Goal: Task Accomplishment & Management: Complete application form

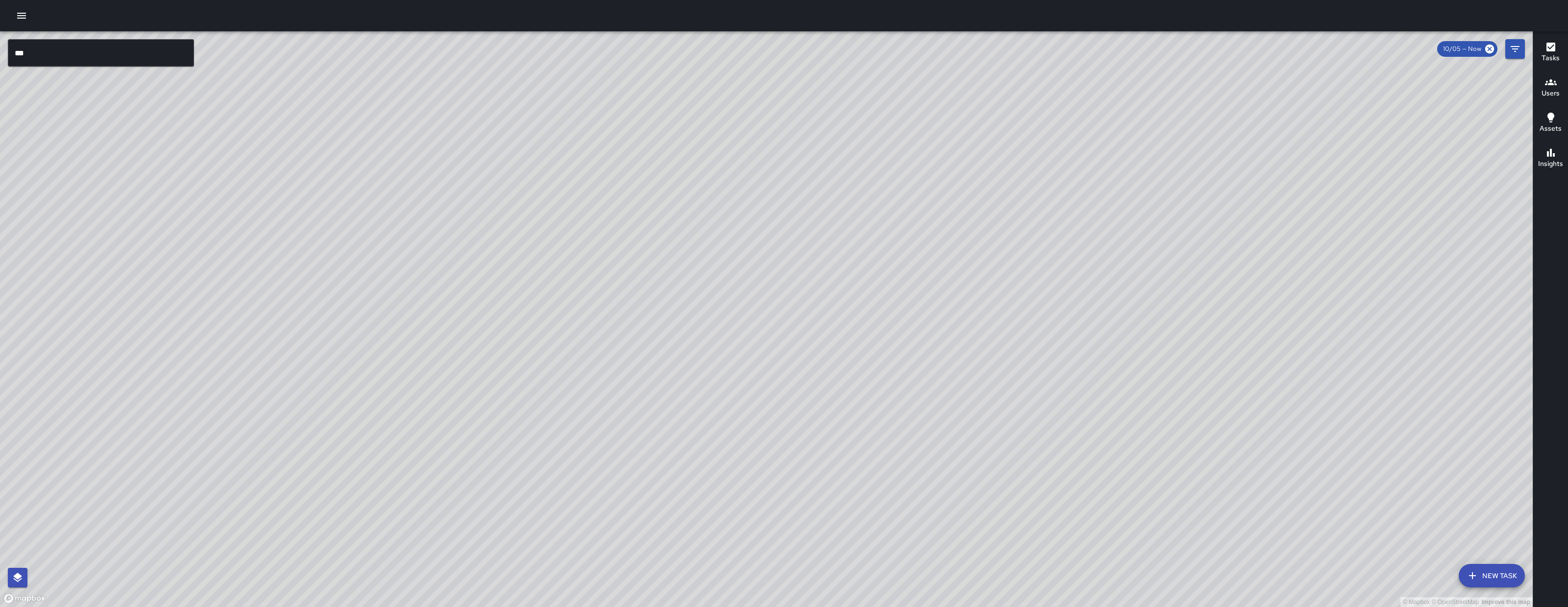
click at [1491, 590] on div "© Mapbox © OpenStreetMap Improve this map" at bounding box center [767, 319] width 1533 height 576
click at [1491, 582] on button "New Task" at bounding box center [1492, 576] width 66 height 24
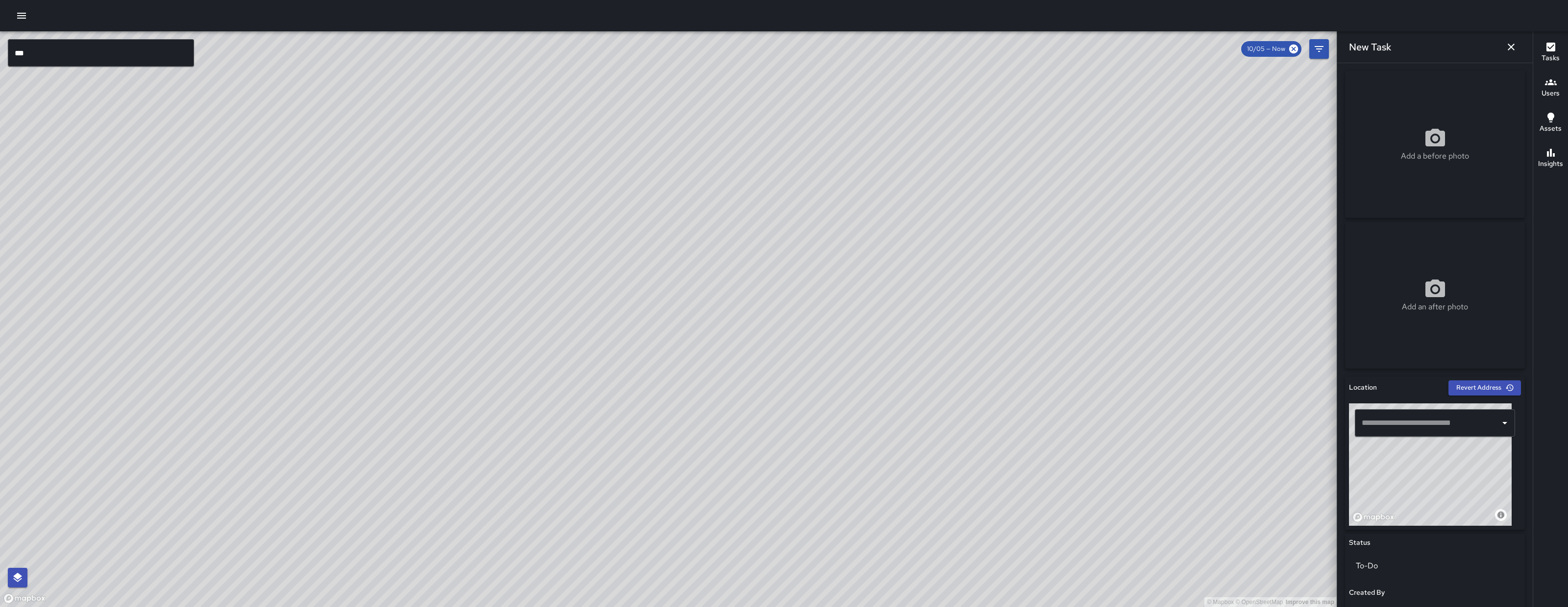
click at [1406, 418] on input "text" at bounding box center [1428, 423] width 137 height 19
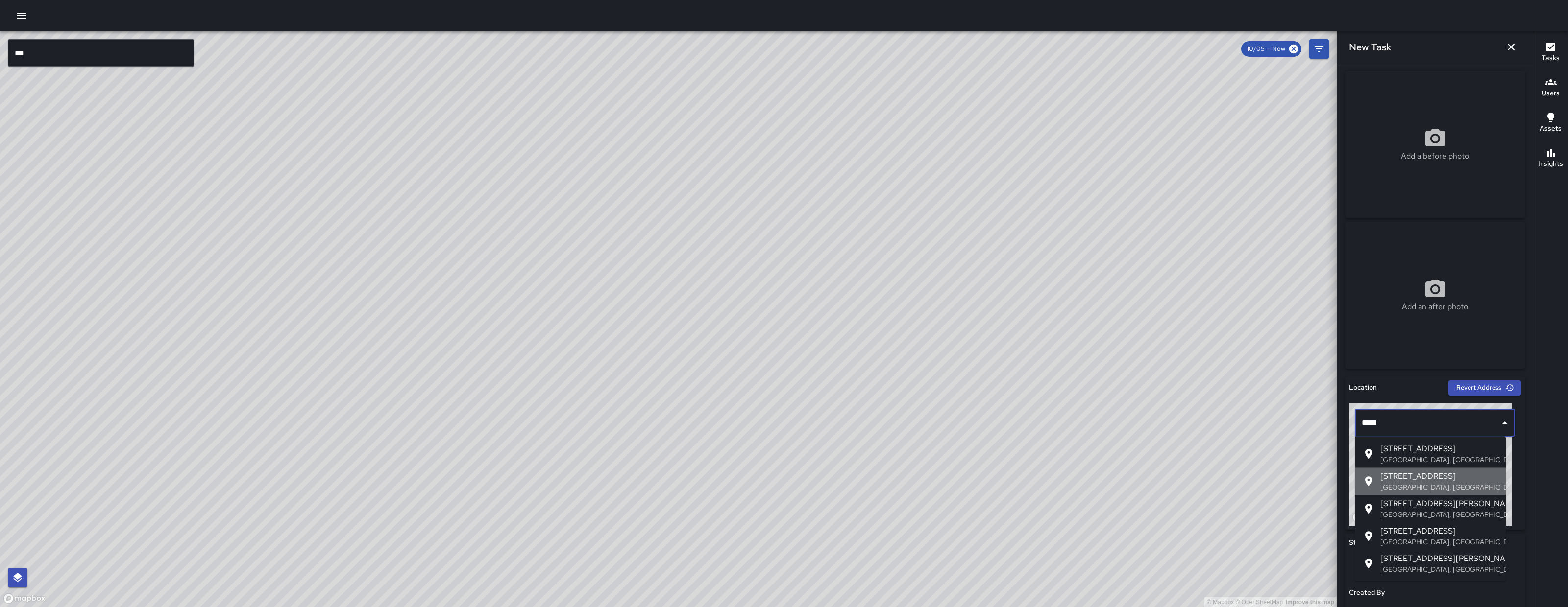
click at [1439, 472] on span "588 Market Street" at bounding box center [1439, 476] width 118 height 12
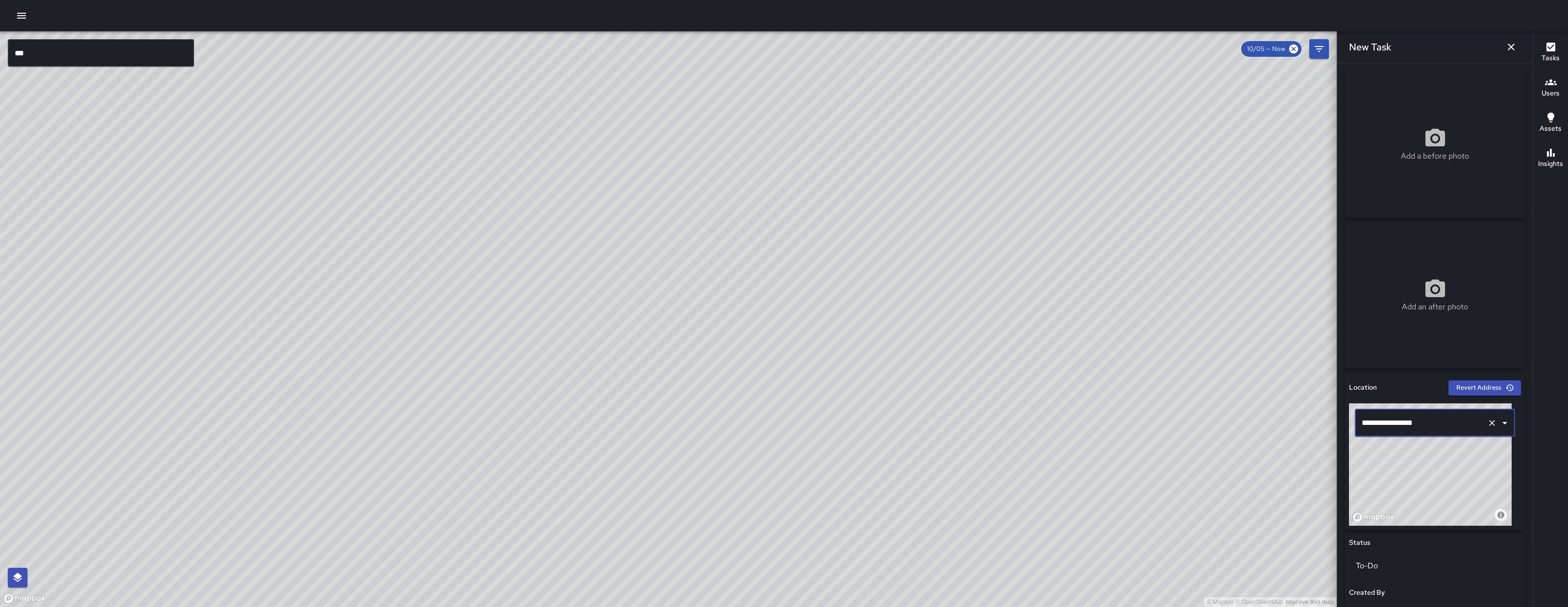
type input "**********"
click at [1487, 422] on icon "Clear" at bounding box center [1492, 423] width 10 height 10
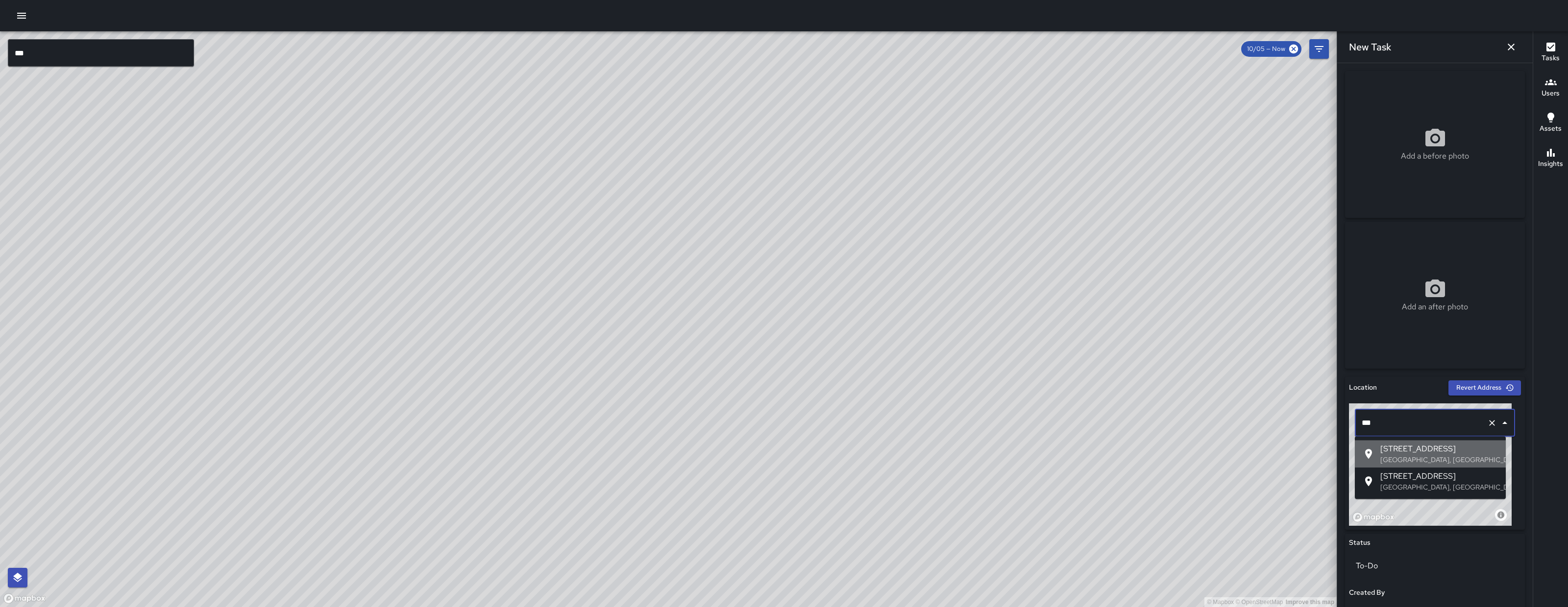
click at [1444, 447] on span "588 Minna Street" at bounding box center [1439, 449] width 118 height 12
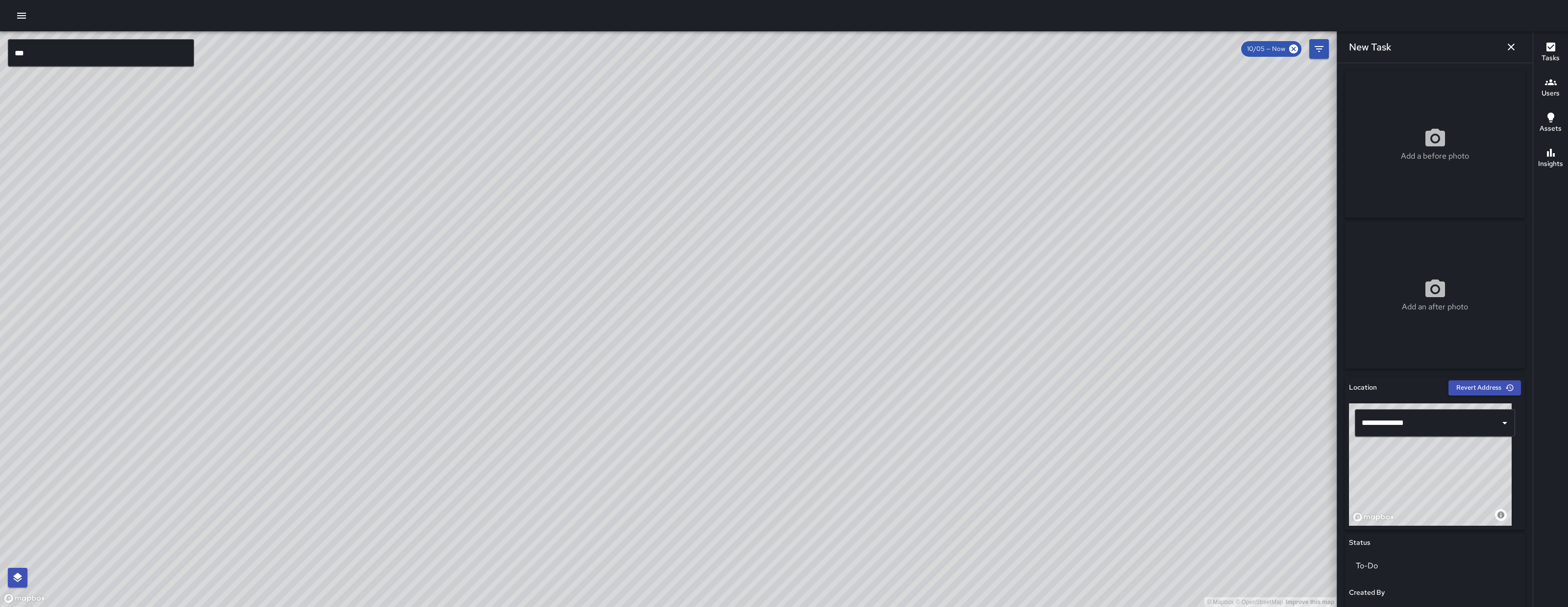
drag, startPoint x: 1447, startPoint y: 489, endPoint x: 1433, endPoint y: 472, distance: 22.0
click at [1433, 472] on div "© Mapbox © OpenStreetMap Improve this map" at bounding box center [1430, 464] width 163 height 122
type input "**********"
click at [1451, 169] on div "Add a before photo" at bounding box center [1435, 142] width 180 height 147
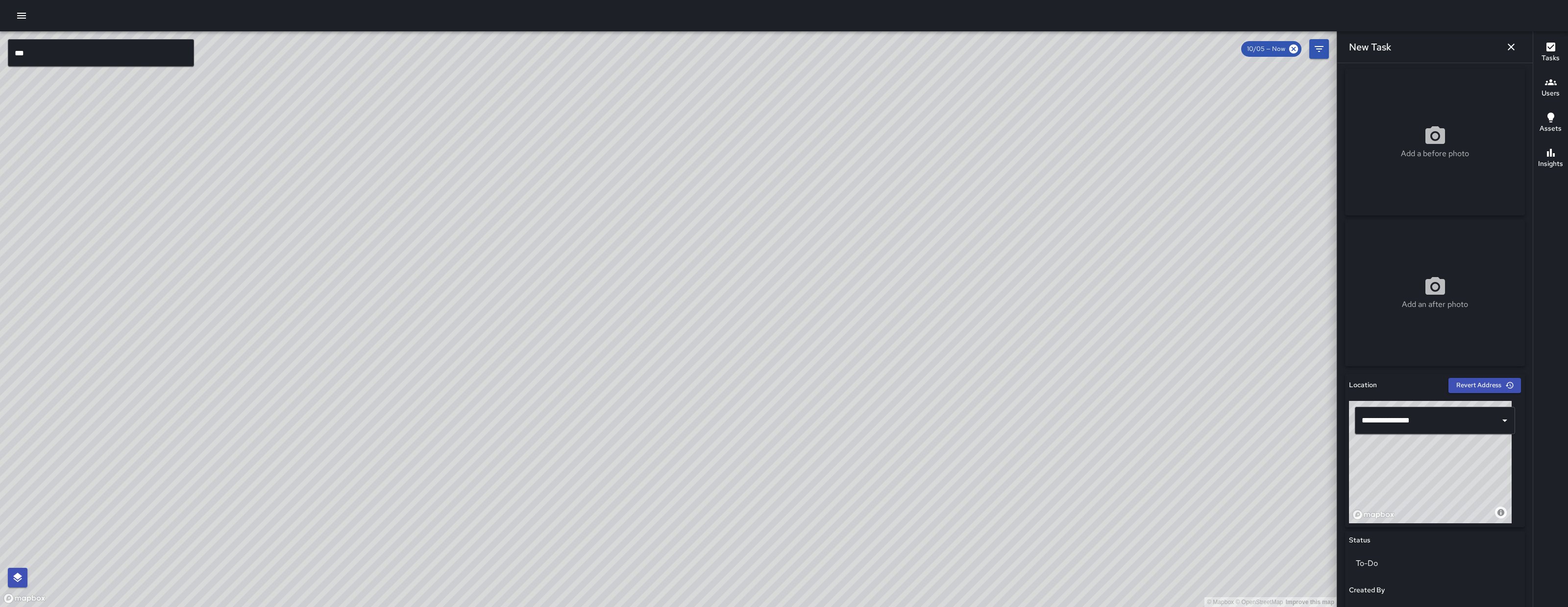
type input "**********"
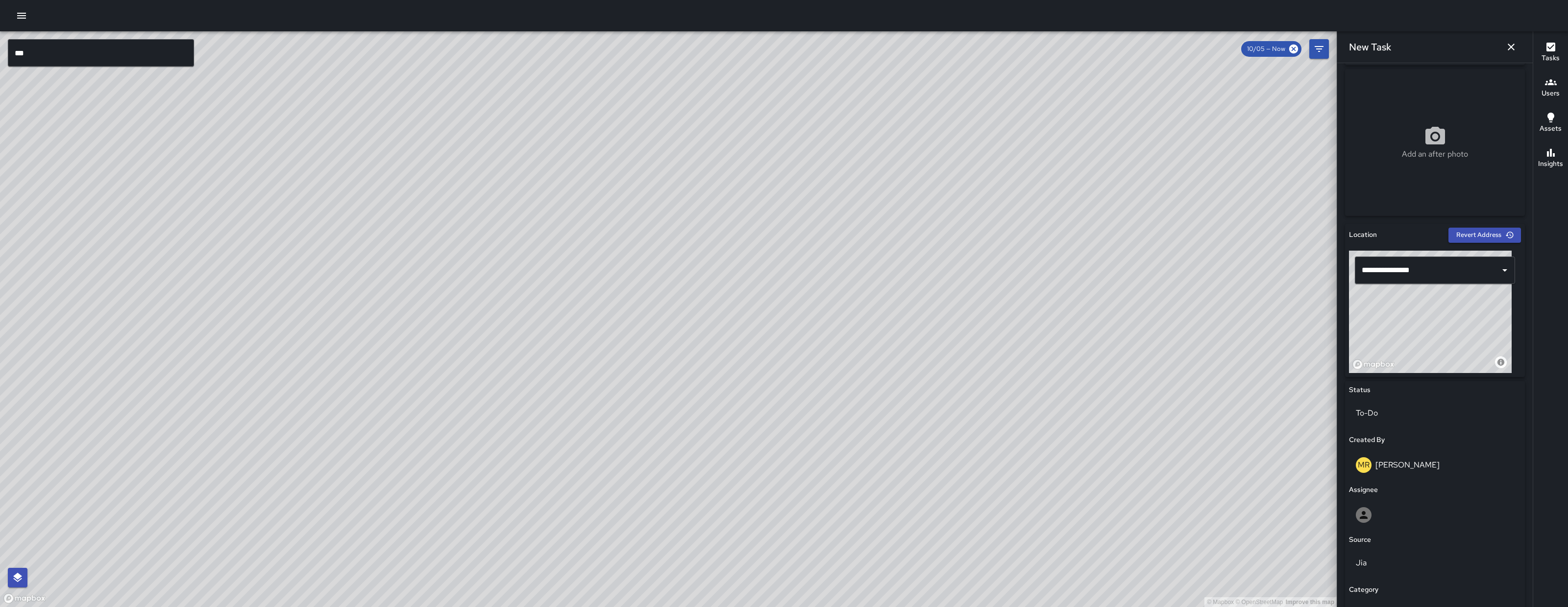
scroll to position [289, 0]
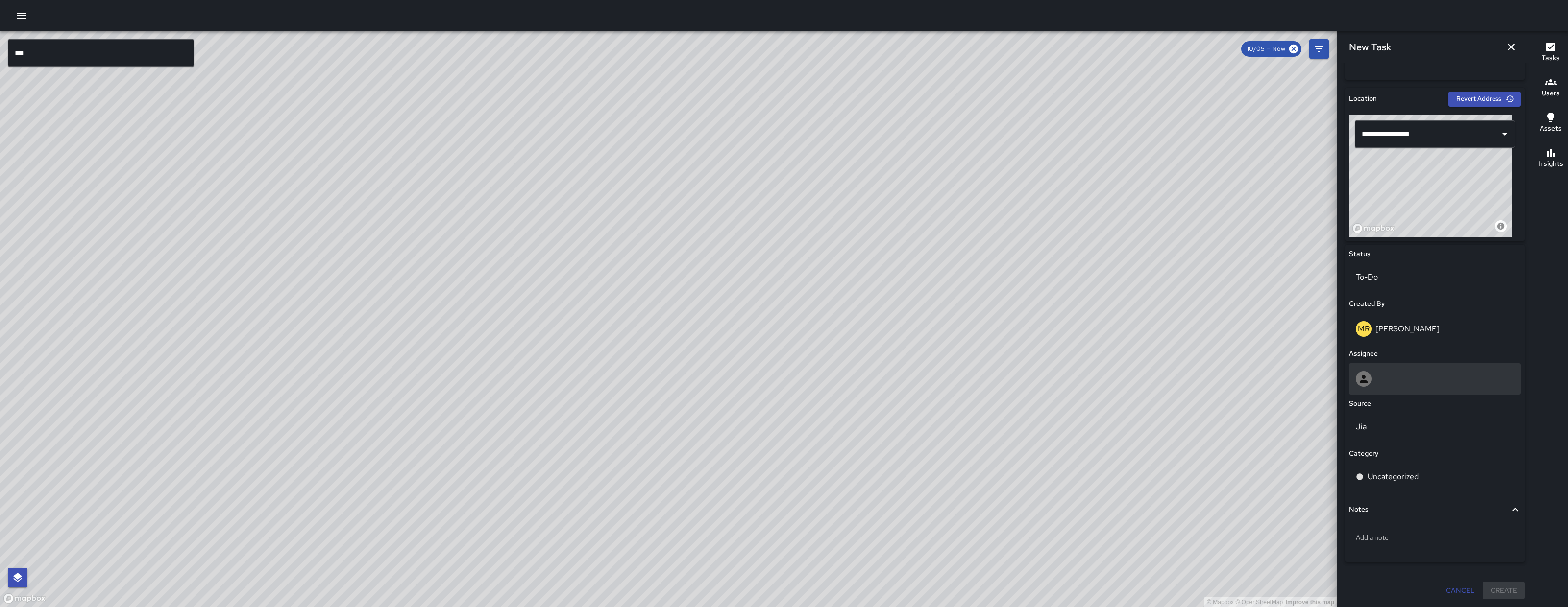
click at [1406, 366] on div at bounding box center [1435, 378] width 172 height 31
type input "****"
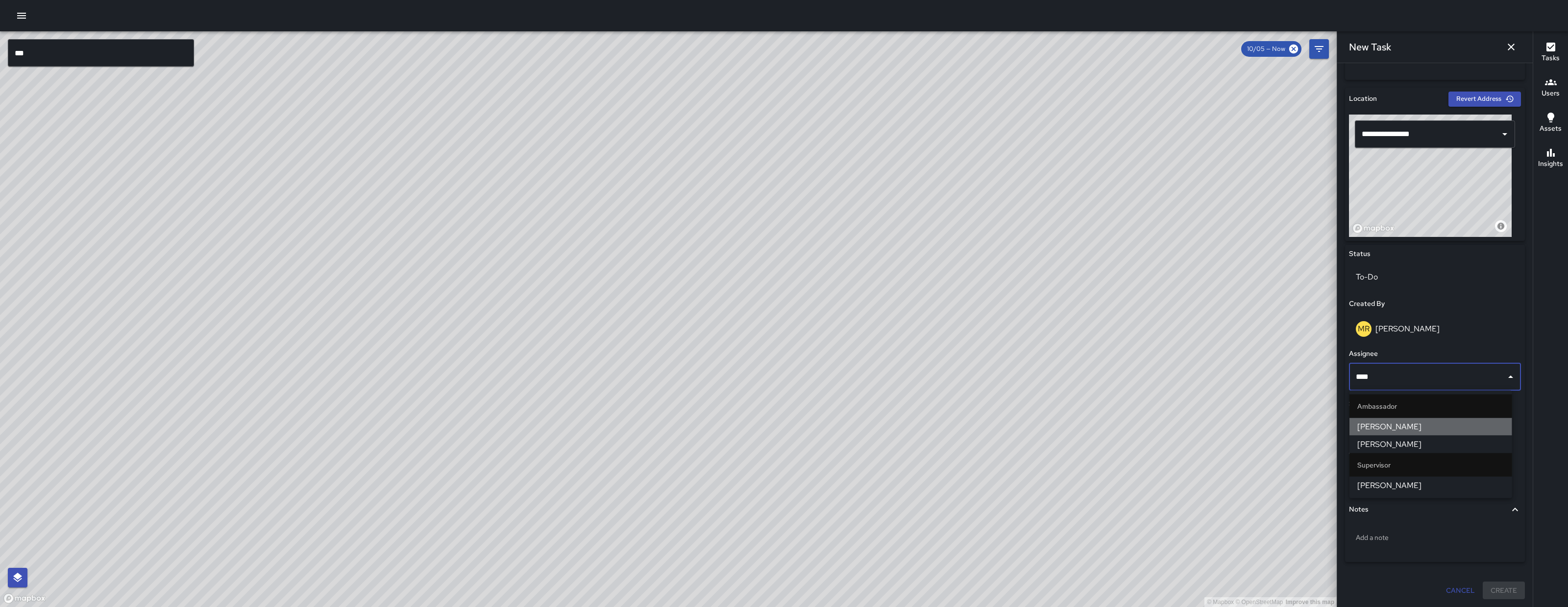
click at [1408, 428] on span "[PERSON_NAME]" at bounding box center [1431, 427] width 147 height 12
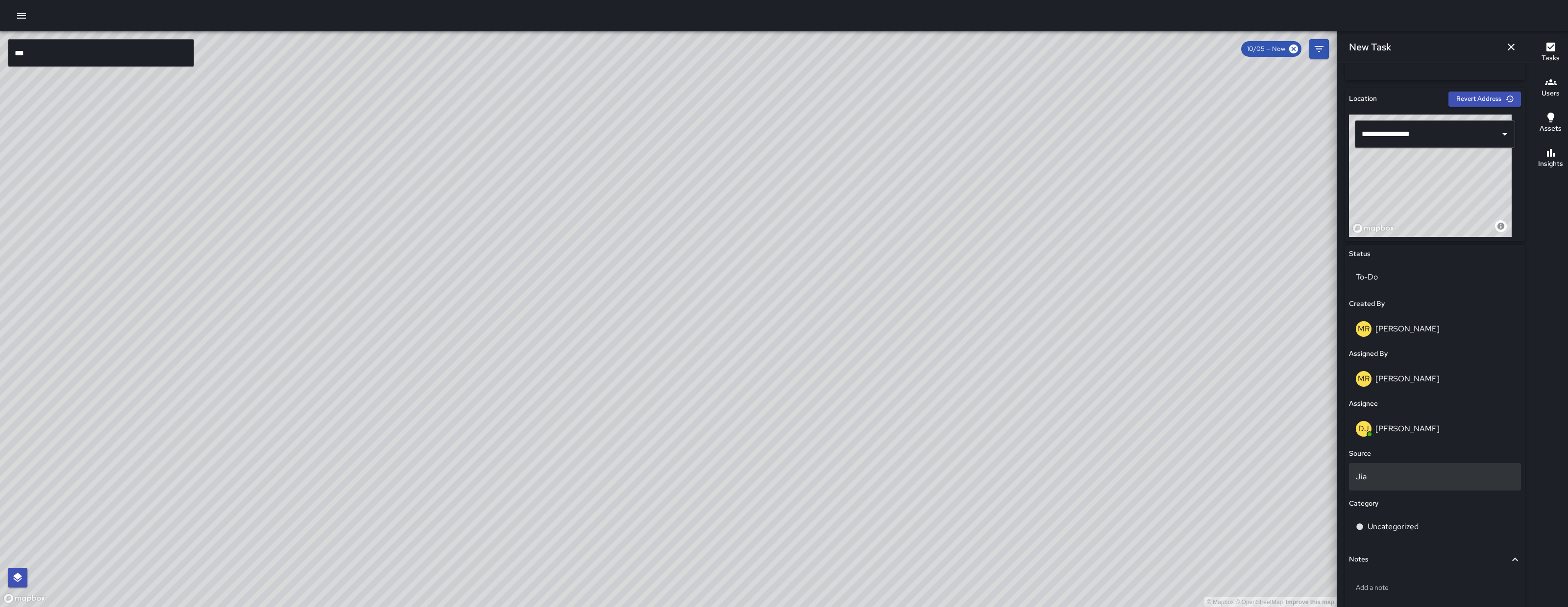
click at [1414, 483] on div "Jia" at bounding box center [1435, 477] width 172 height 27
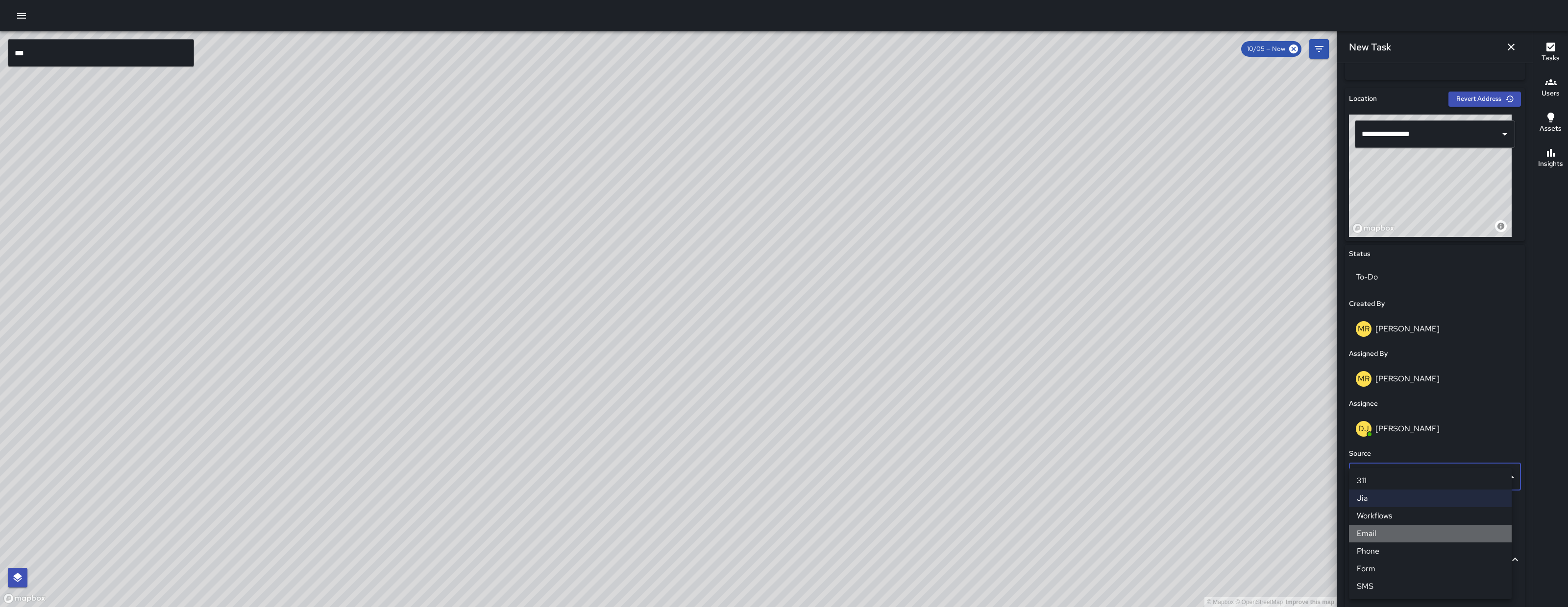
click at [1388, 537] on li "Email" at bounding box center [1430, 533] width 163 height 18
click at [1391, 531] on p "Uncategorized" at bounding box center [1394, 527] width 51 height 12
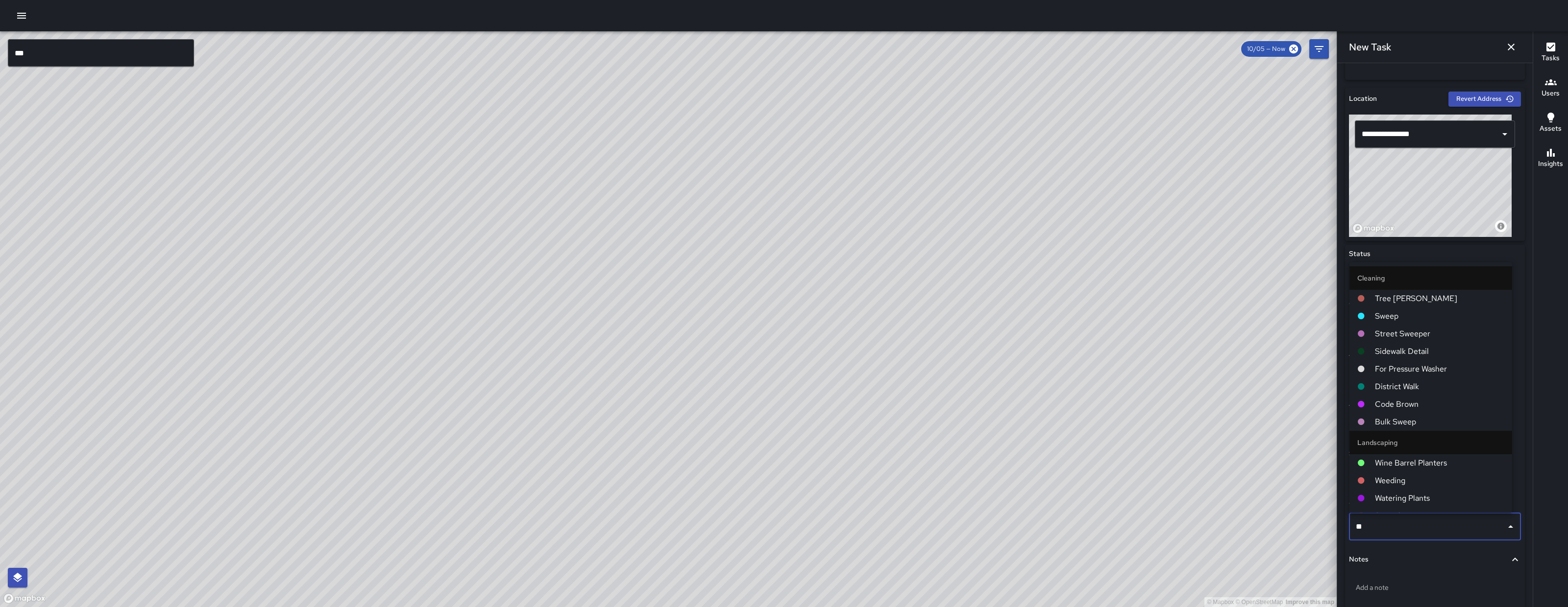
type input "***"
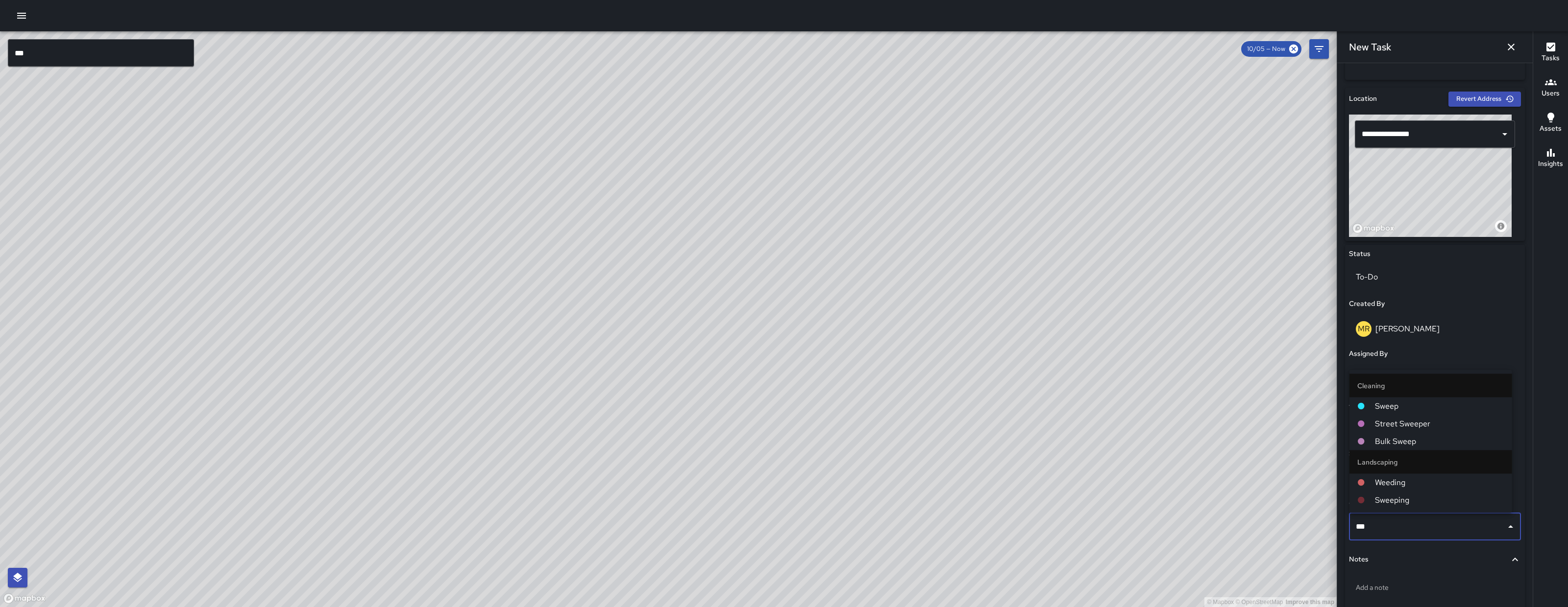
click at [1392, 406] on span "Sweep" at bounding box center [1440, 406] width 129 height 12
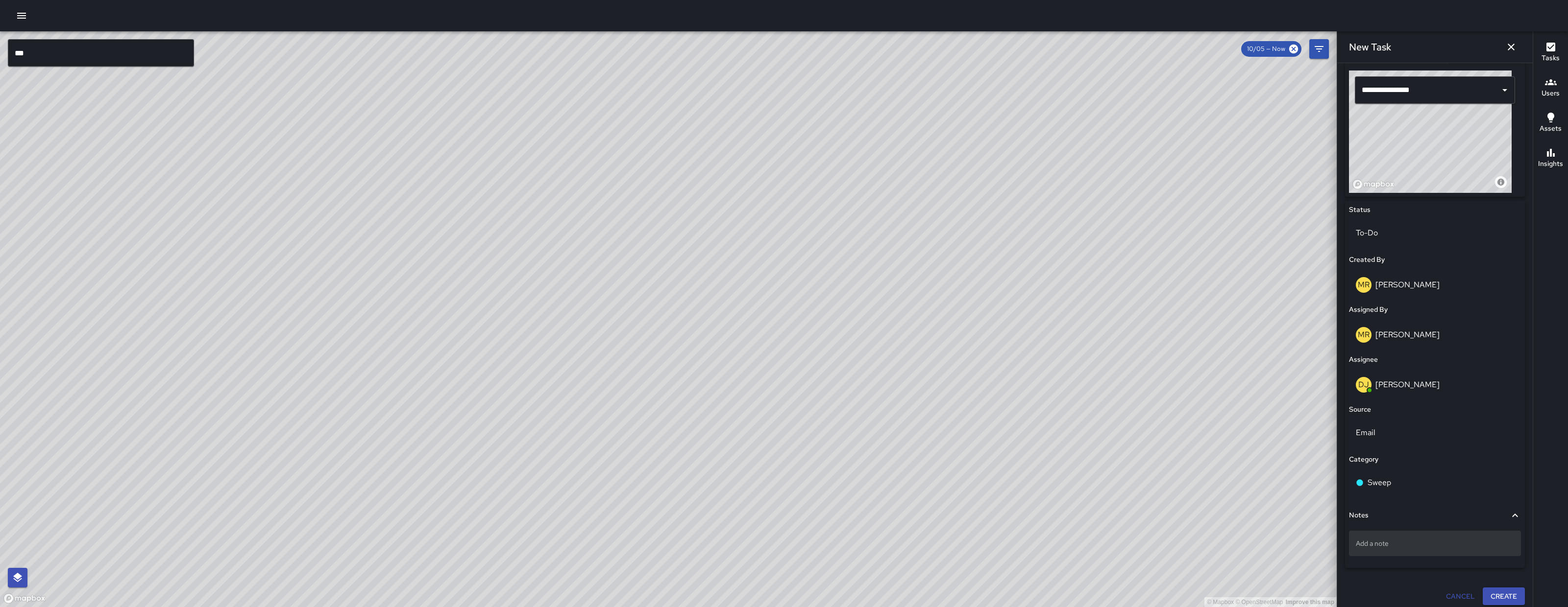
scroll to position [338, 0]
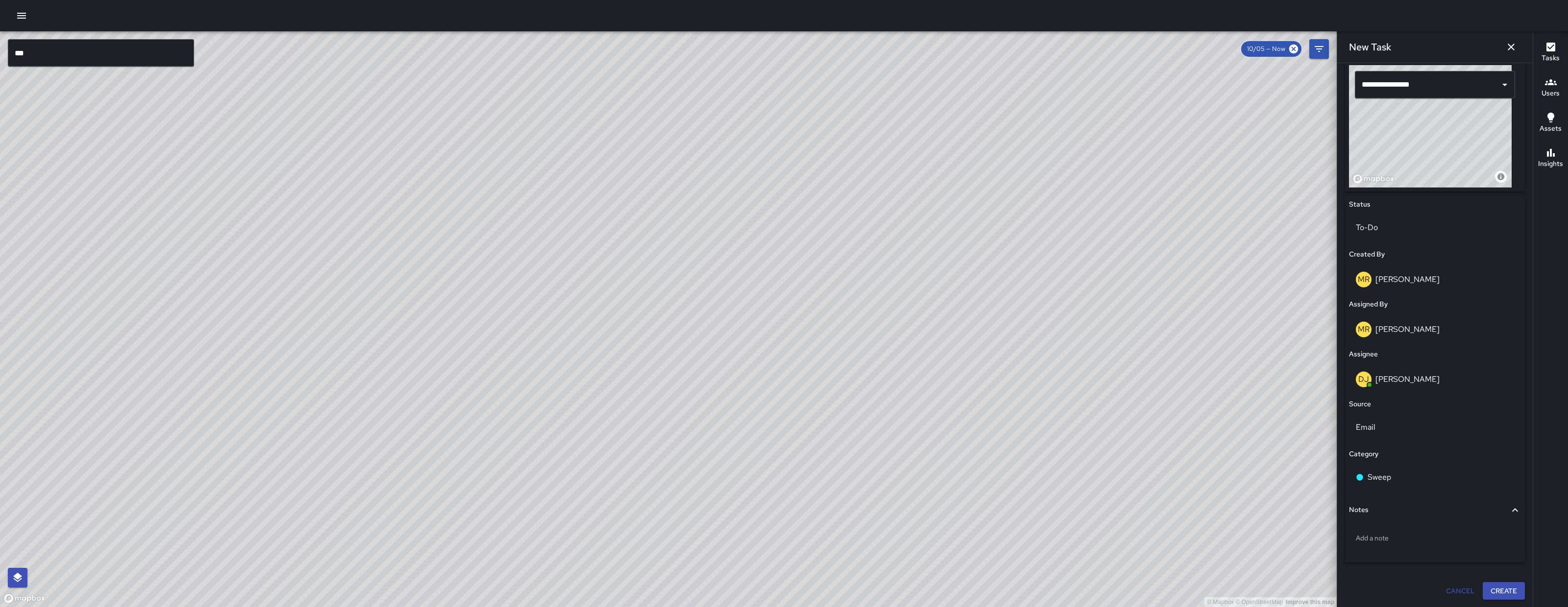
click at [1499, 582] on button "Create" at bounding box center [1504, 591] width 42 height 18
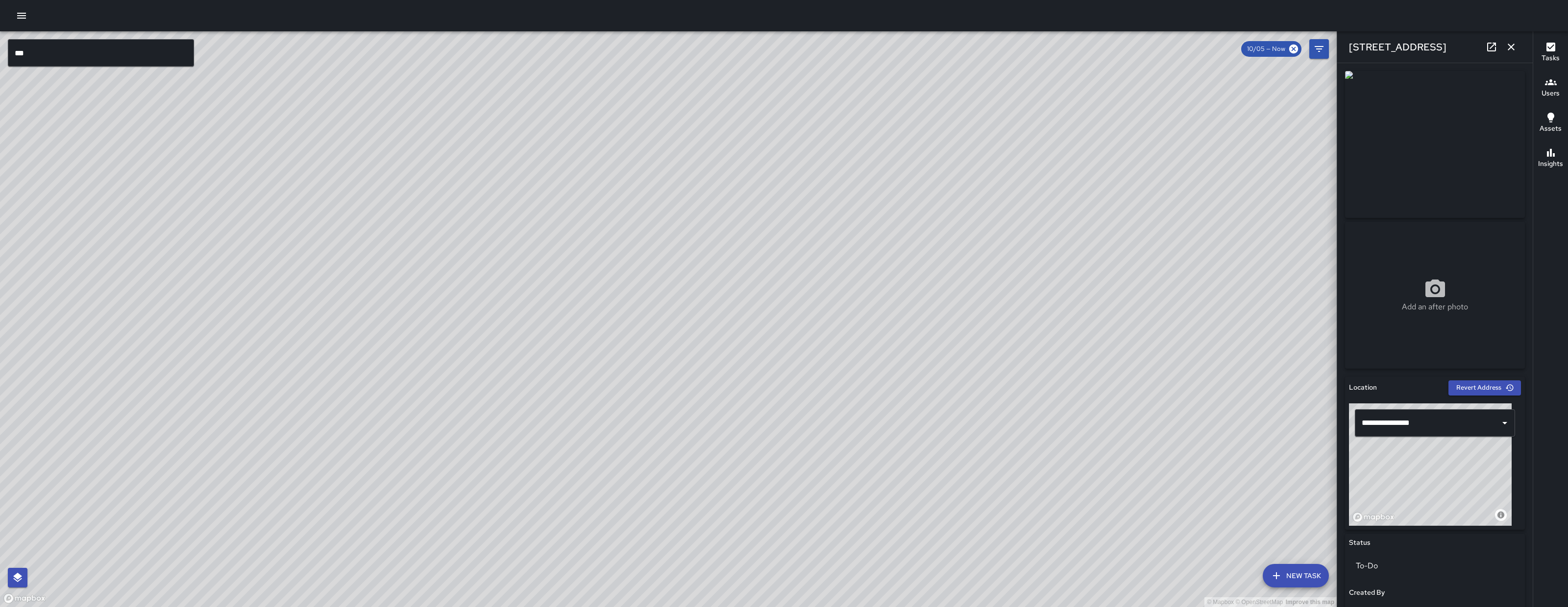
click at [1513, 45] on icon "button" at bounding box center [1511, 47] width 12 height 12
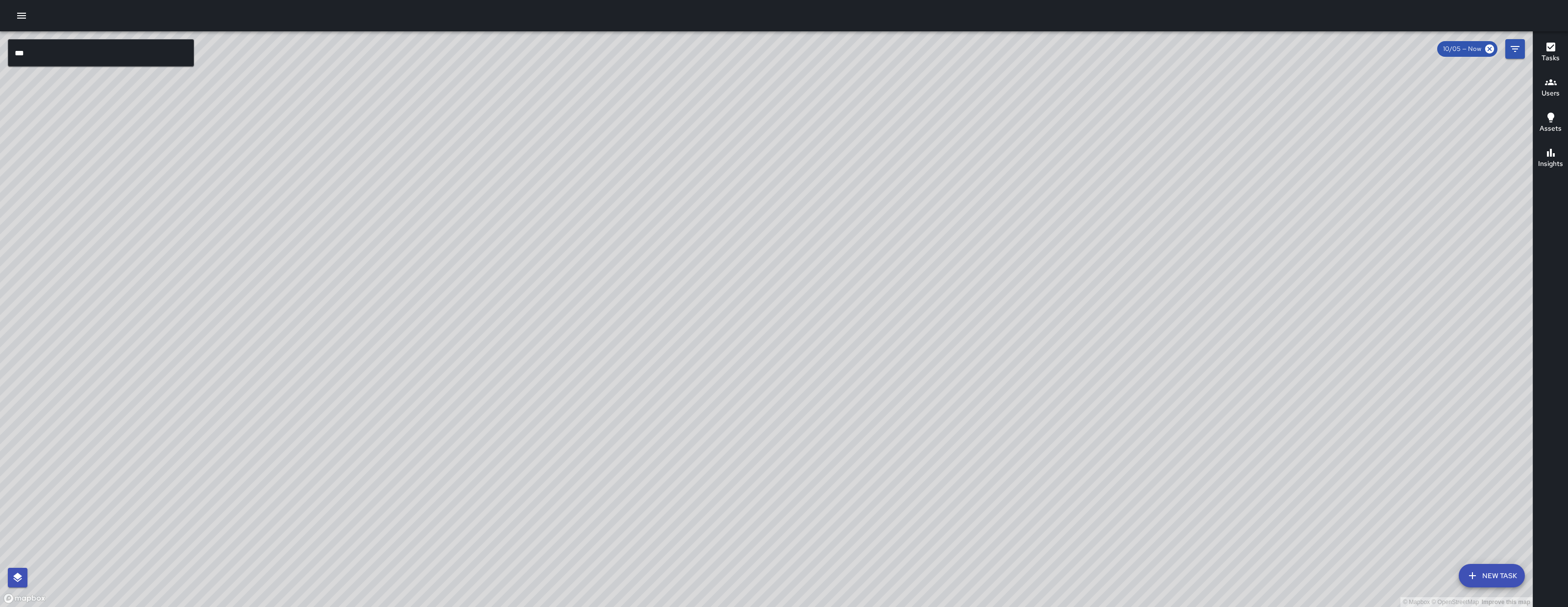
drag, startPoint x: 1089, startPoint y: 539, endPoint x: 945, endPoint y: 196, distance: 372.0
click at [945, 65] on div "© Mapbox © OpenStreetMap Improve this map" at bounding box center [767, 319] width 1533 height 576
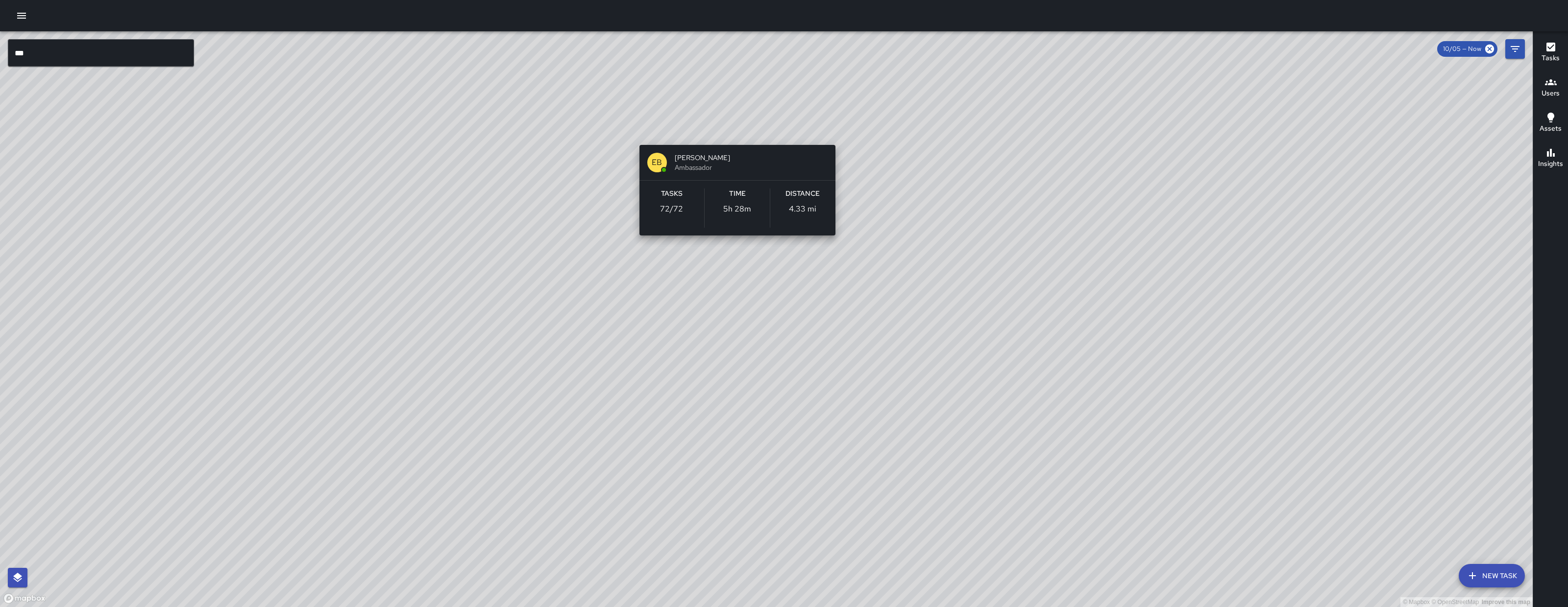
click at [738, 131] on div "© Mapbox © OpenStreetMap Improve this map EB Edwin Barillas Ambassador Tasks 72…" at bounding box center [767, 319] width 1533 height 576
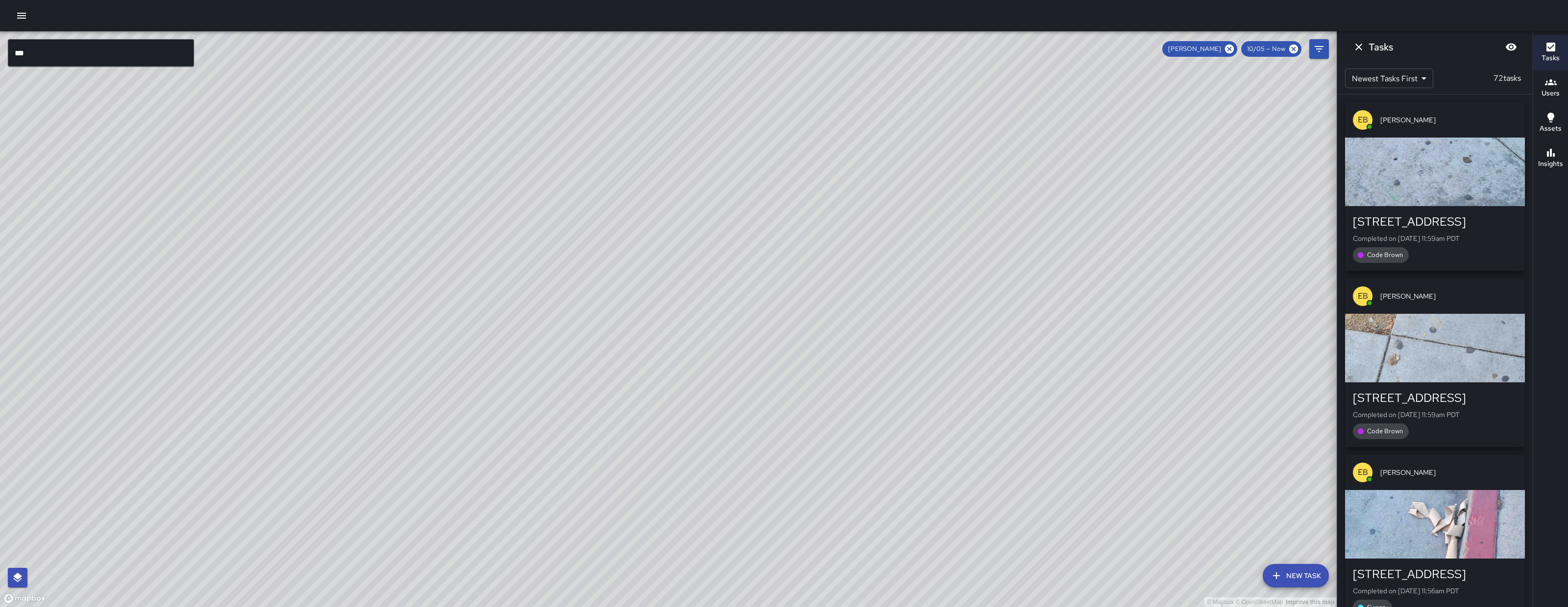
drag, startPoint x: 825, startPoint y: 149, endPoint x: 853, endPoint y: 367, distance: 219.8
click at [853, 367] on div "© Mapbox © OpenStreetMap Improve this map" at bounding box center [668, 319] width 1337 height 576
click at [76, 48] on input "***" at bounding box center [101, 52] width 186 height 27
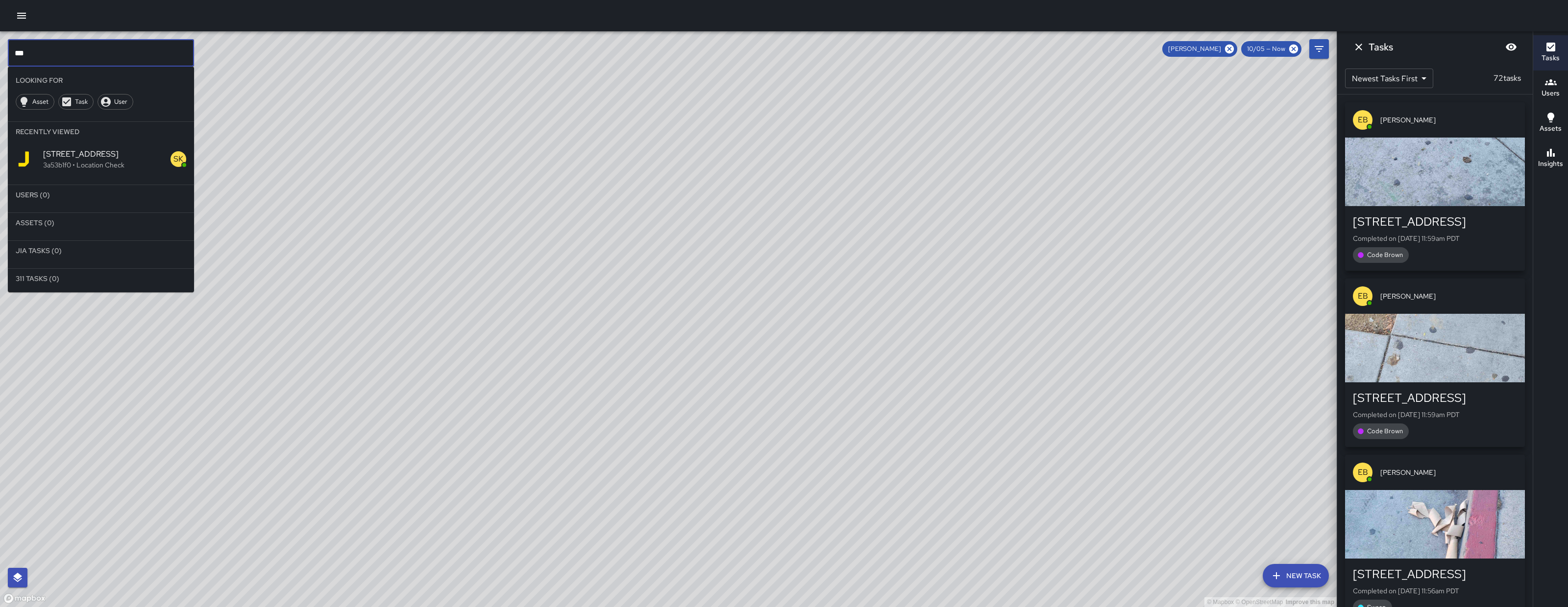
click at [76, 48] on input "***" at bounding box center [101, 52] width 186 height 27
click at [74, 47] on input "***" at bounding box center [101, 52] width 186 height 27
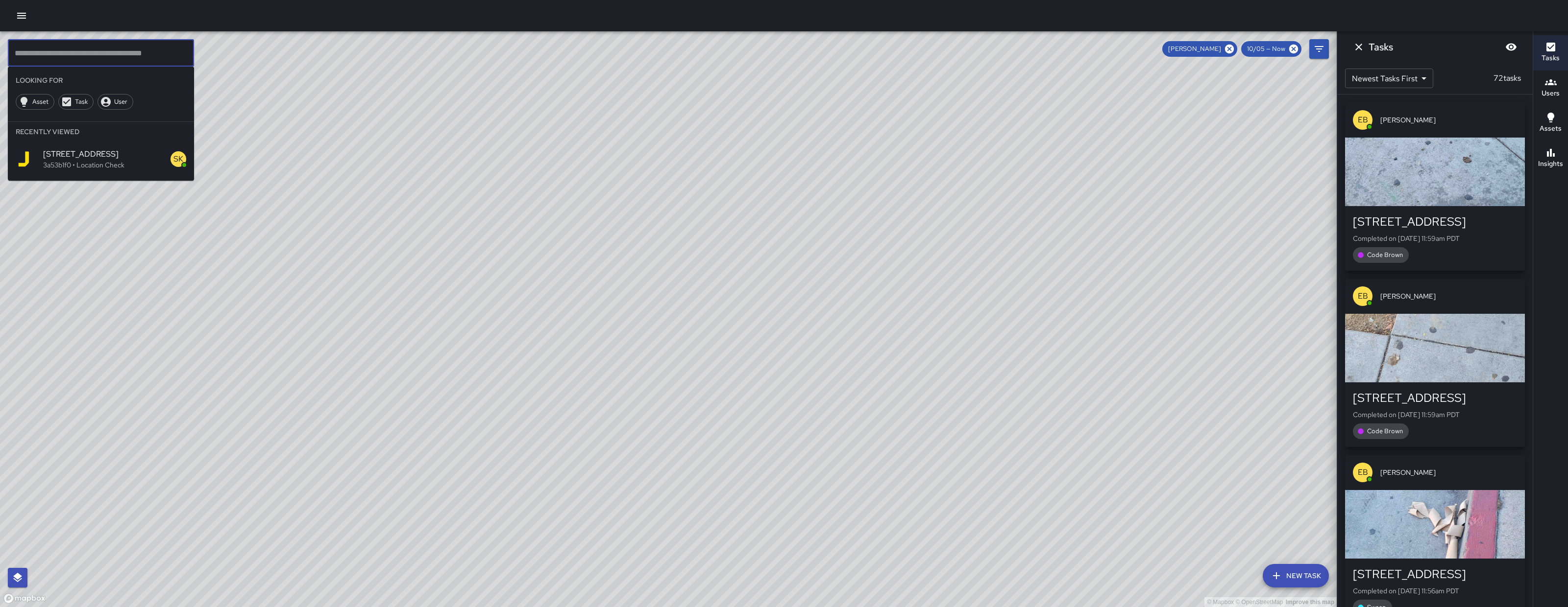
click at [1361, 46] on icon "Dismiss" at bounding box center [1359, 47] width 12 height 12
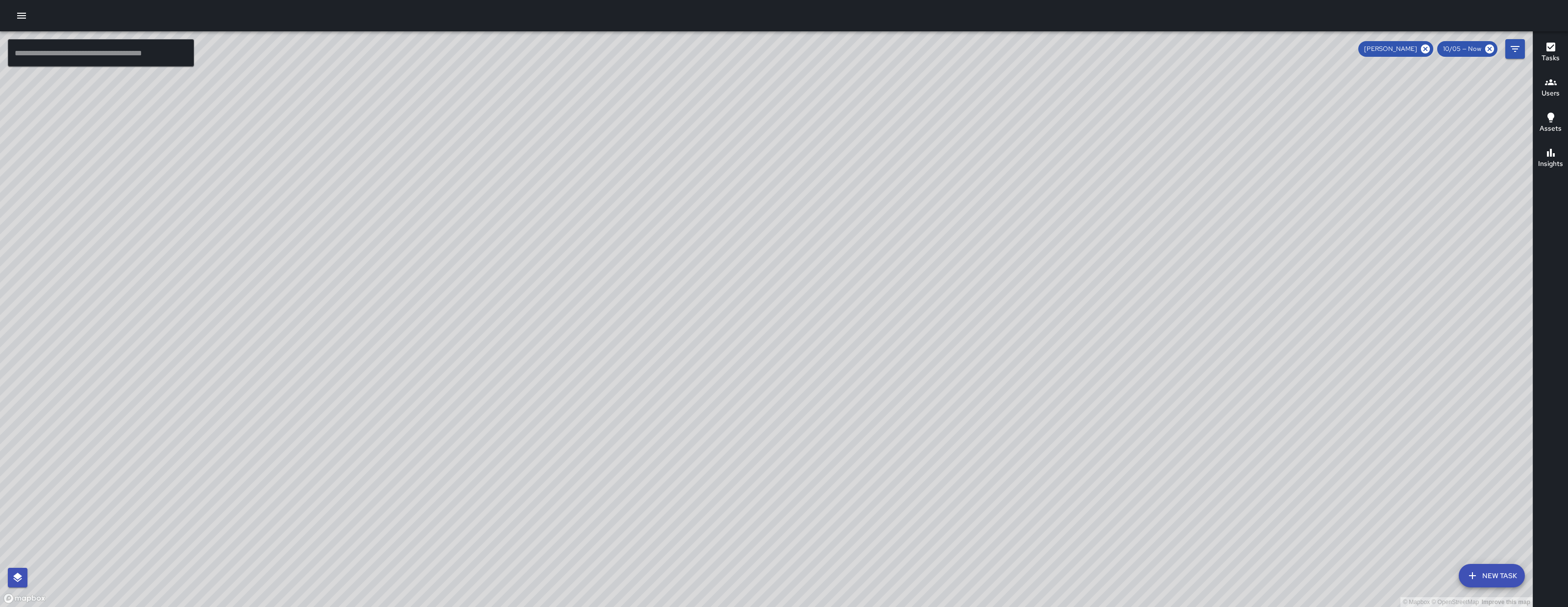
click at [1515, 49] on icon "Filters" at bounding box center [1515, 49] width 9 height 6
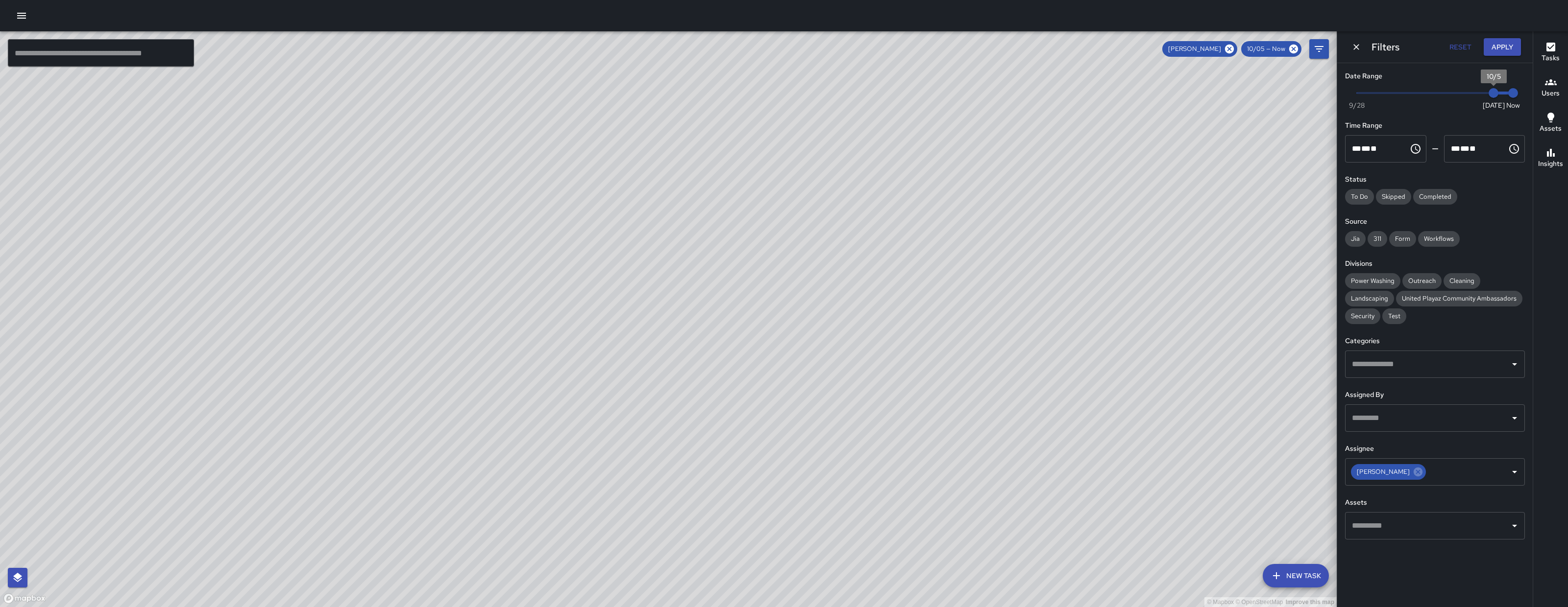
type input "*"
drag, startPoint x: 1491, startPoint y: 93, endPoint x: 1466, endPoint y: 96, distance: 25.2
click at [1469, 96] on span "10/4" at bounding box center [1474, 93] width 10 height 10
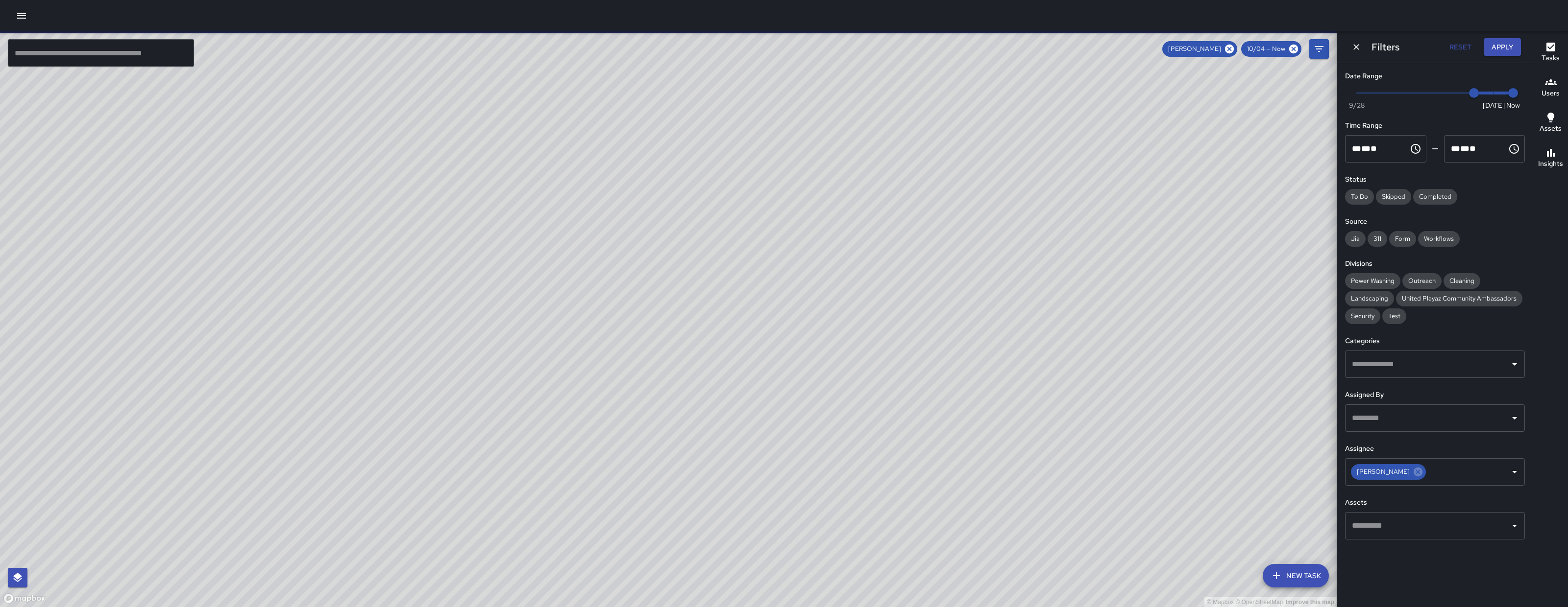
click at [24, 15] on icon "button" at bounding box center [21, 16] width 9 height 6
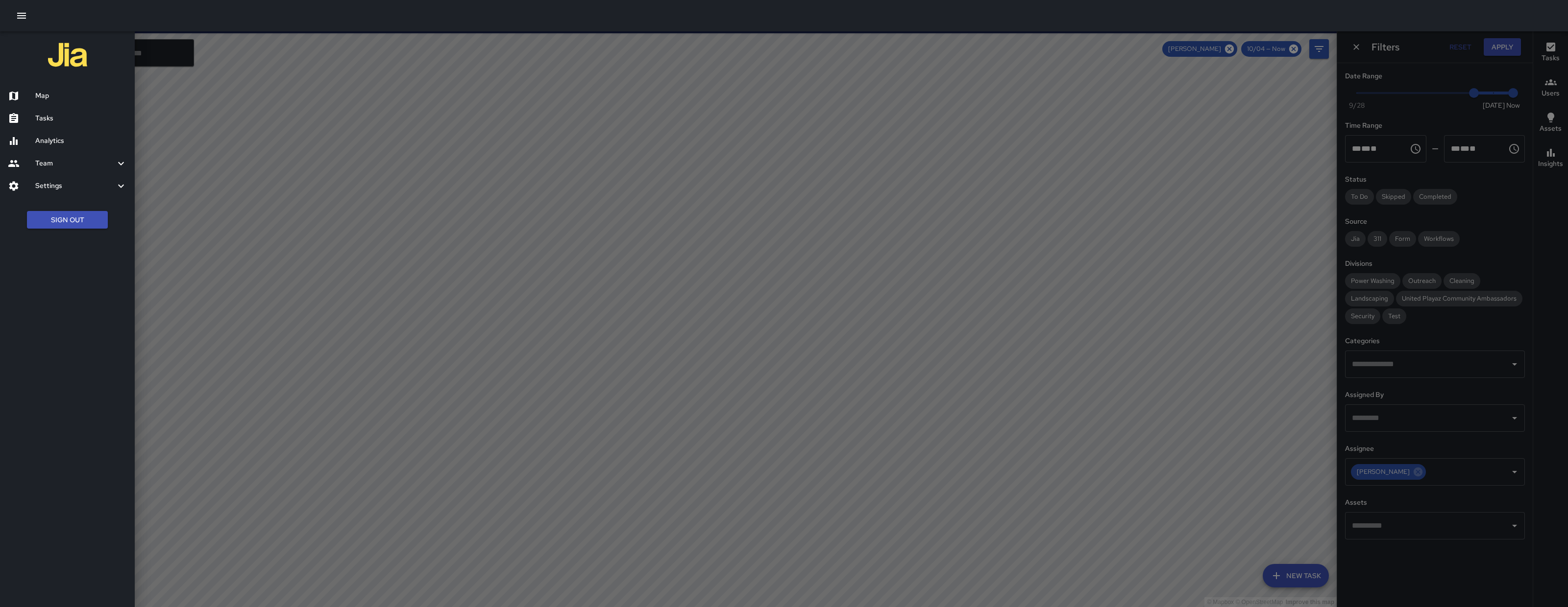
click at [63, 125] on div "Tasks" at bounding box center [67, 118] width 135 height 23
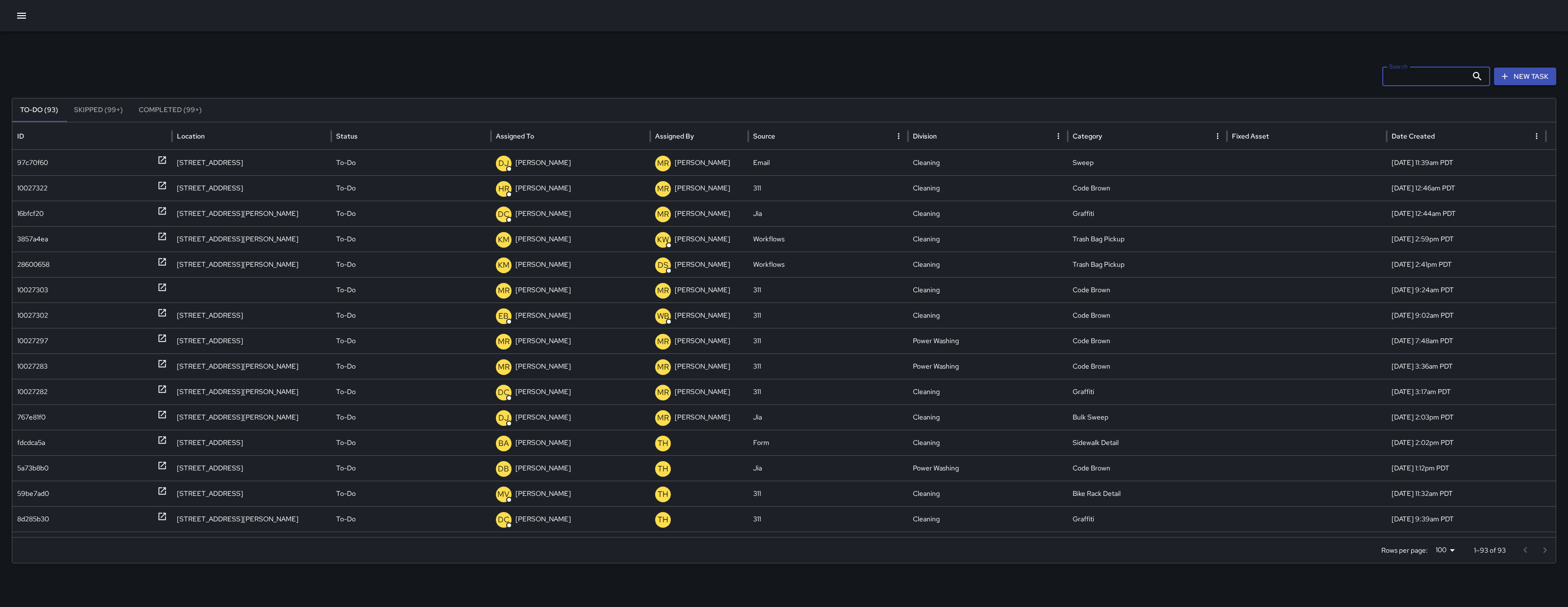
click at [1416, 75] on input "Search" at bounding box center [1425, 76] width 85 height 20
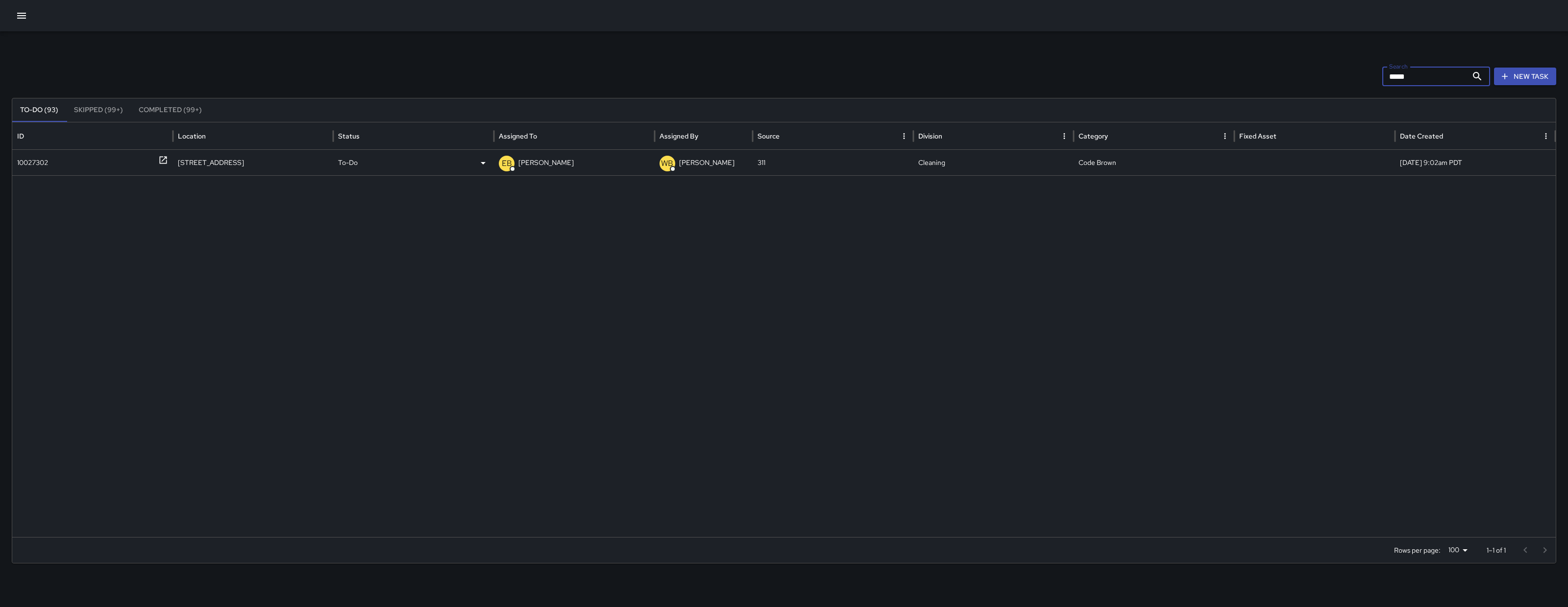
type input "*****"
click at [57, 151] on div "10027302" at bounding box center [93, 163] width 151 height 25
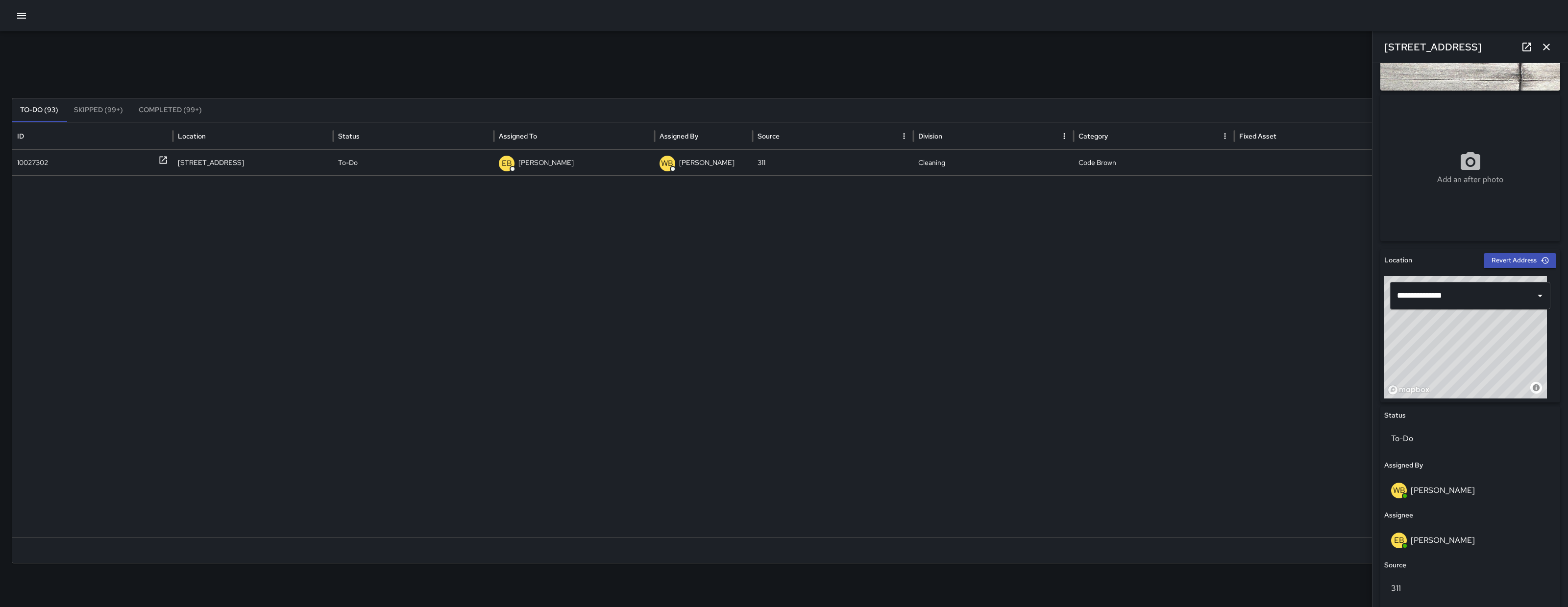
scroll to position [263, 0]
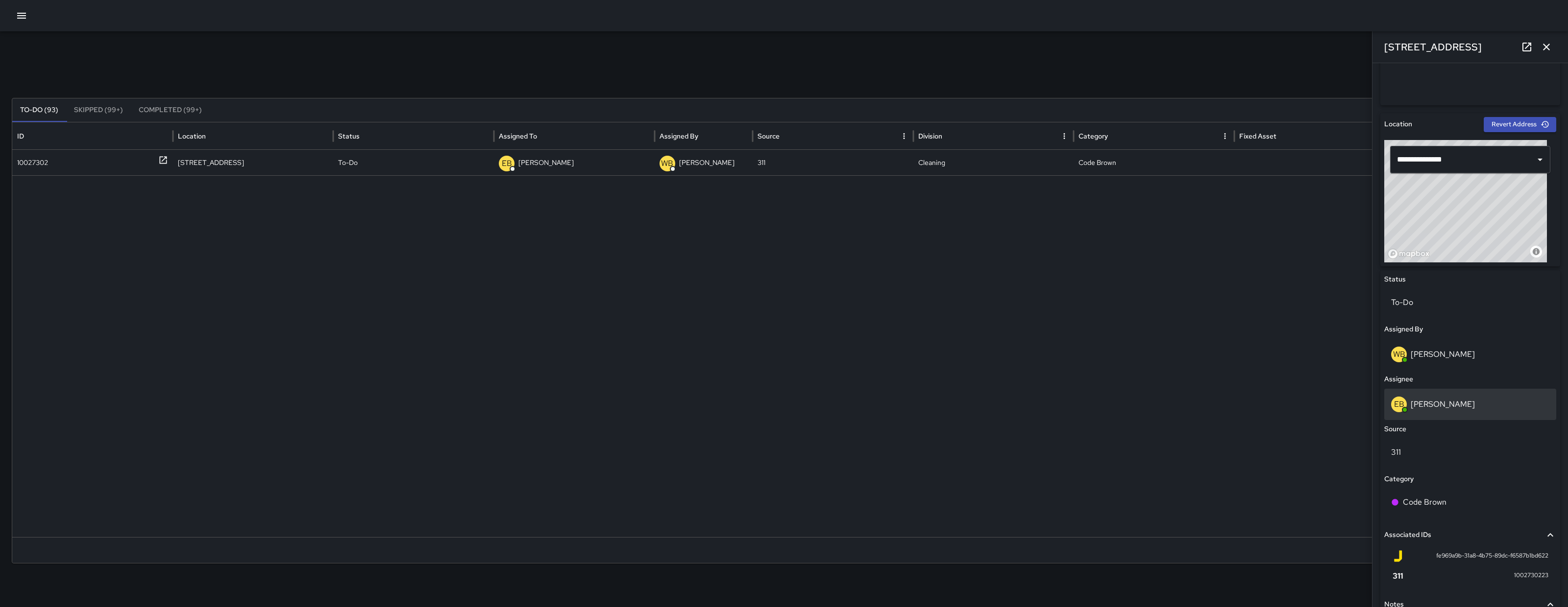
click at [1486, 407] on div "EB Edwin Barillas" at bounding box center [1470, 405] width 159 height 16
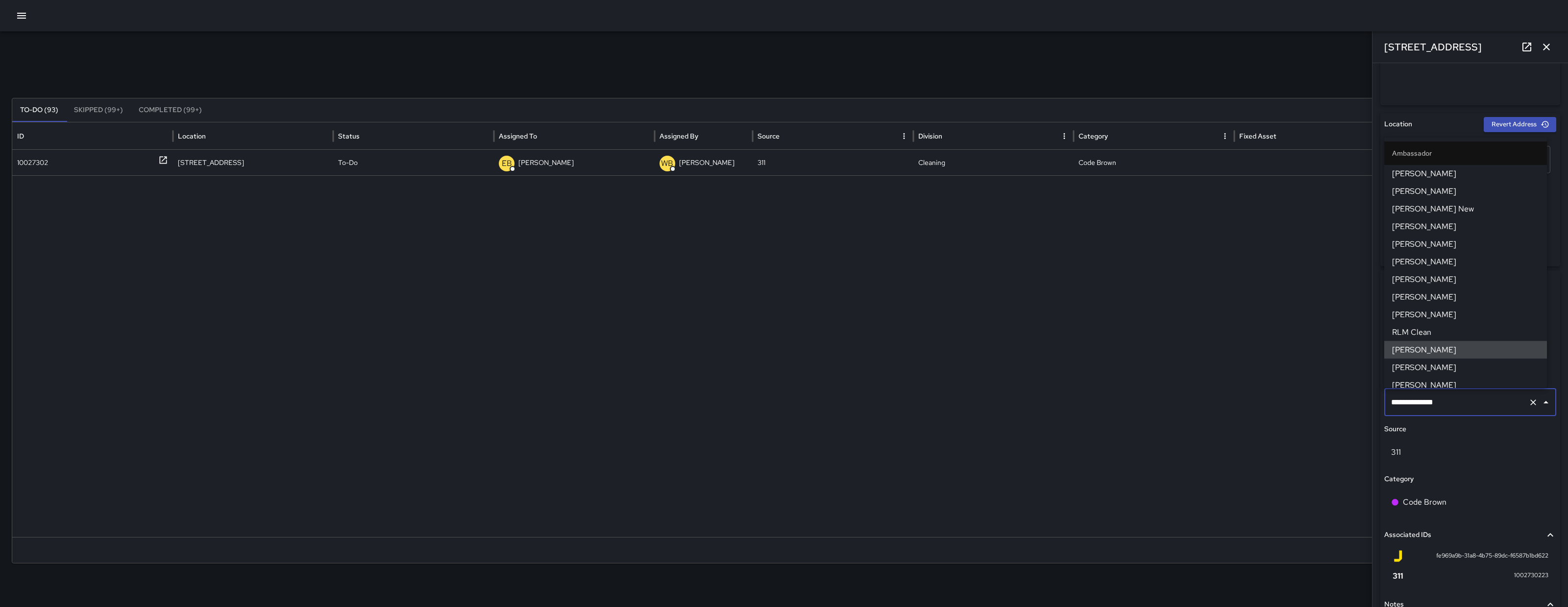
click at [1486, 405] on input "**********" at bounding box center [1456, 402] width 136 height 19
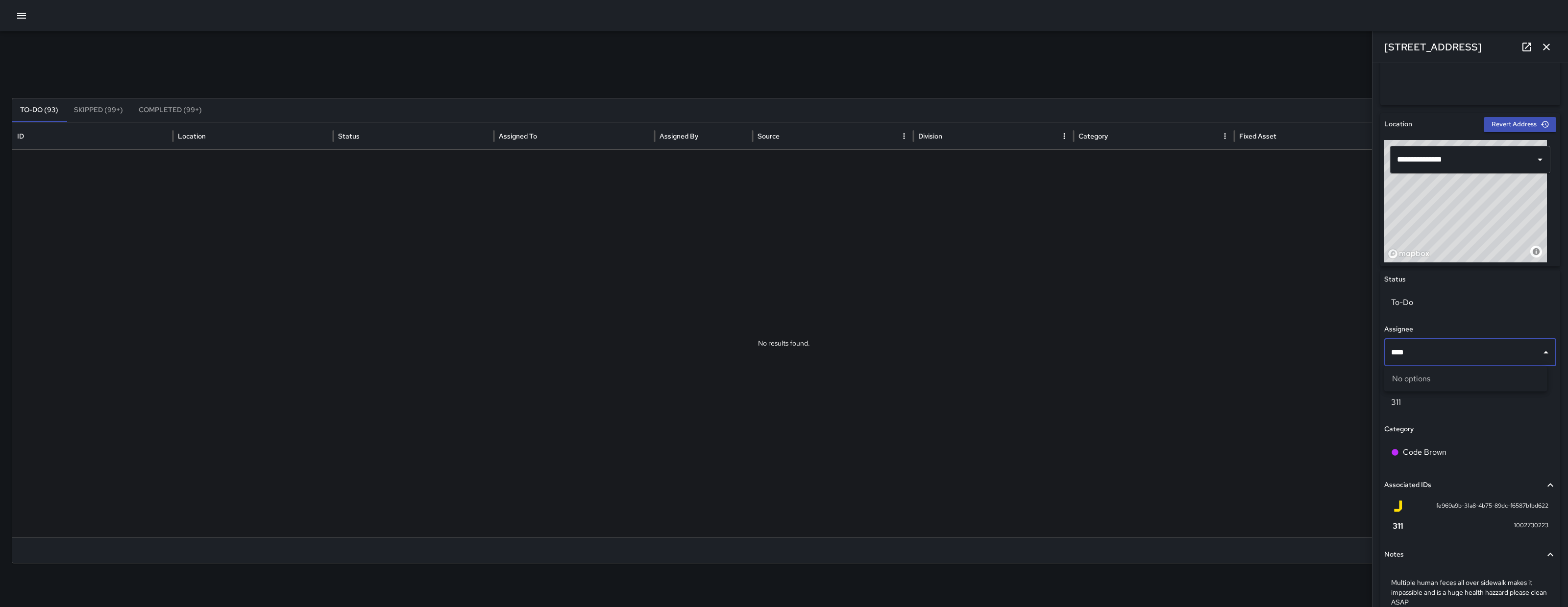
type input "***"
click at [1434, 403] on span "[PERSON_NAME]" at bounding box center [1466, 402] width 147 height 12
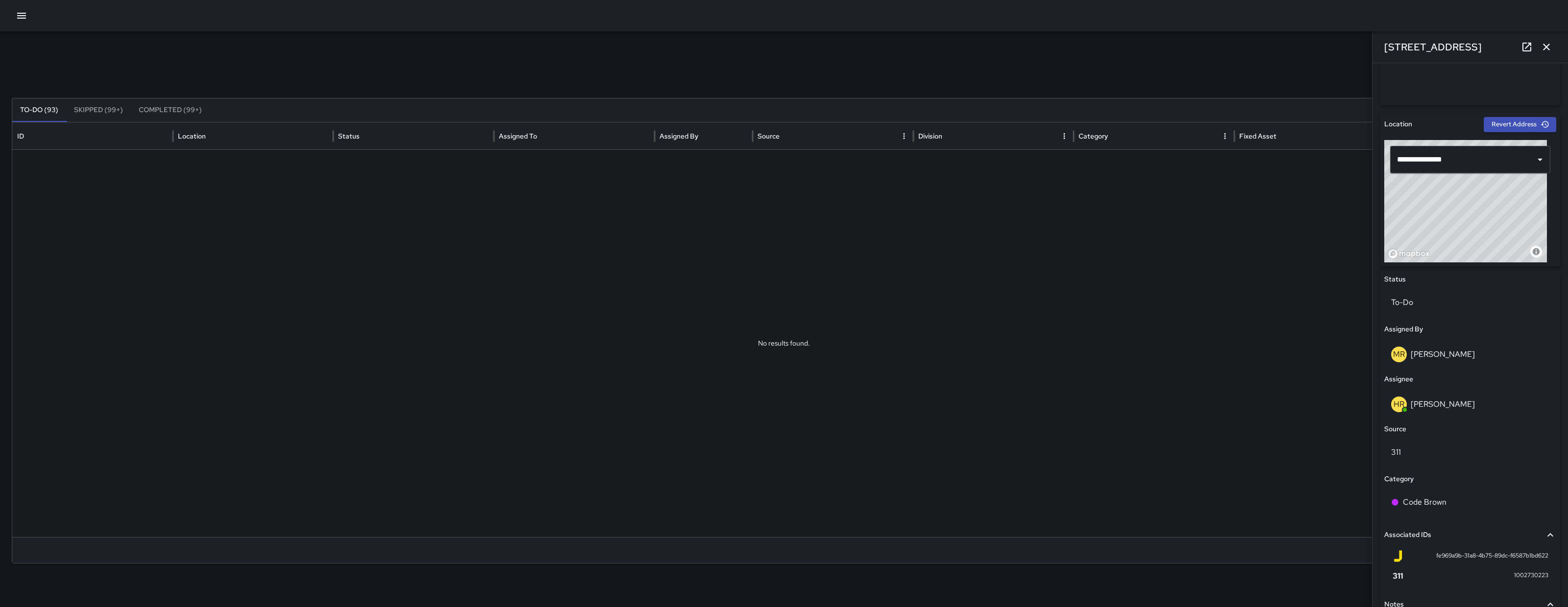
click at [1544, 47] on icon "button" at bounding box center [1546, 47] width 12 height 12
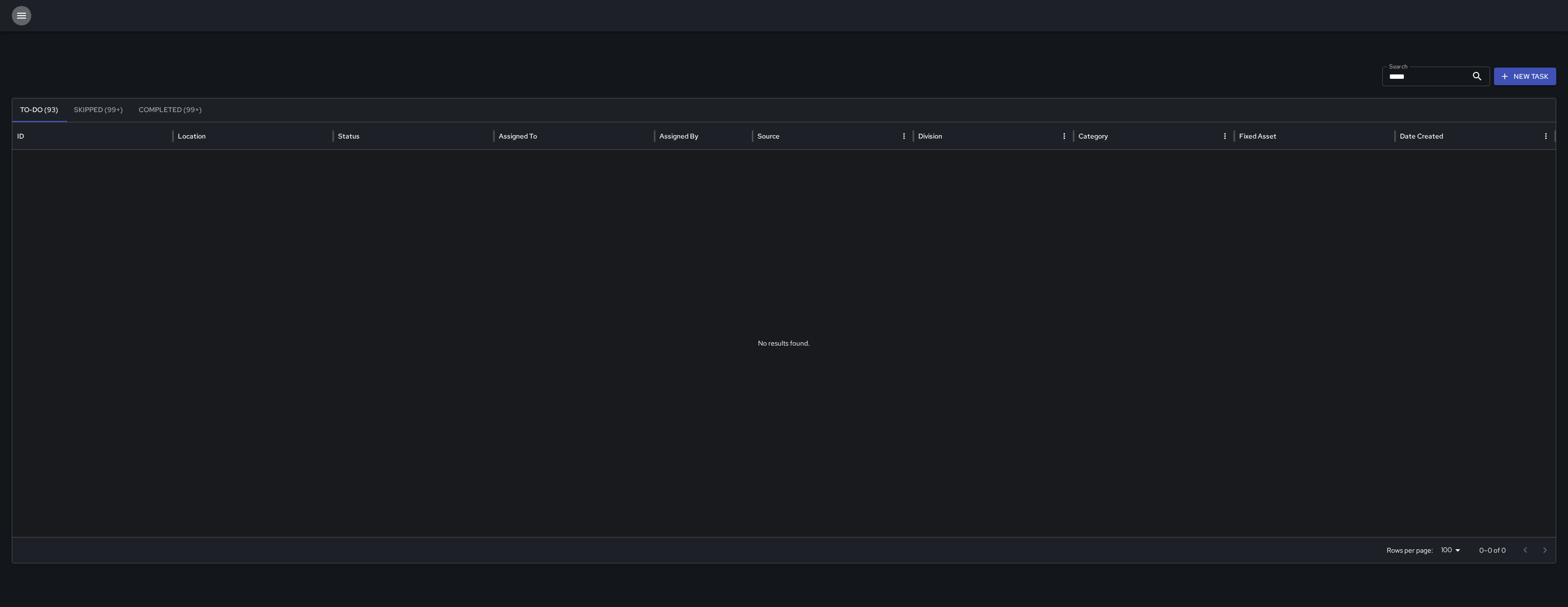
click at [23, 16] on icon "button" at bounding box center [21, 16] width 9 height 6
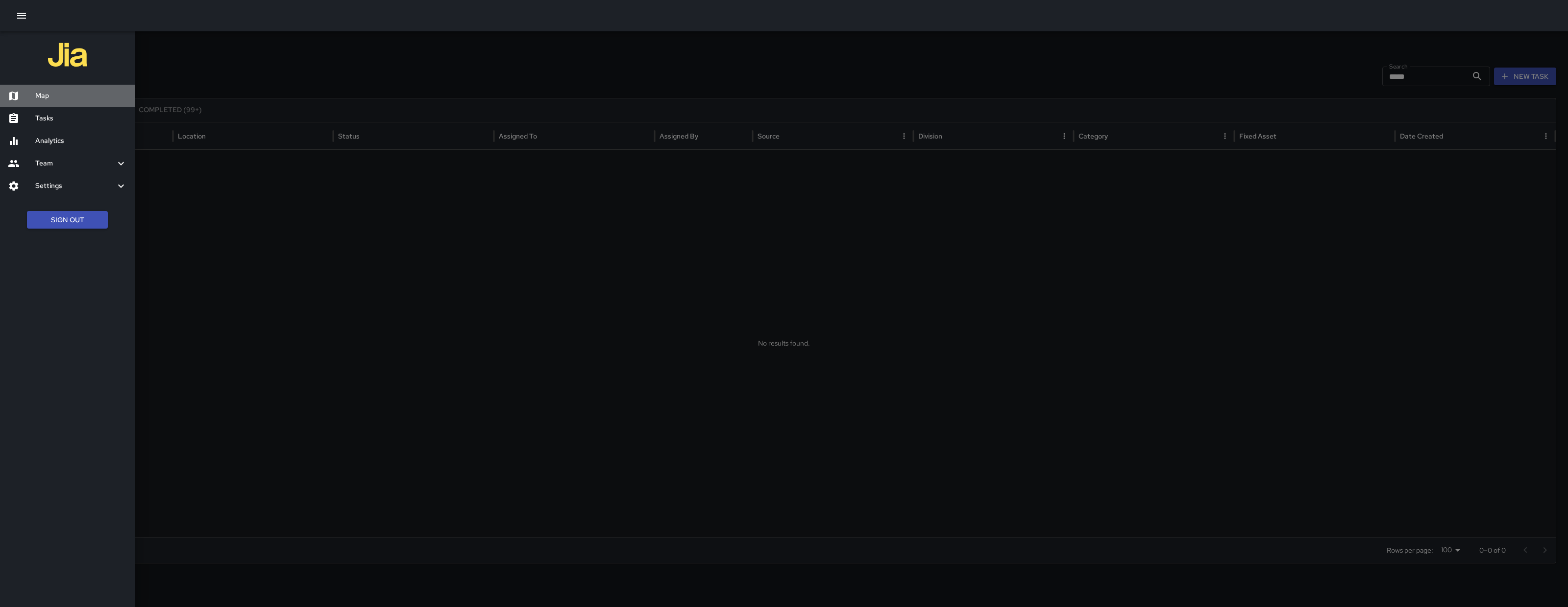
click at [52, 88] on div "Map" at bounding box center [67, 96] width 135 height 23
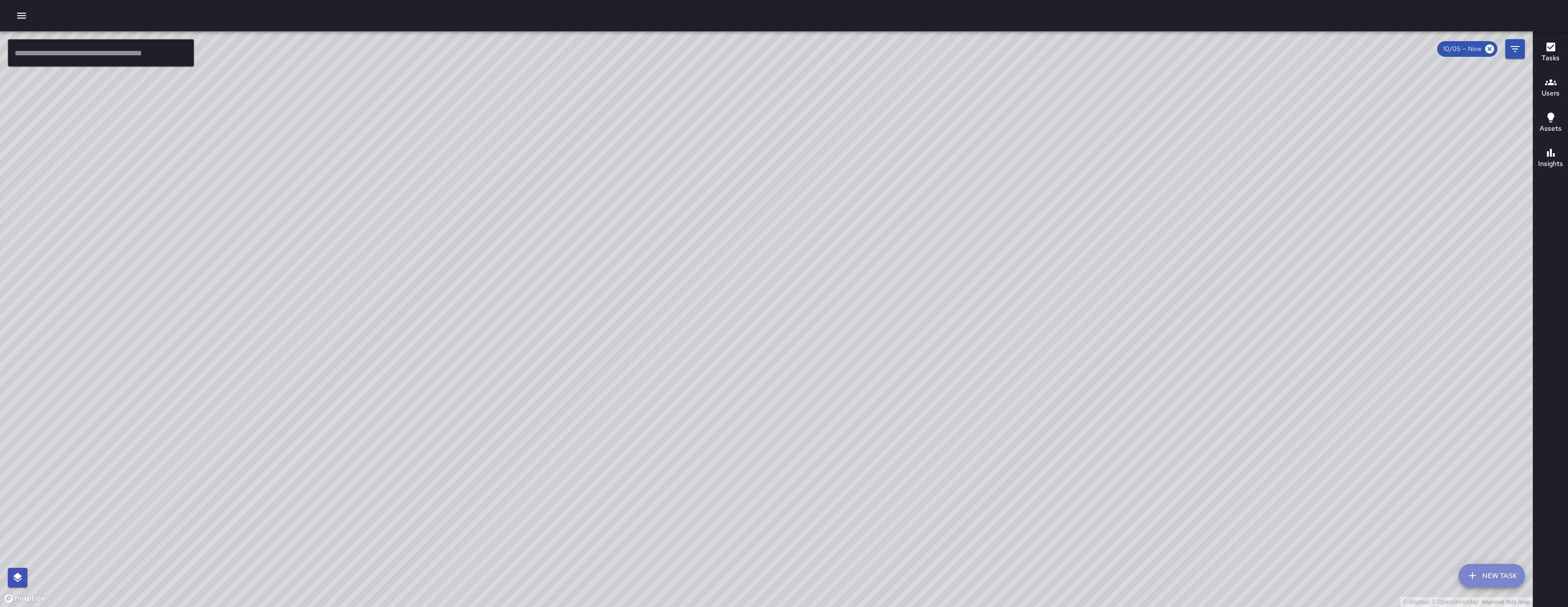
click at [1497, 567] on button "New Task" at bounding box center [1492, 576] width 66 height 24
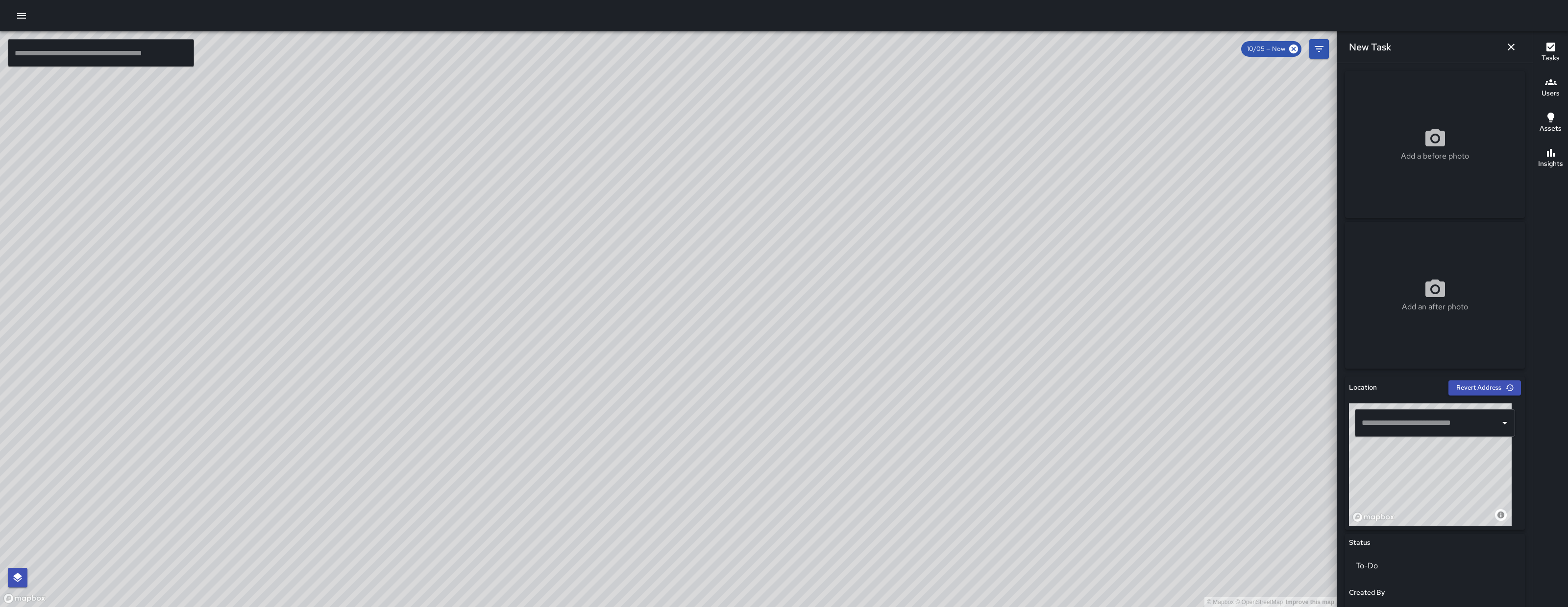
click at [1401, 430] on input "text" at bounding box center [1428, 423] width 137 height 19
paste input "********"
click at [1416, 453] on span "Sheridan Street" at bounding box center [1439, 449] width 118 height 12
type input "**********"
click at [45, 17] on div at bounding box center [784, 15] width 1568 height 31
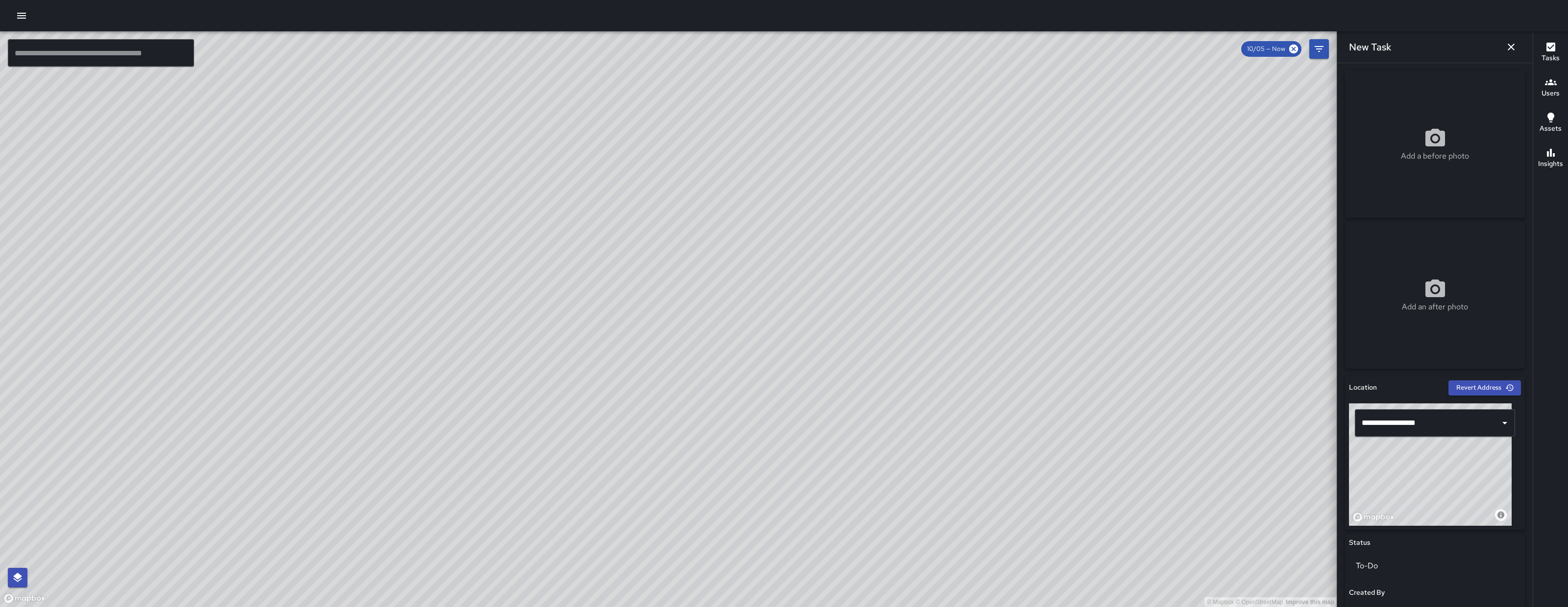
click at [34, 16] on div at bounding box center [784, 15] width 1568 height 31
click at [26, 18] on icon "button" at bounding box center [21, 15] width 12 height 12
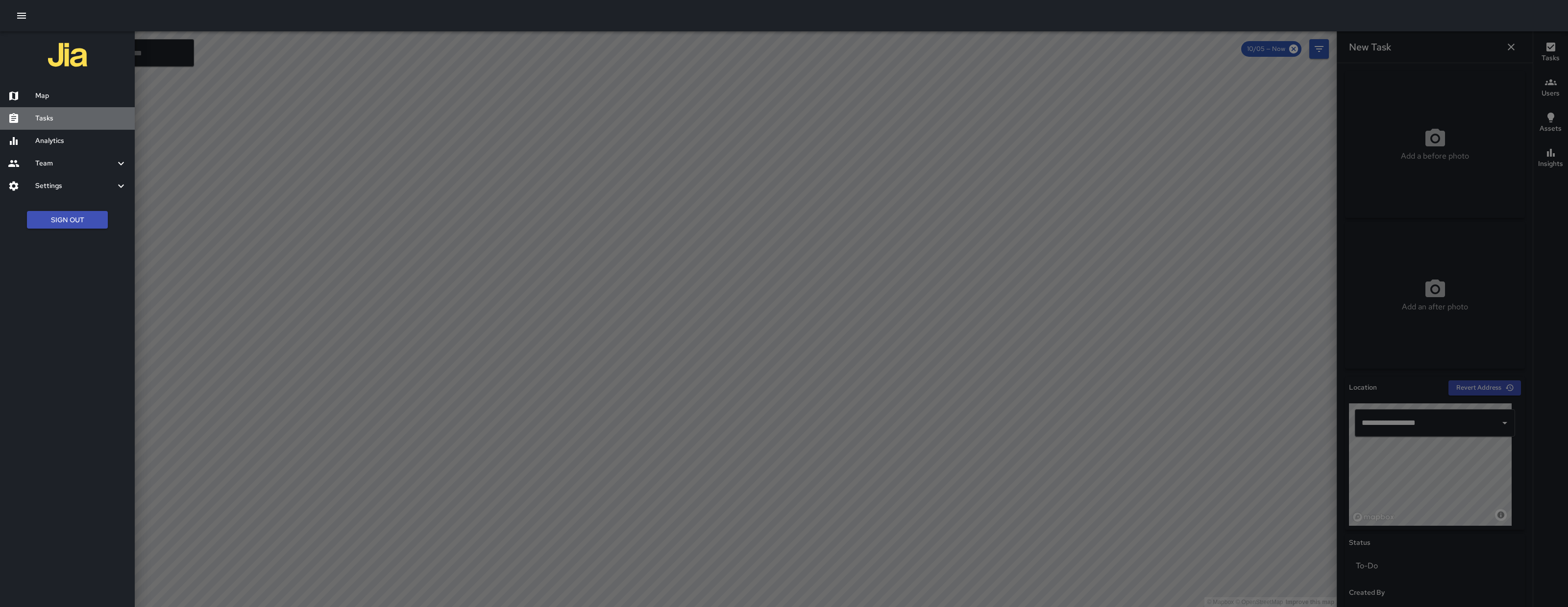
click at [56, 120] on h6 "Tasks" at bounding box center [81, 119] width 91 height 11
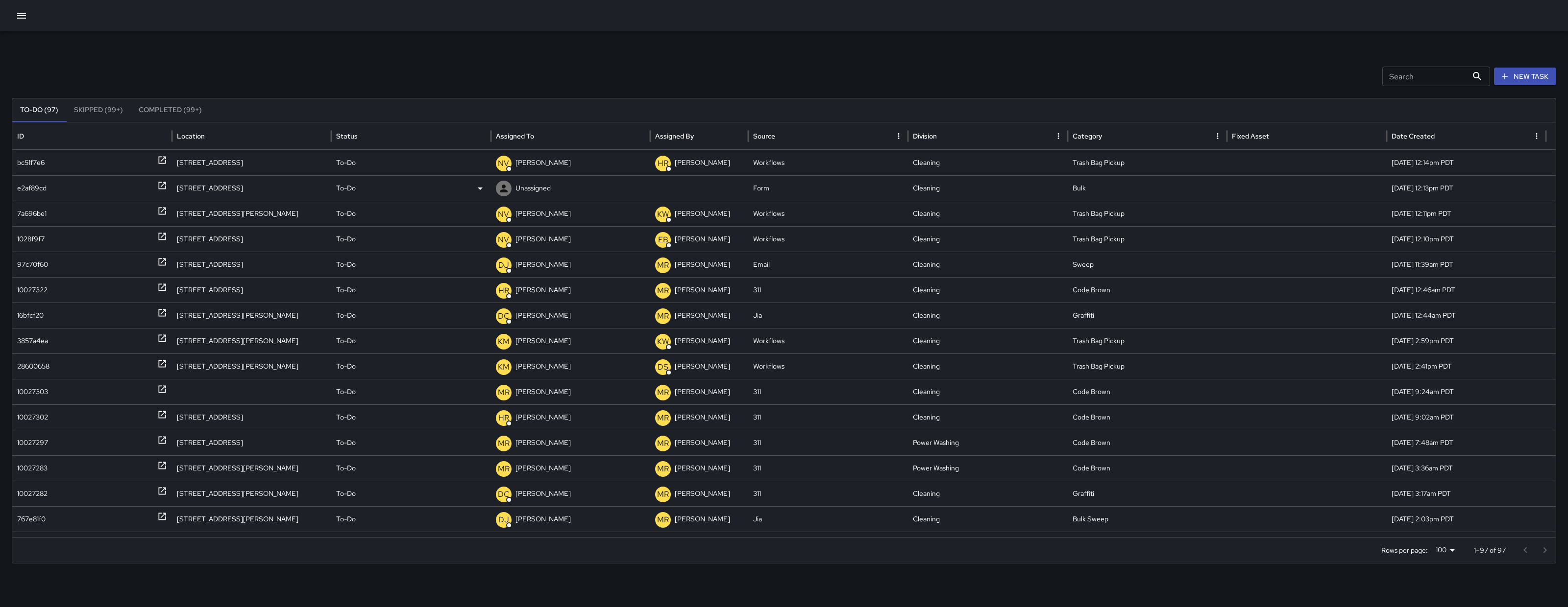
click at [45, 187] on div "e2af89cd" at bounding box center [32, 188] width 29 height 25
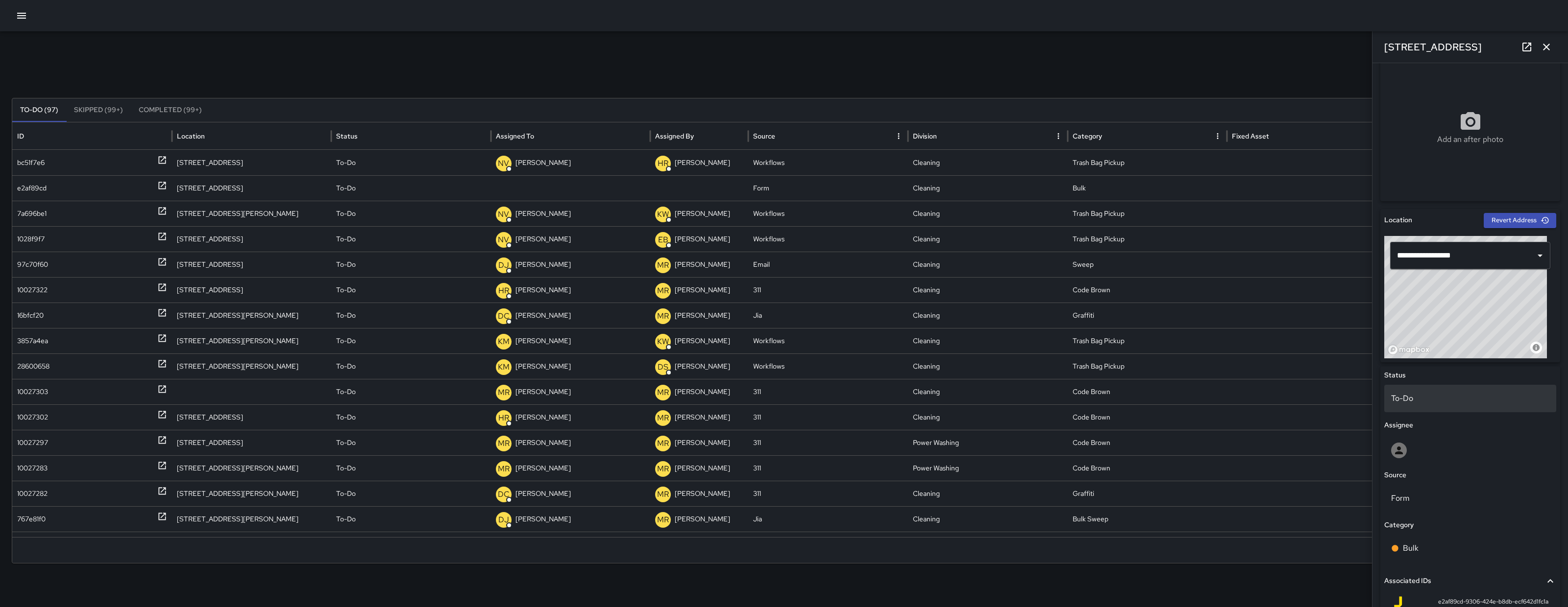
scroll to position [174, 0]
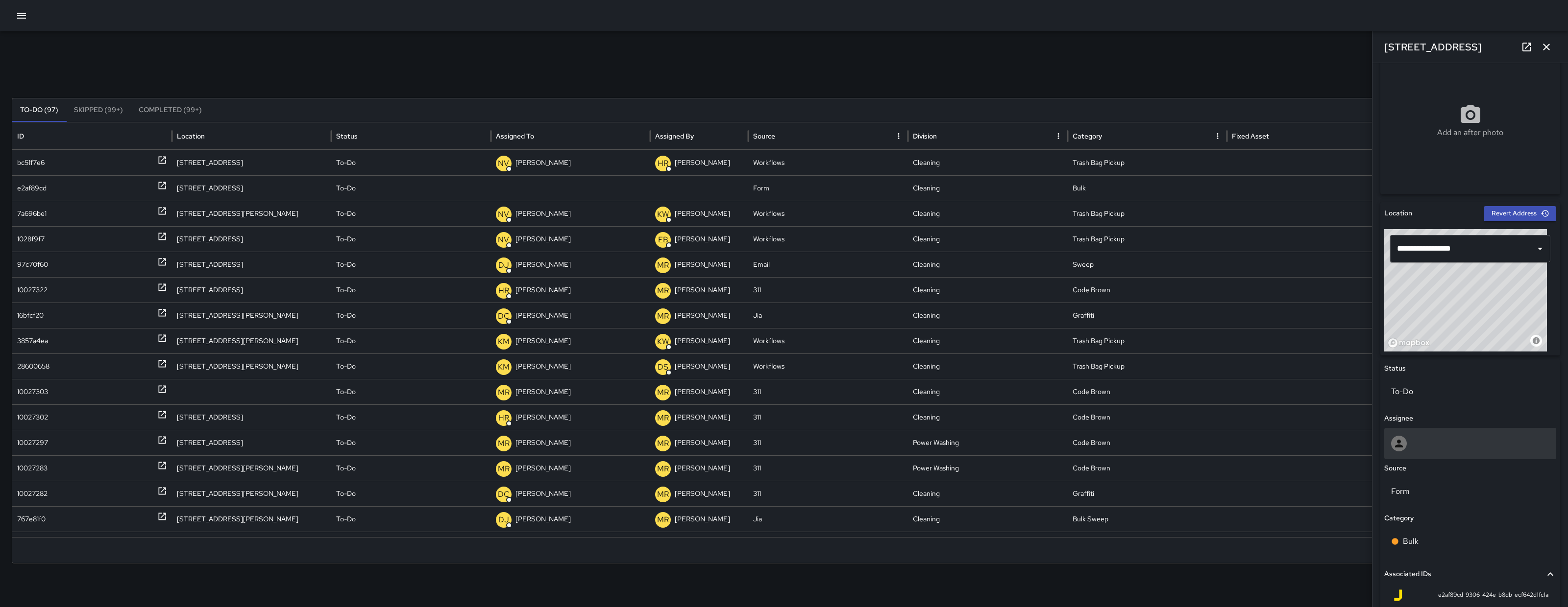
click at [1483, 453] on div at bounding box center [1470, 443] width 172 height 31
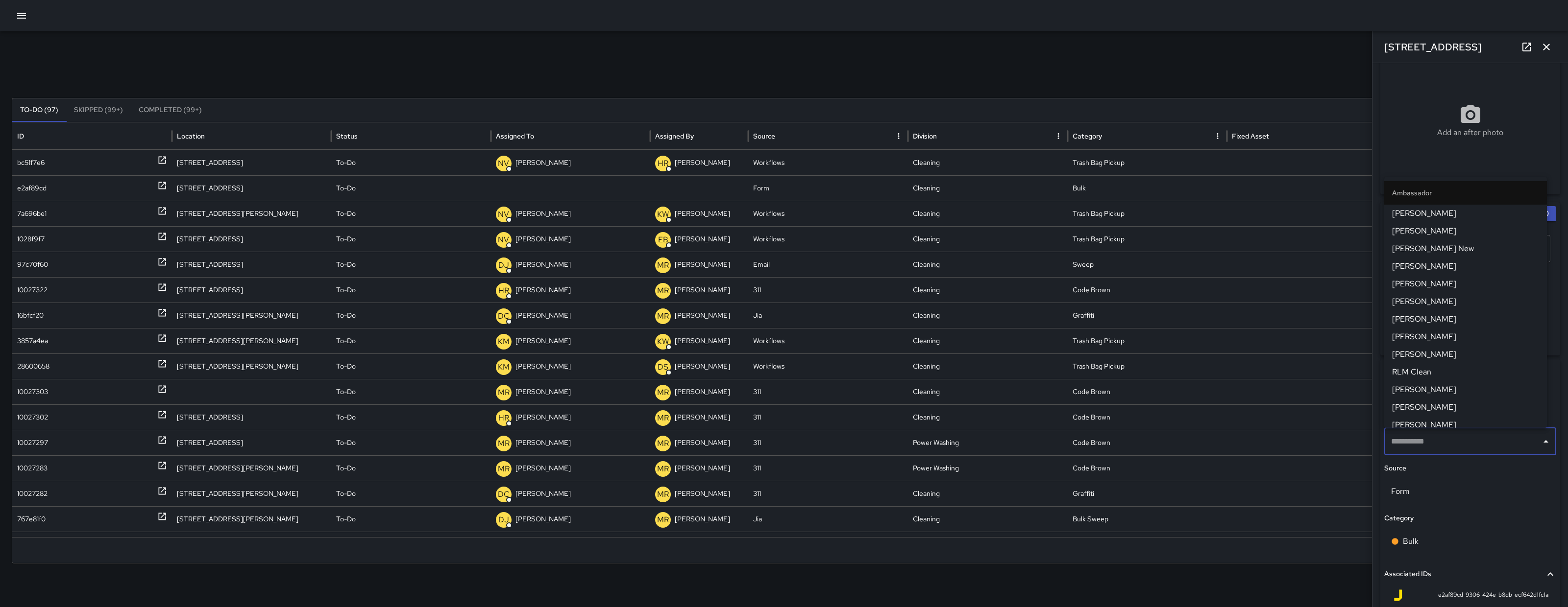
click at [1483, 453] on div "​" at bounding box center [1470, 441] width 172 height 27
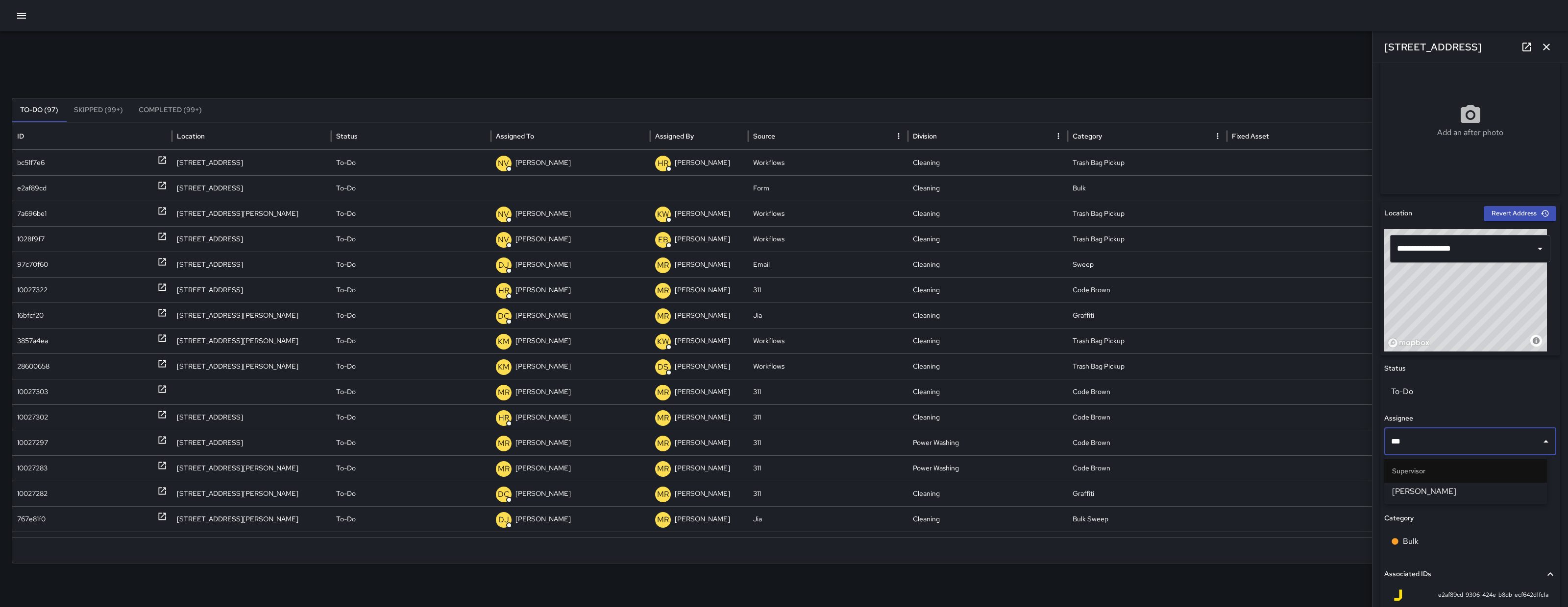
type input "****"
click at [1483, 497] on span "[PERSON_NAME]" at bounding box center [1466, 491] width 147 height 12
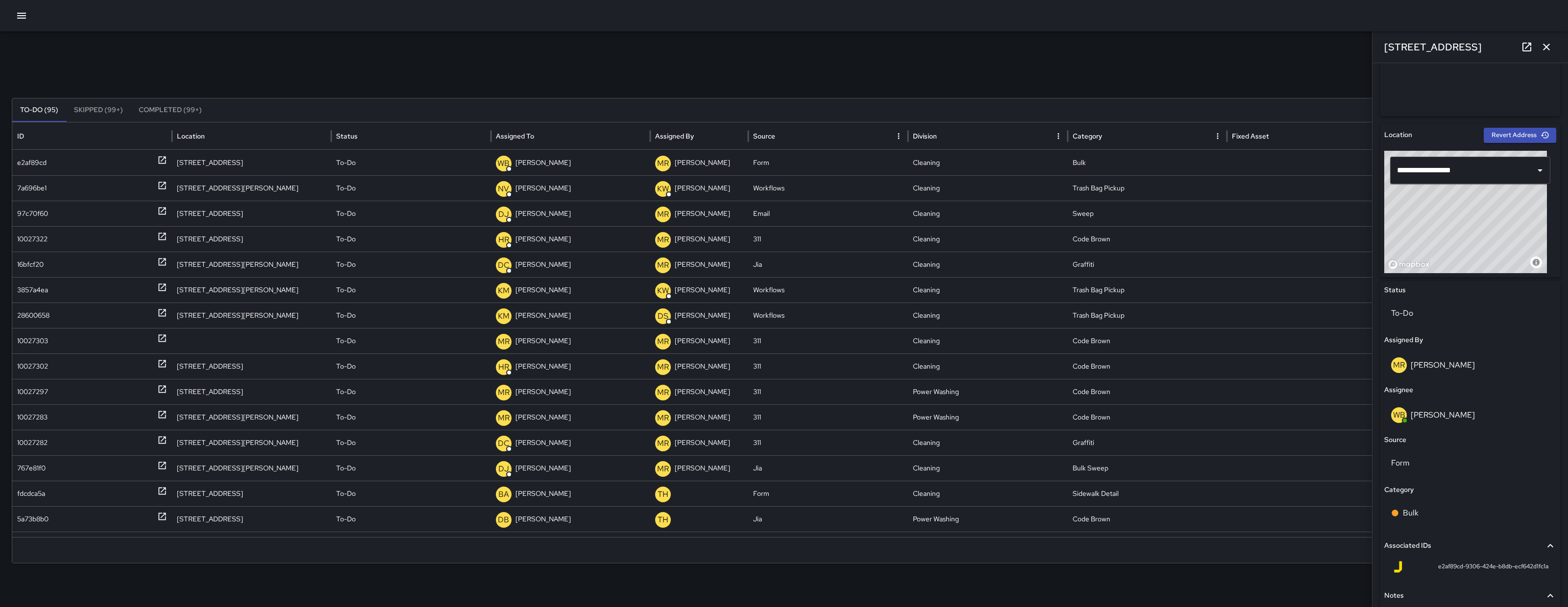
scroll to position [0, 0]
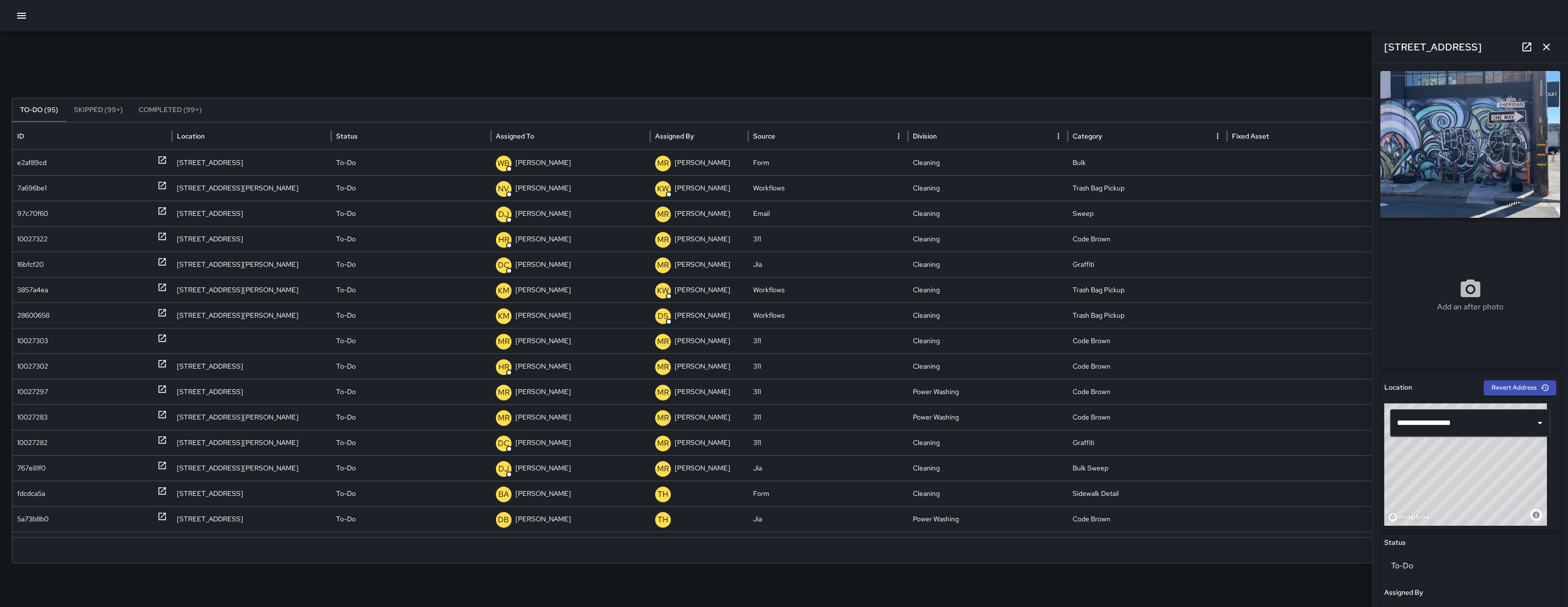
click at [7, 11] on div at bounding box center [784, 15] width 1568 height 31
click at [16, 16] on icon "button" at bounding box center [21, 15] width 12 height 12
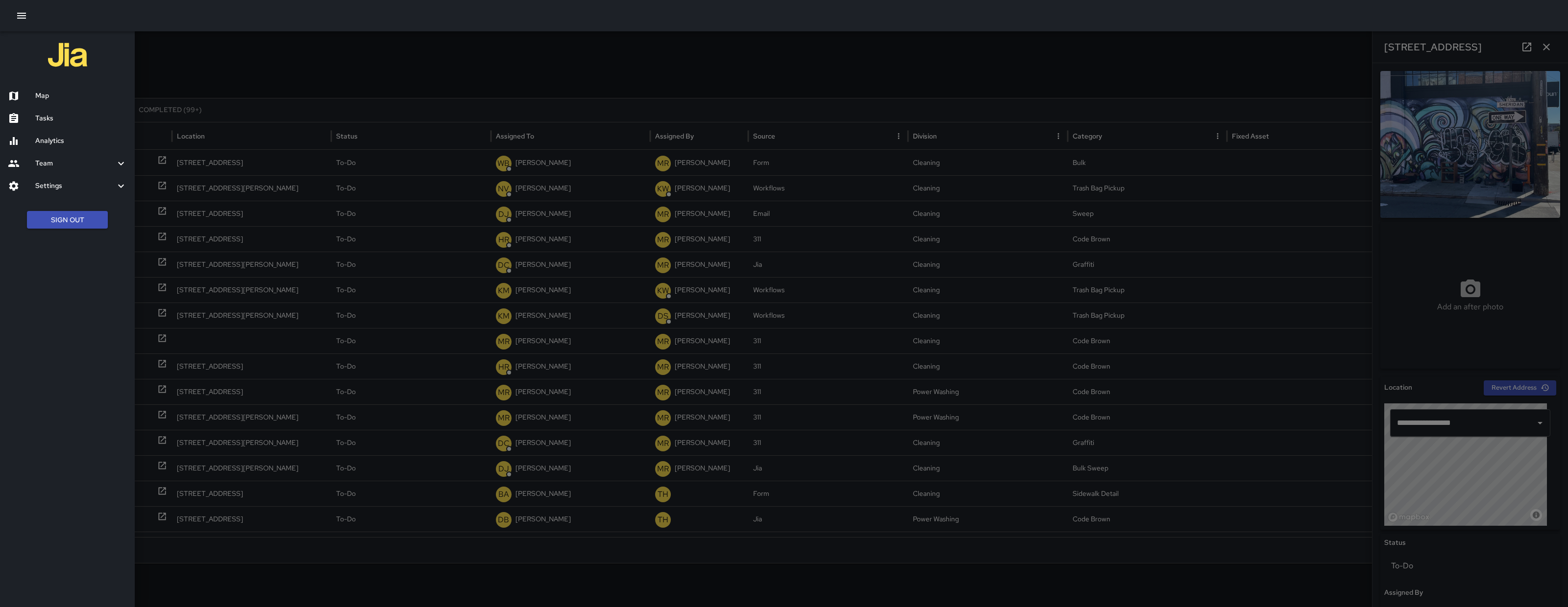
click at [66, 88] on div "Map" at bounding box center [67, 96] width 135 height 23
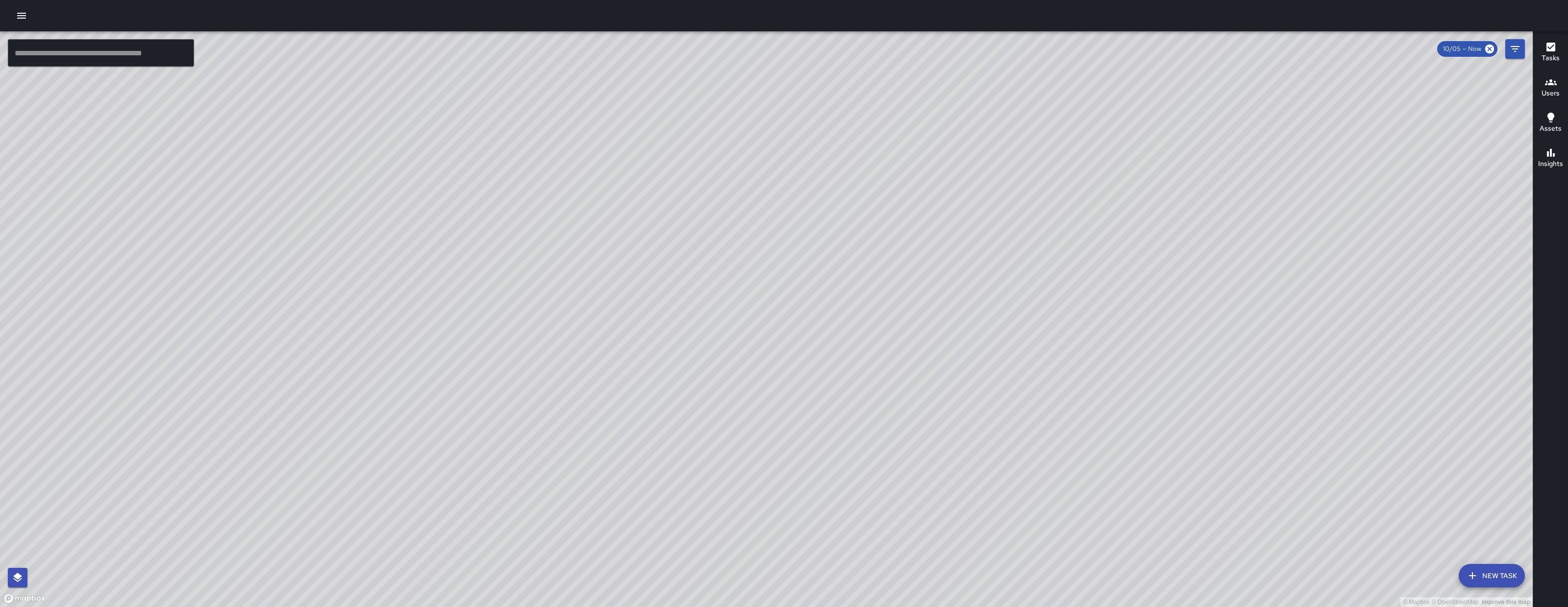
drag, startPoint x: 661, startPoint y: 288, endPoint x: 629, endPoint y: 348, distance: 68.0
click at [629, 348] on div "© Mapbox © OpenStreetMap Improve this map" at bounding box center [767, 319] width 1533 height 576
drag, startPoint x: 1073, startPoint y: 530, endPoint x: 939, endPoint y: 376, distance: 204.1
click at [942, 380] on div "© Mapbox © OpenStreetMap Improve this map" at bounding box center [767, 319] width 1533 height 576
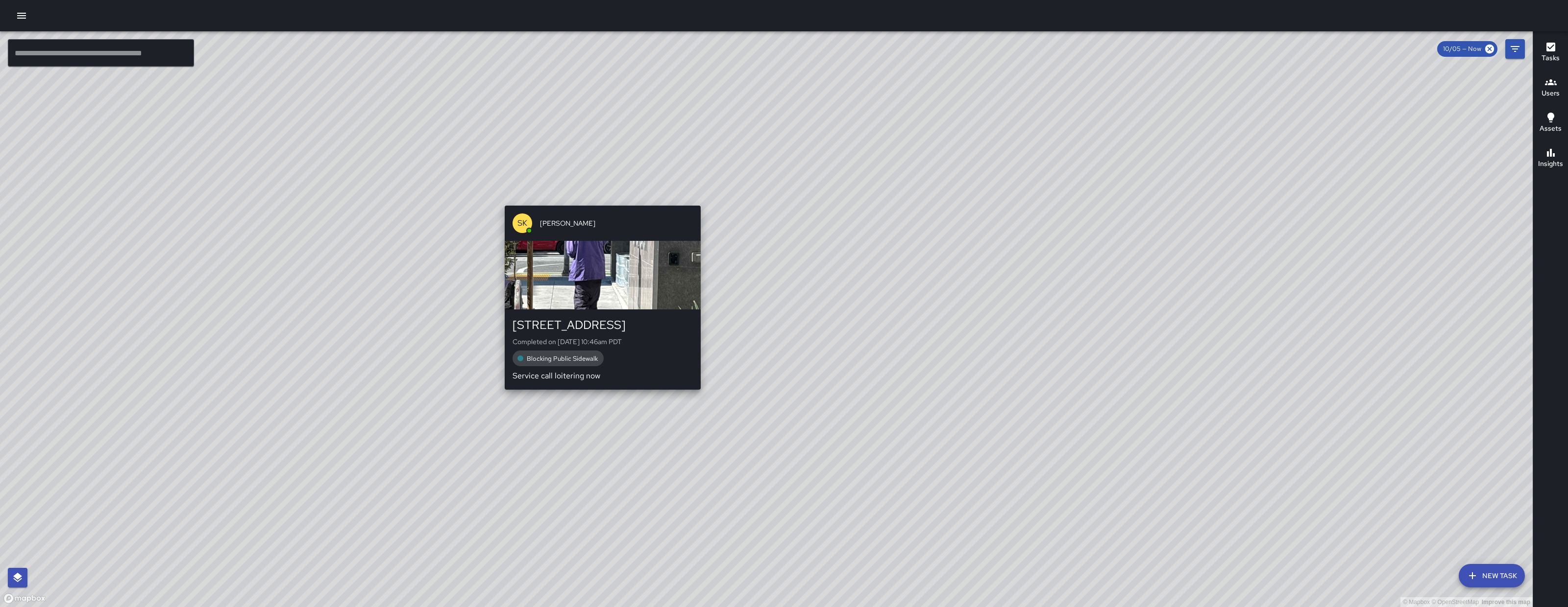
click at [603, 206] on div "SK SEAN KELLEY" at bounding box center [603, 224] width 196 height 35
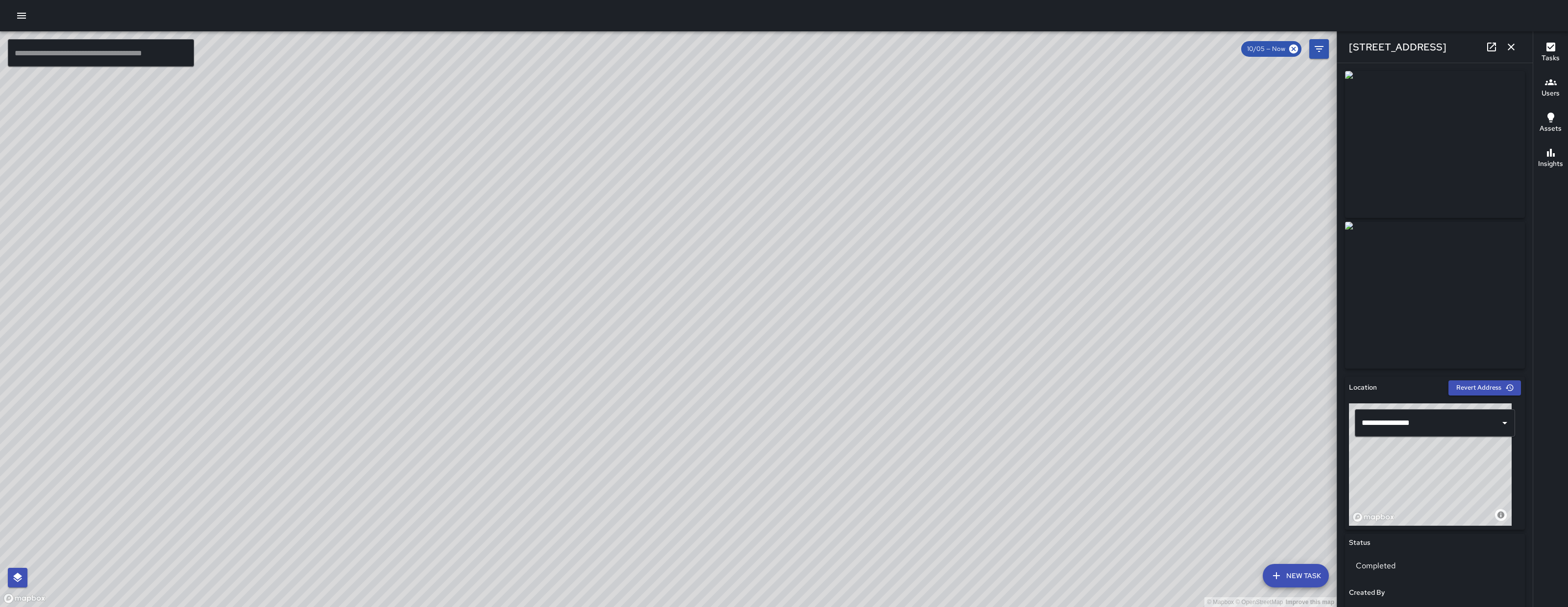
click at [1511, 51] on icon "button" at bounding box center [1511, 47] width 12 height 12
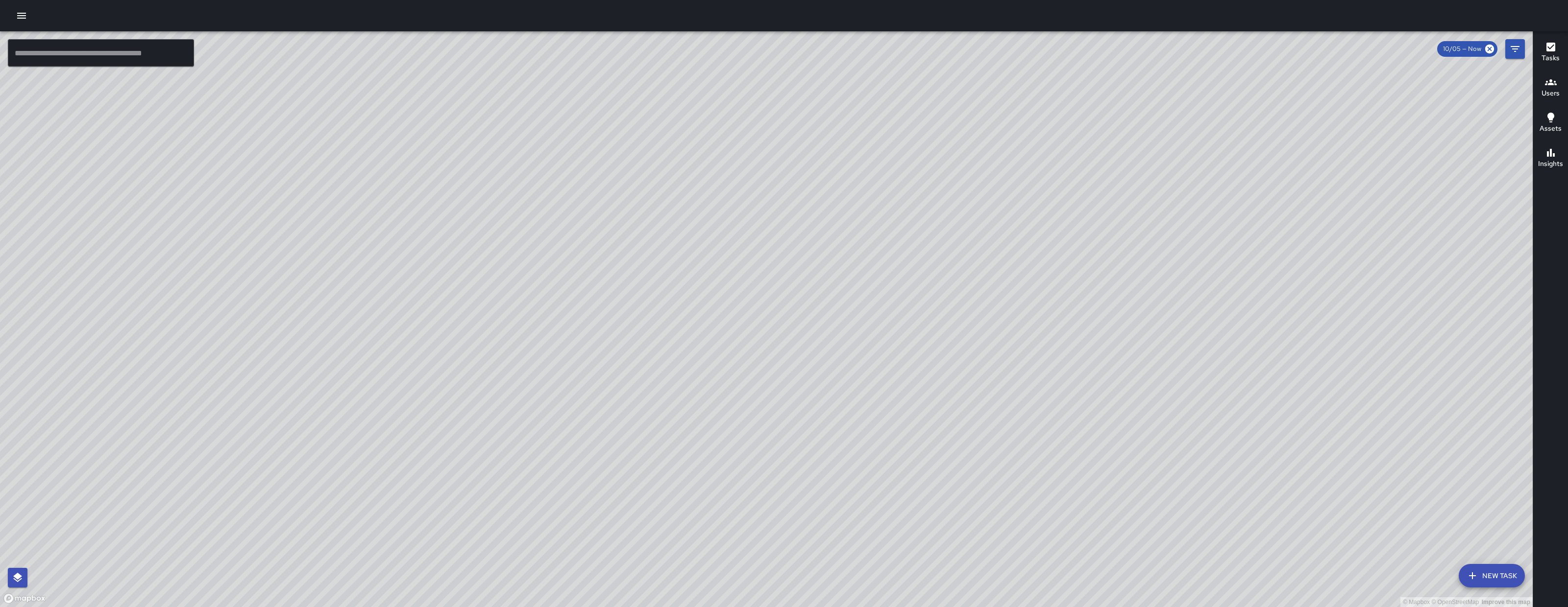
drag, startPoint x: 1112, startPoint y: 366, endPoint x: 660, endPoint y: 255, distance: 465.4
click at [660, 255] on div "© Mapbox © OpenStreetMap Improve this map" at bounding box center [767, 319] width 1533 height 576
click at [21, 13] on icon "button" at bounding box center [21, 16] width 9 height 6
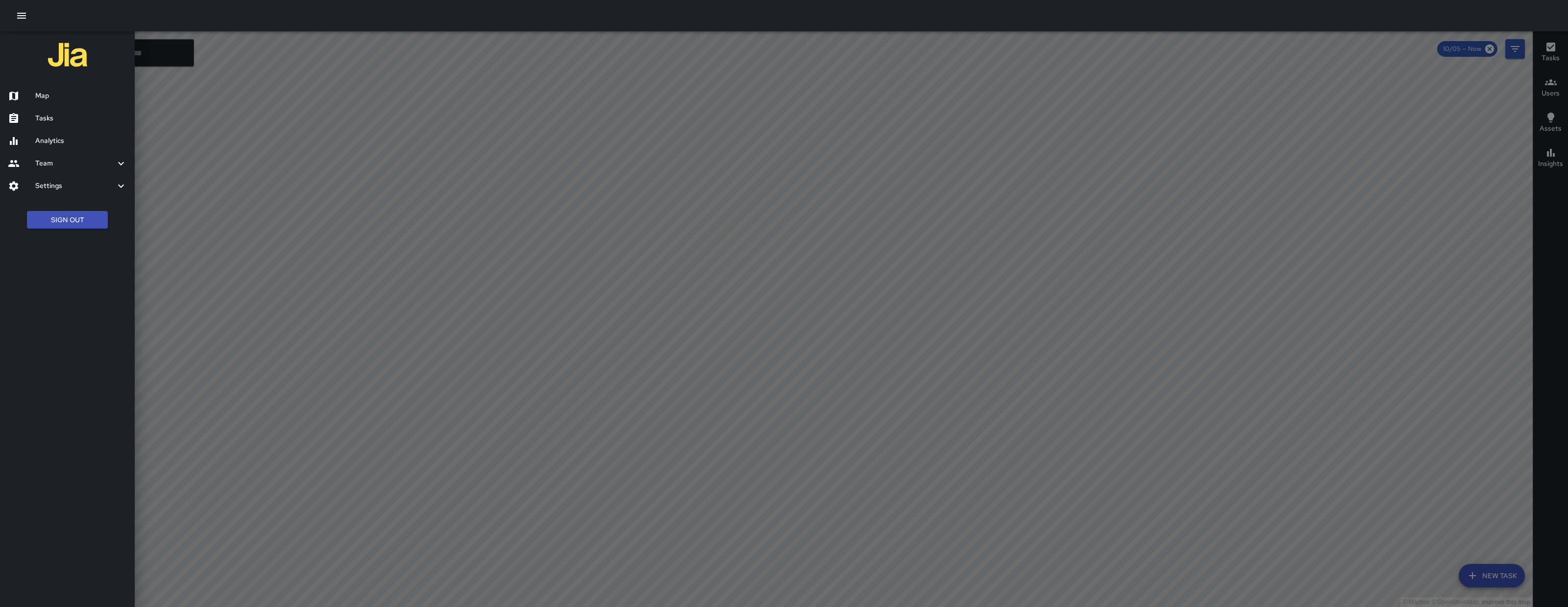
drag, startPoint x: 68, startPoint y: 144, endPoint x: 58, endPoint y: 151, distance: 12.2
click at [67, 144] on h6 "Analytics" at bounding box center [81, 141] width 91 height 11
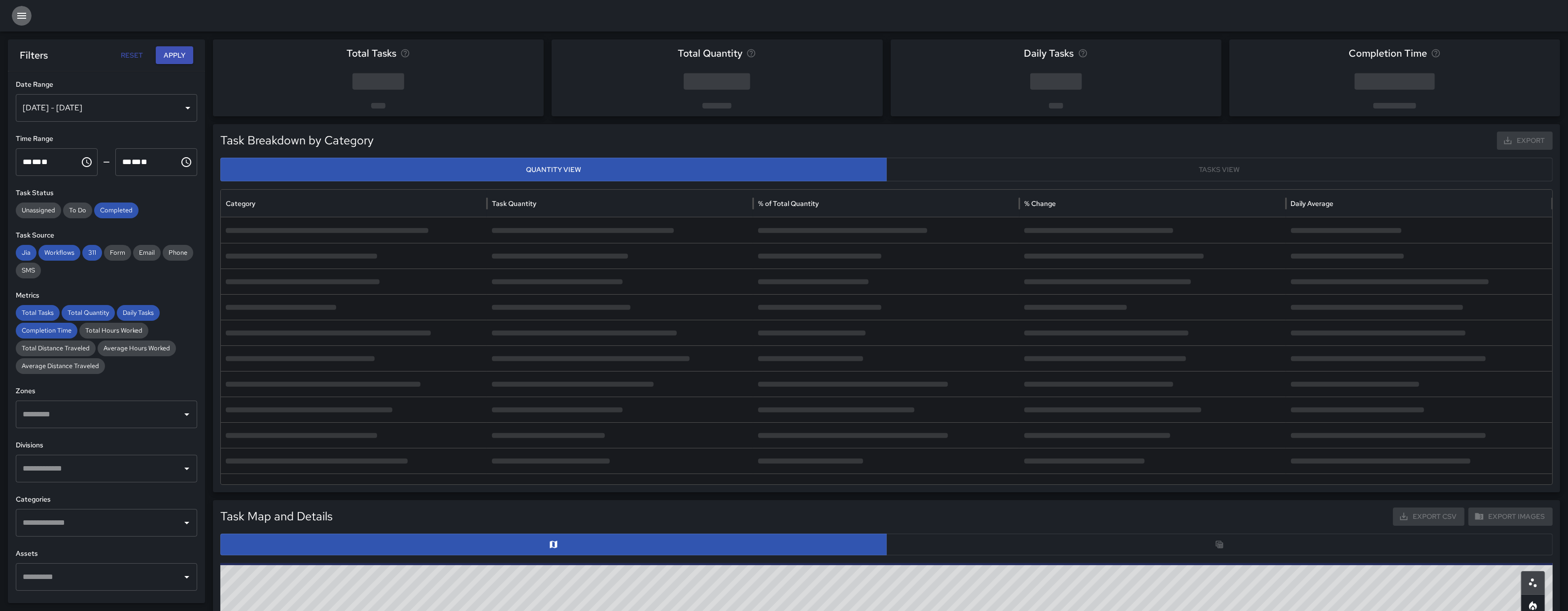
click at [29, 10] on button "button" at bounding box center [21, 16] width 20 height 20
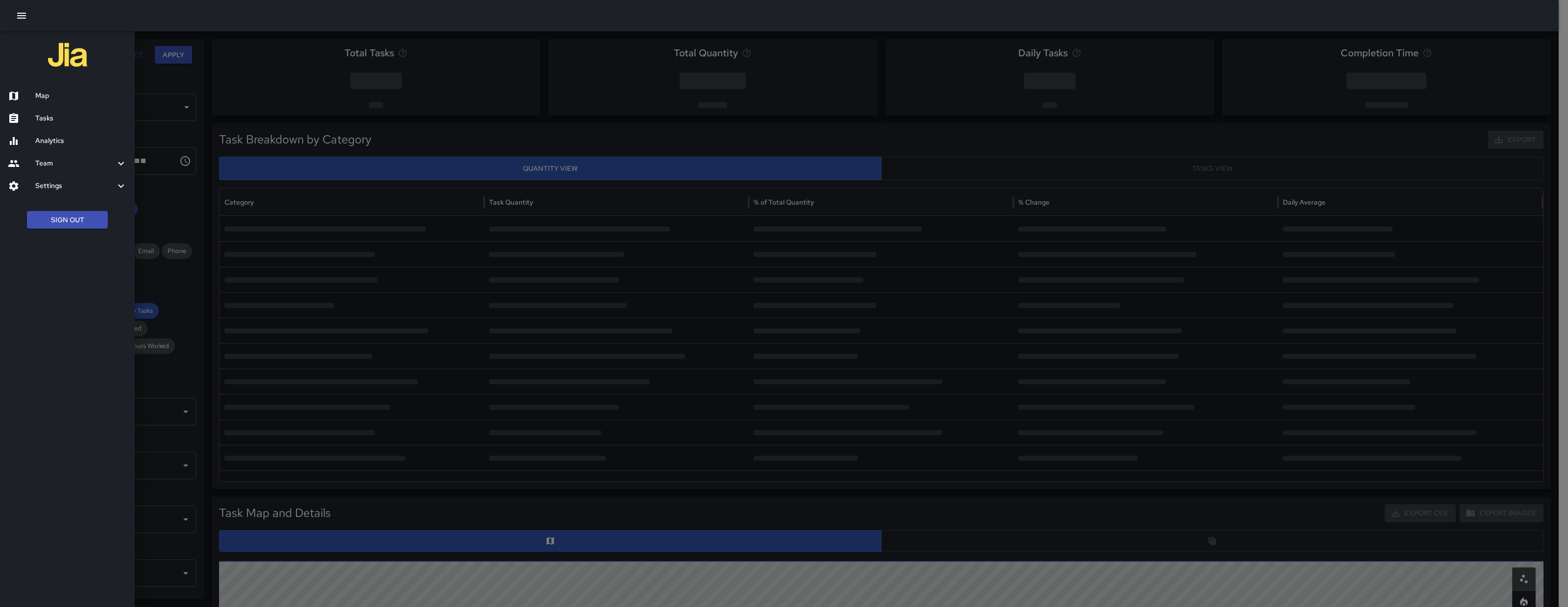
click at [99, 115] on h6 "Tasks" at bounding box center [81, 119] width 91 height 11
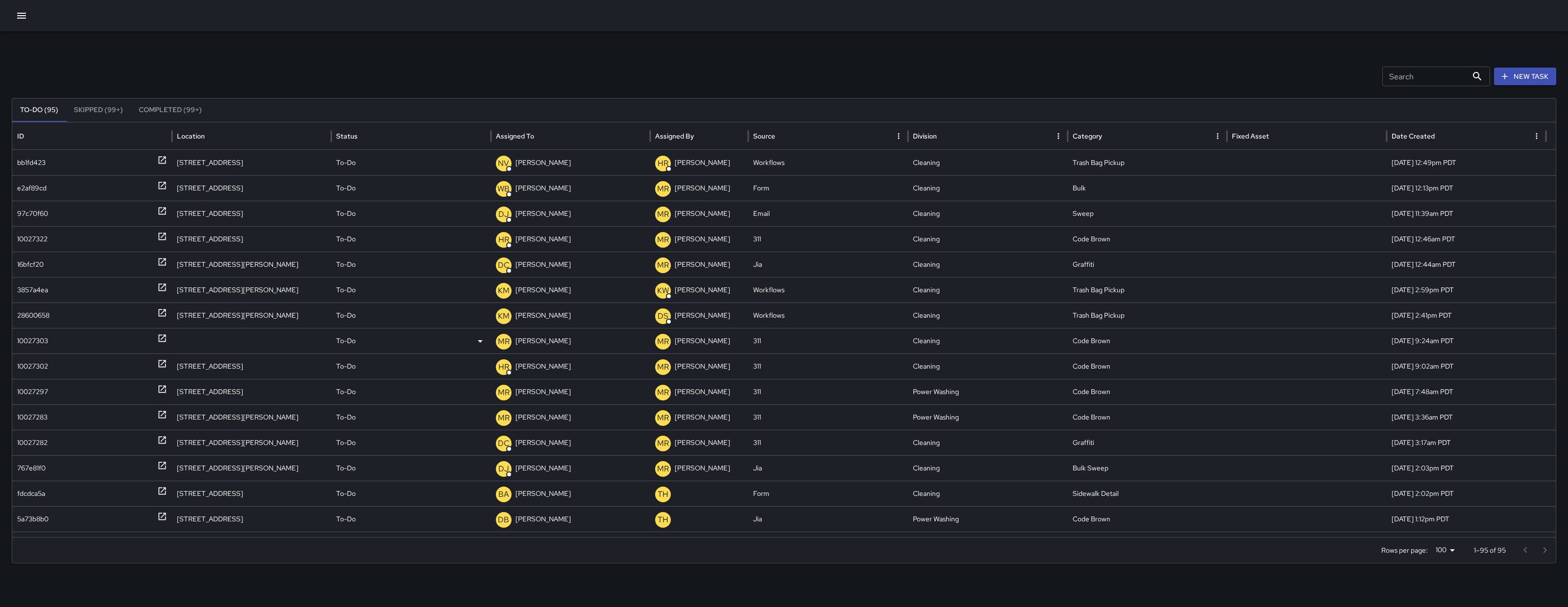
click at [38, 328] on div "10027303" at bounding box center [32, 341] width 31 height 25
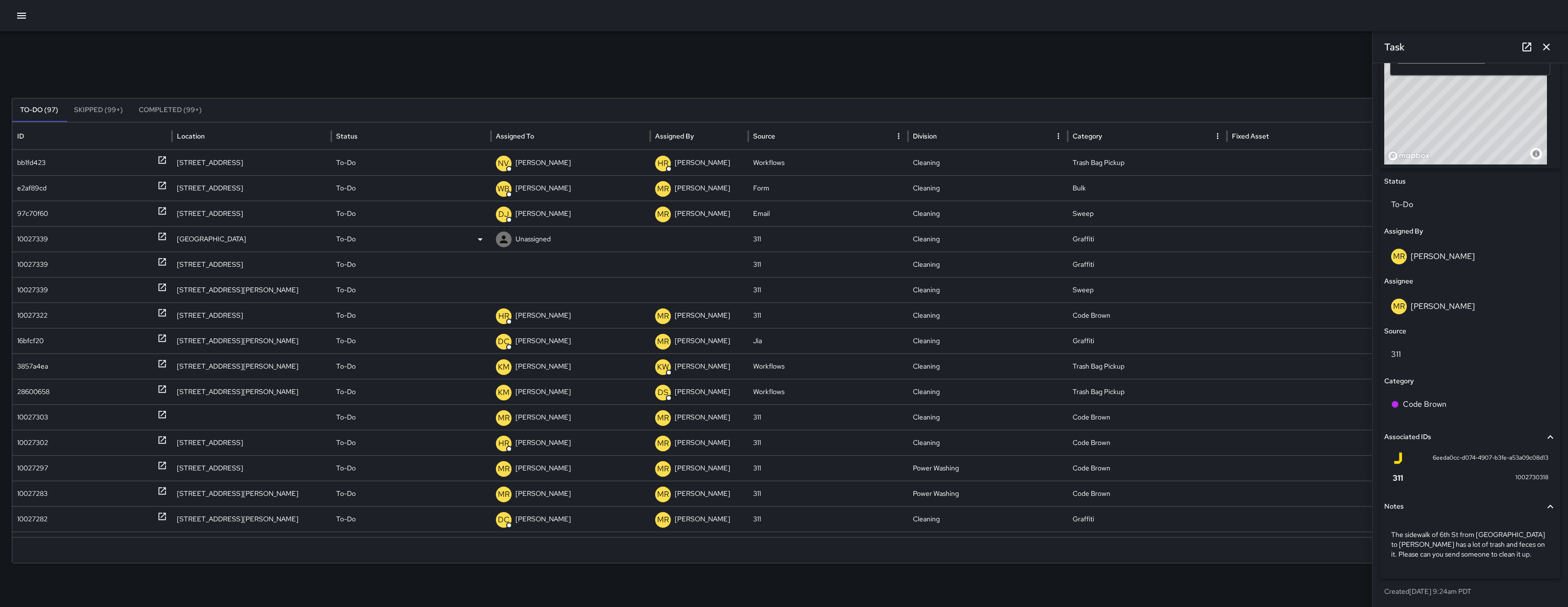
click at [38, 241] on div "10027339" at bounding box center [32, 239] width 31 height 25
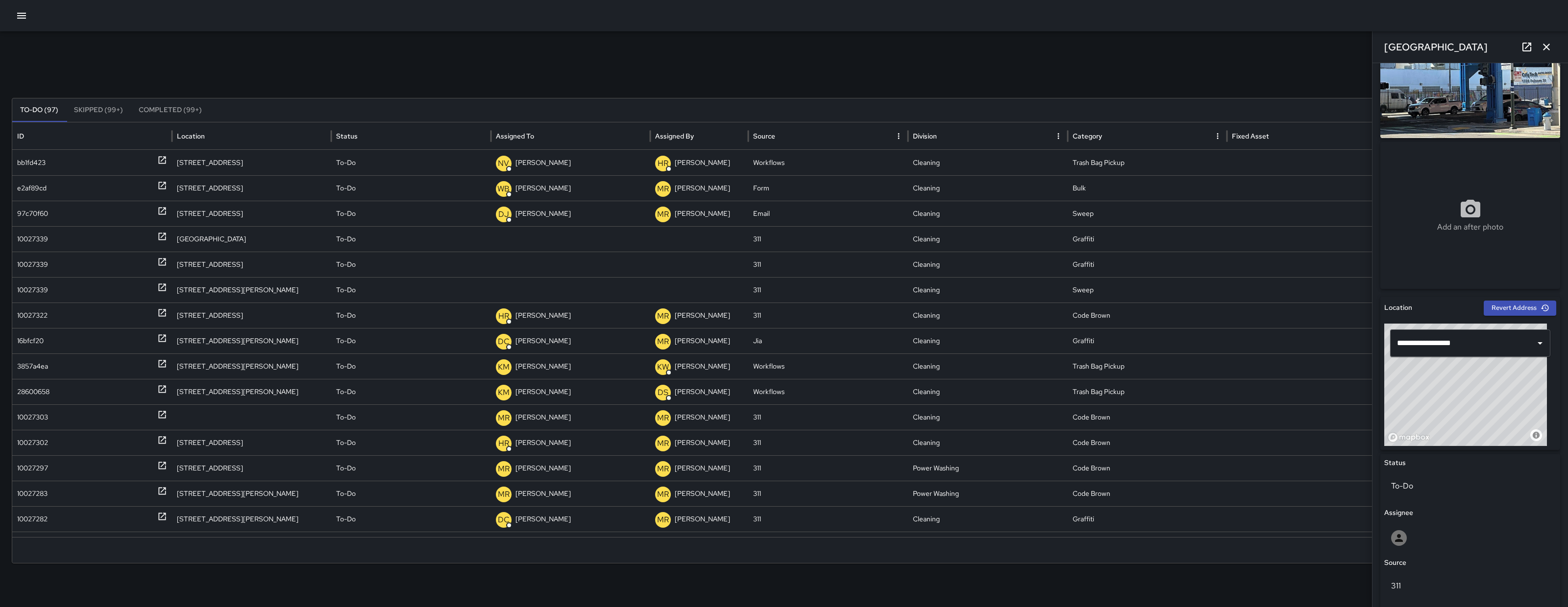
scroll to position [243, 0]
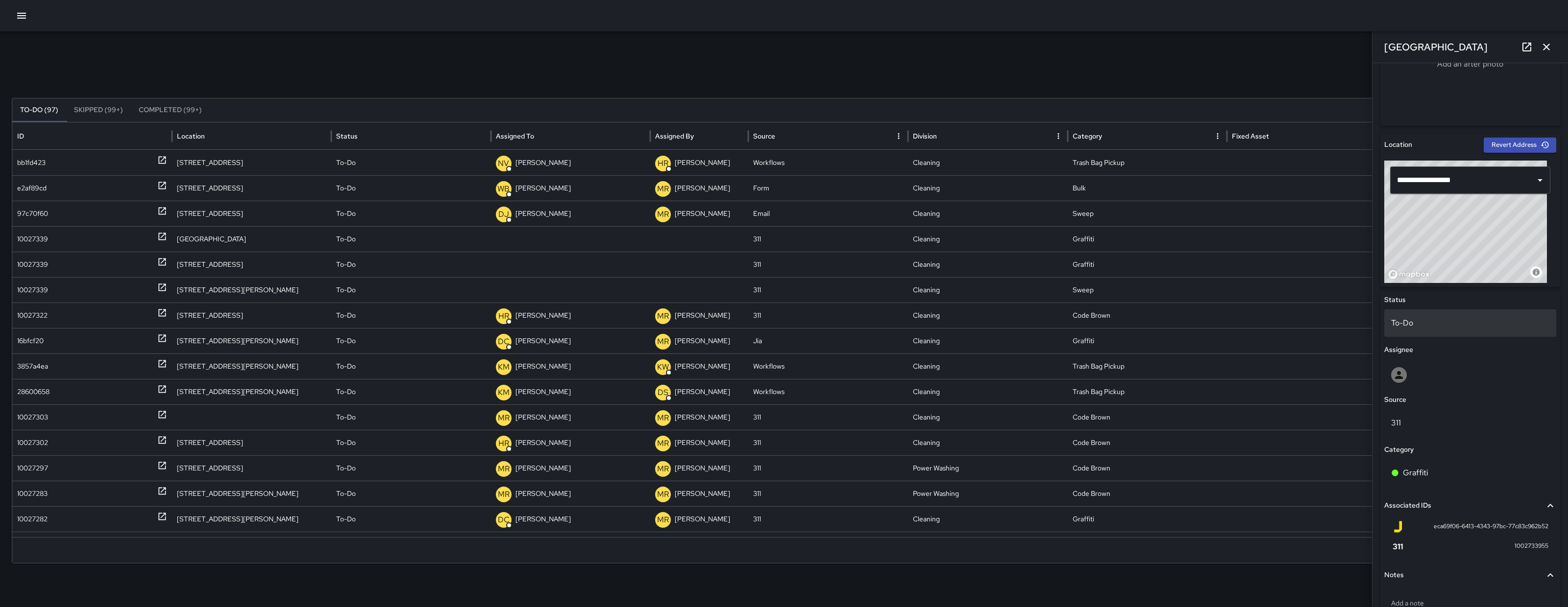
click at [1419, 318] on p "To-Do" at bounding box center [1470, 323] width 159 height 12
click at [1281, 607] on div at bounding box center [784, 304] width 1568 height 607
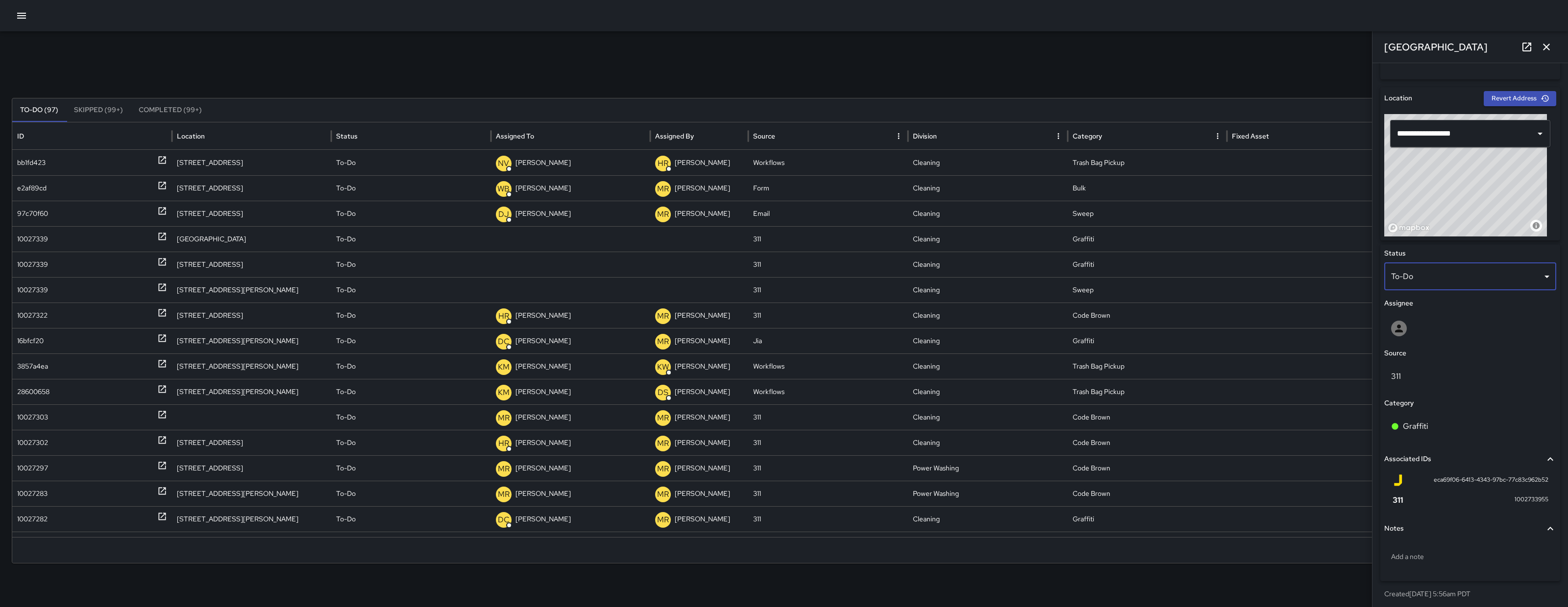
scroll to position [293, 0]
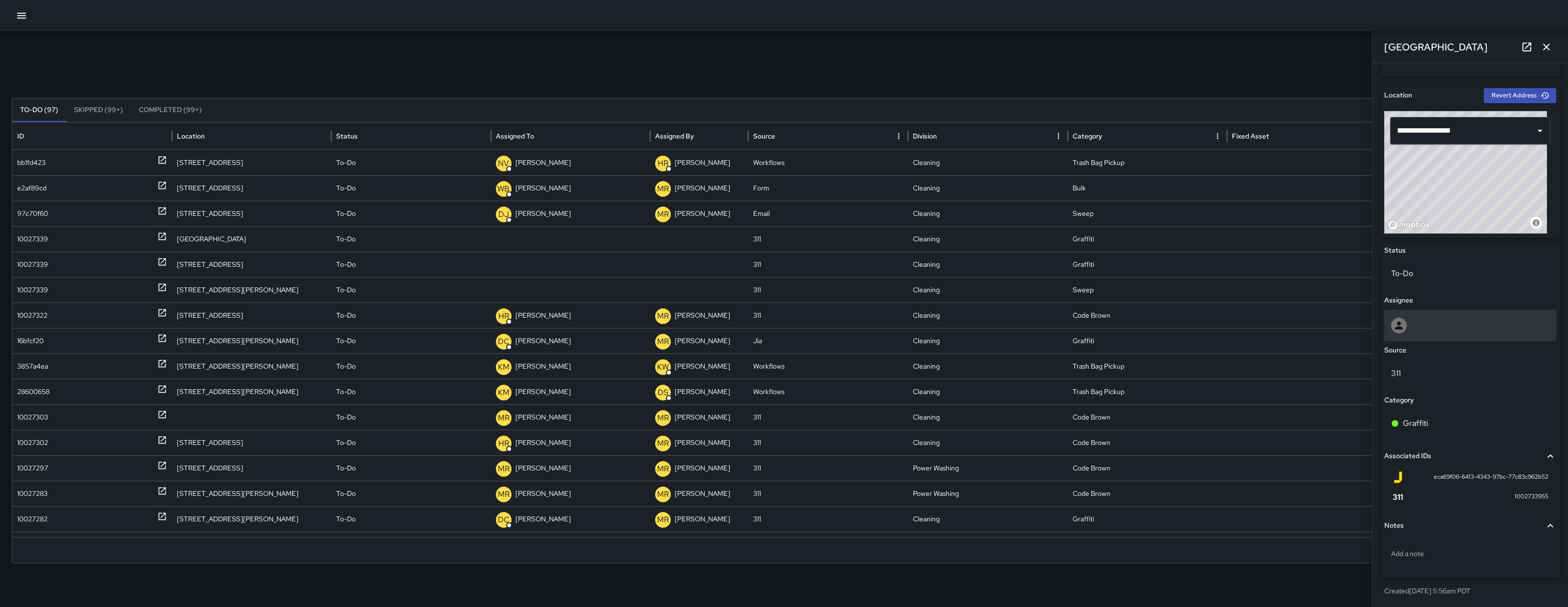
click at [1425, 313] on div at bounding box center [1470, 325] width 172 height 31
click at [1424, 288] on div "To-Do" at bounding box center [1470, 275] width 172 height 31
click at [1424, 280] on div "To-Do" at bounding box center [1470, 274] width 172 height 27
click at [1423, 314] on li "Skipped" at bounding box center [1466, 317] width 163 height 18
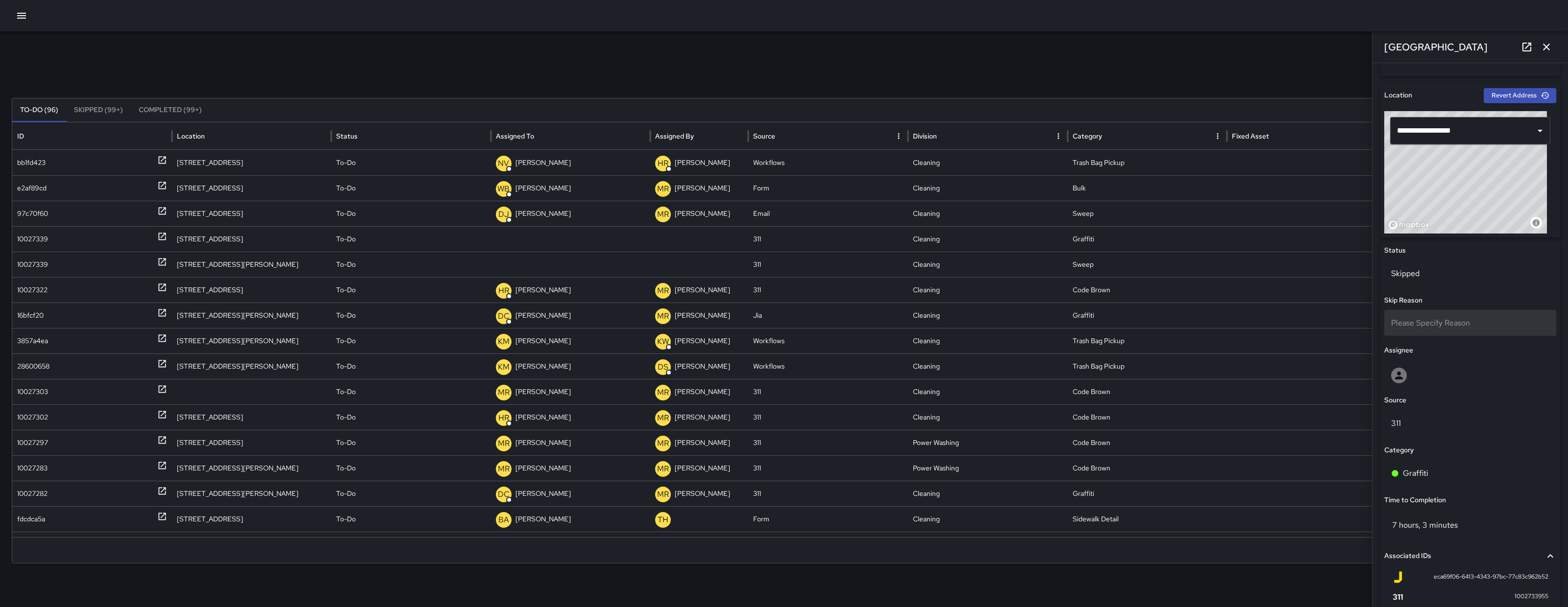
click at [1426, 333] on div "Please Specify Reason" at bounding box center [1470, 323] width 172 height 26
click at [1424, 384] on li "Outside Boundaries" at bounding box center [1466, 385] width 163 height 18
click at [20, 234] on div "10027339" at bounding box center [32, 239] width 31 height 25
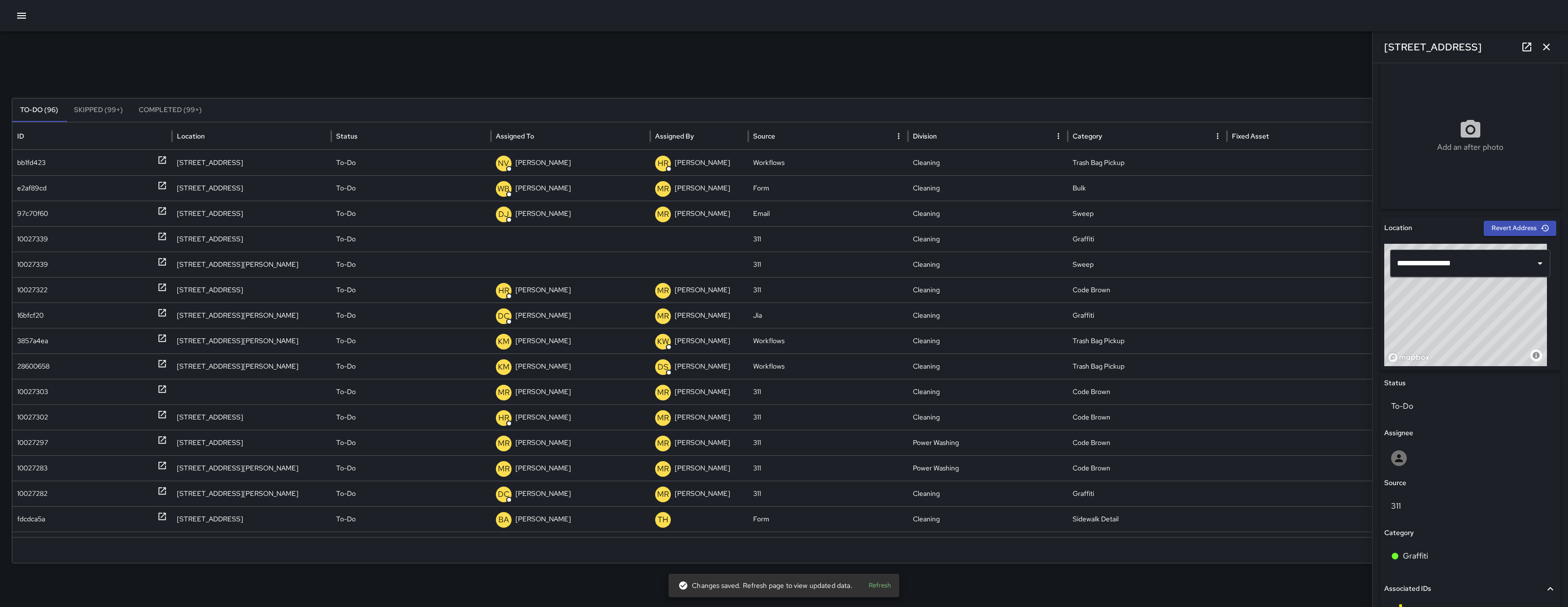
scroll to position [0, 0]
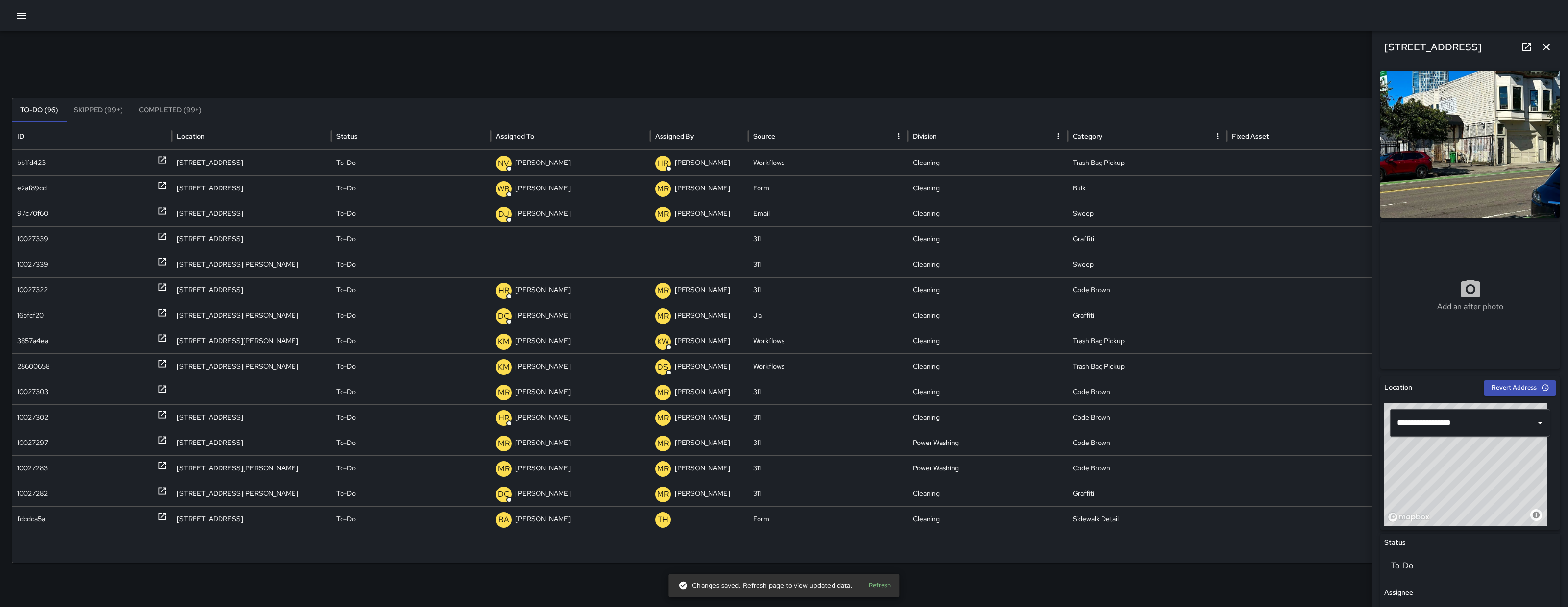
drag, startPoint x: 1482, startPoint y: 49, endPoint x: 1376, endPoint y: 44, distance: 106.1
click at [1376, 43] on div "1620 Folsom Street" at bounding box center [1470, 46] width 196 height 31
copy h6 "1620 Folsom Street"
click at [1528, 49] on icon at bounding box center [1527, 47] width 12 height 12
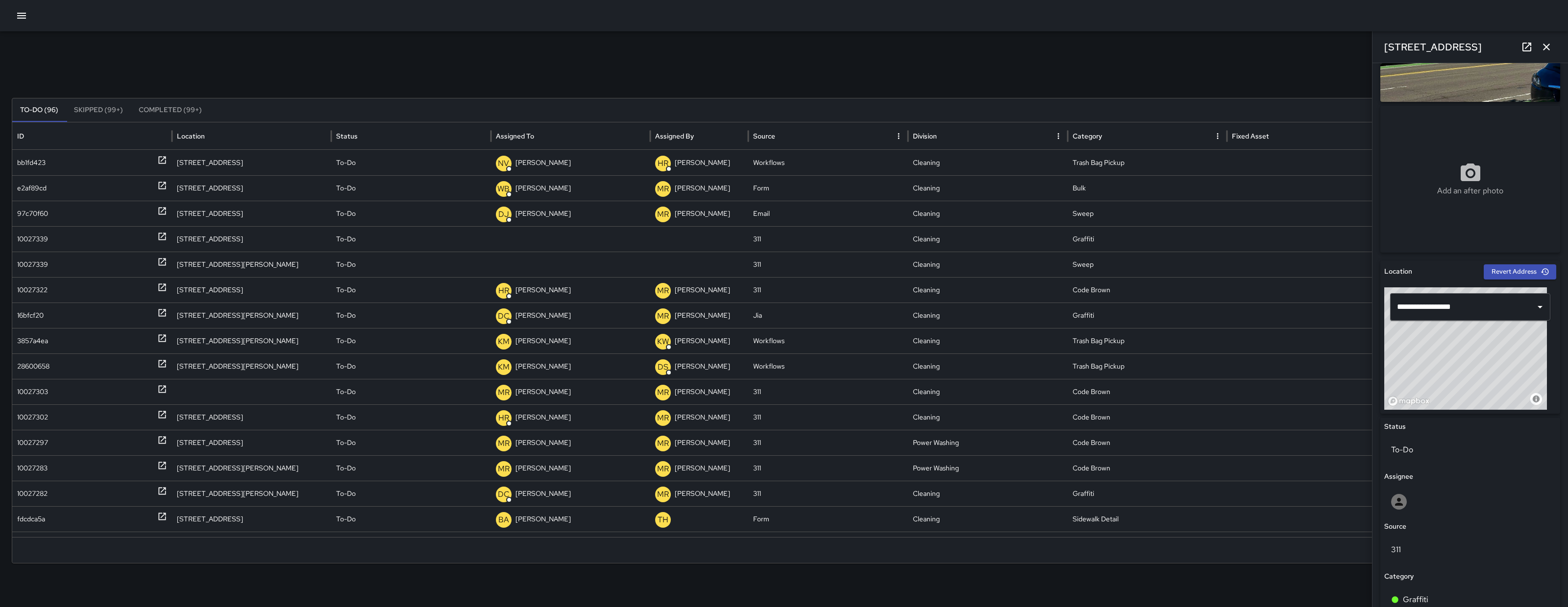
scroll to position [118, 0]
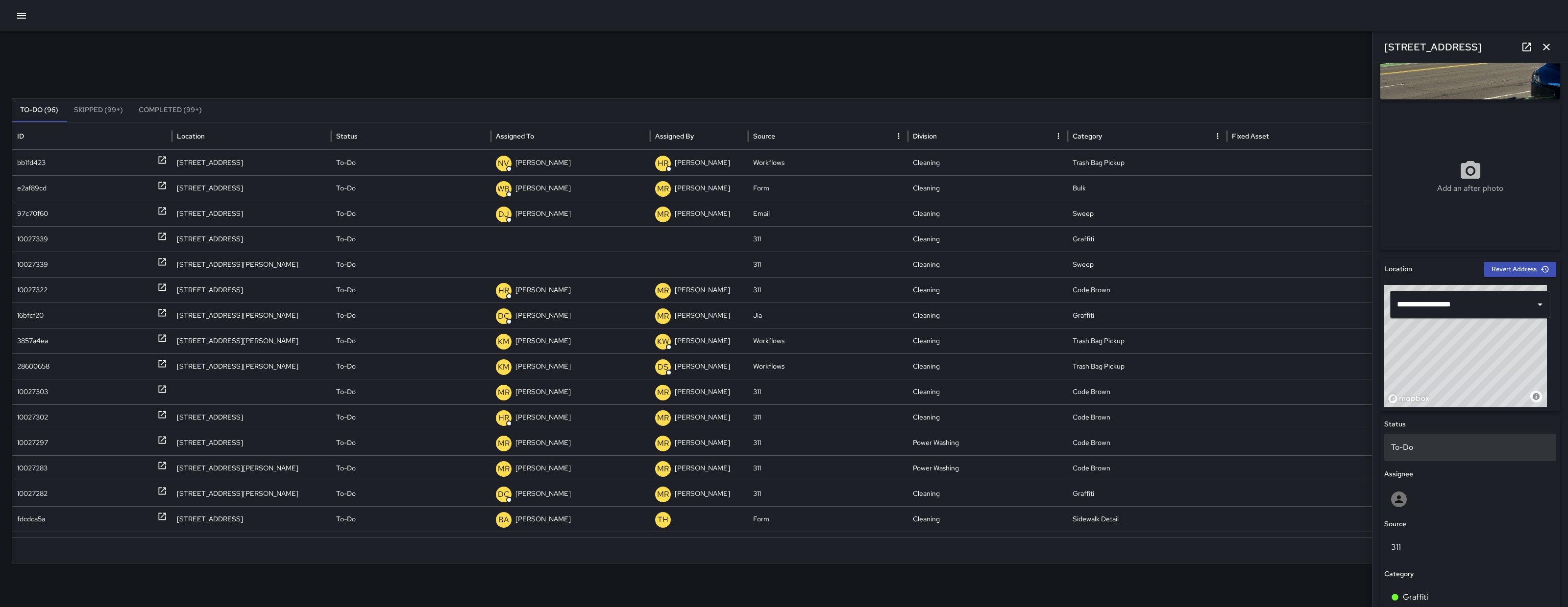
click at [1416, 442] on p "To-Do" at bounding box center [1470, 447] width 159 height 12
click at [1430, 492] on li "Skipped" at bounding box center [1466, 491] width 163 height 18
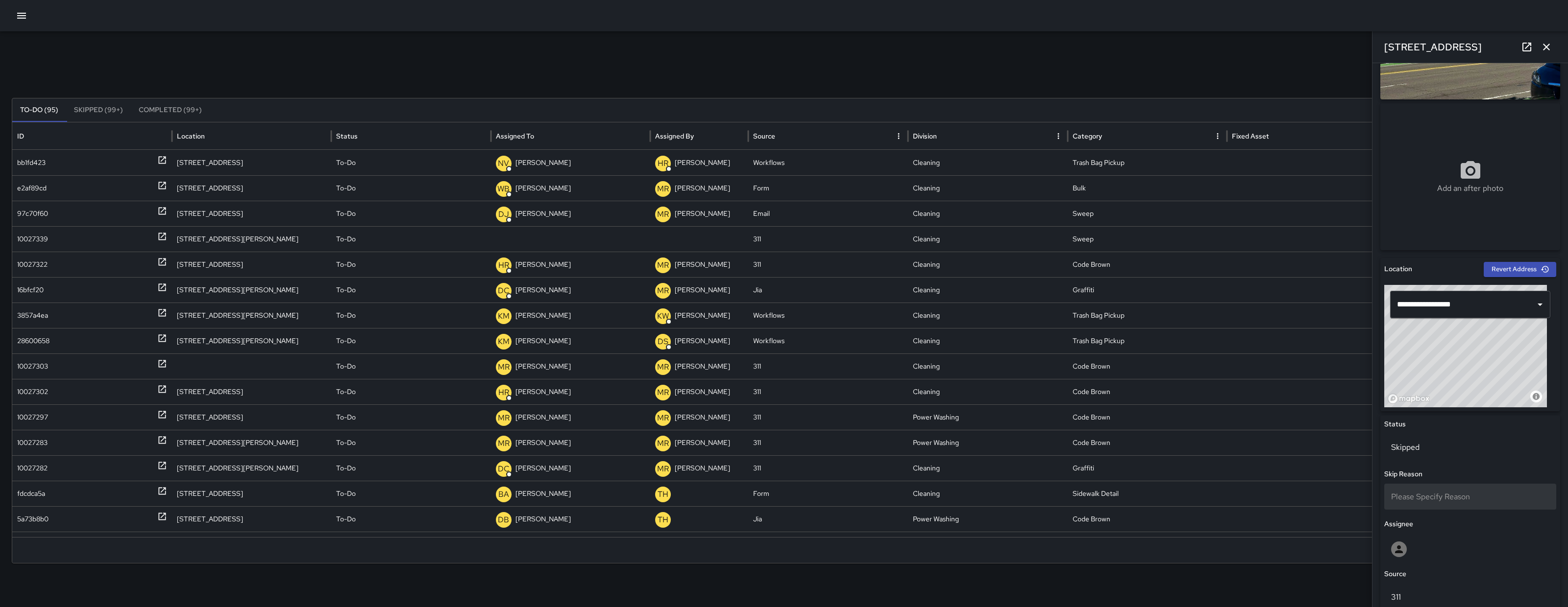
click at [1431, 486] on div "Please Specify Reason" at bounding box center [1470, 497] width 172 height 26
click at [1426, 556] on li "Outside Boundaries" at bounding box center [1466, 558] width 163 height 18
click at [46, 236] on div "10027339" at bounding box center [32, 239] width 31 height 25
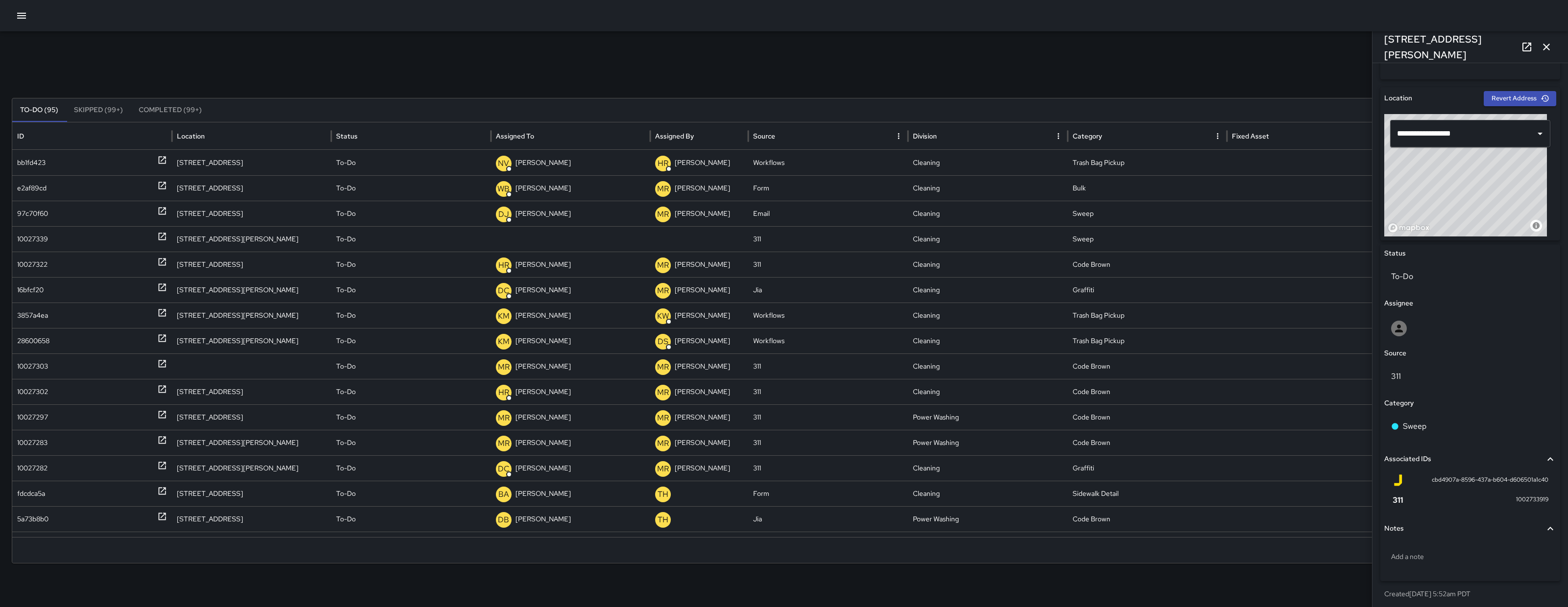
scroll to position [293, 0]
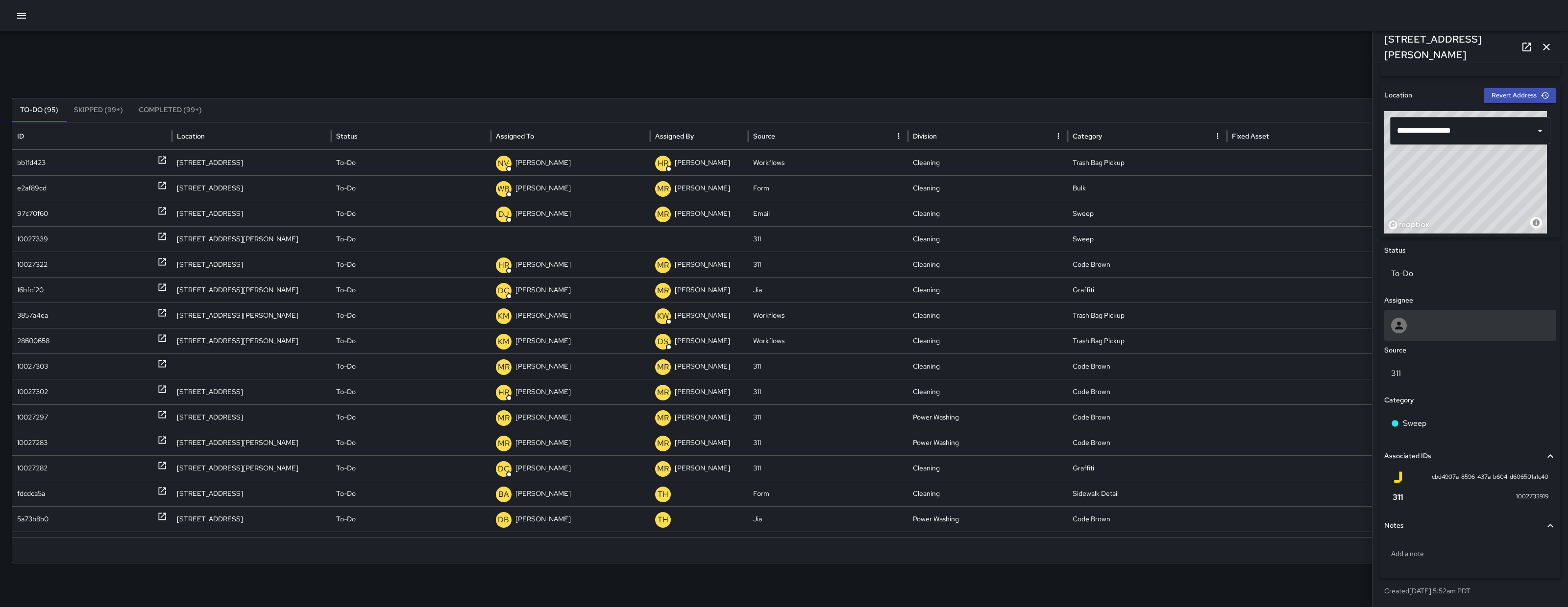
click at [1453, 334] on div at bounding box center [1470, 325] width 172 height 31
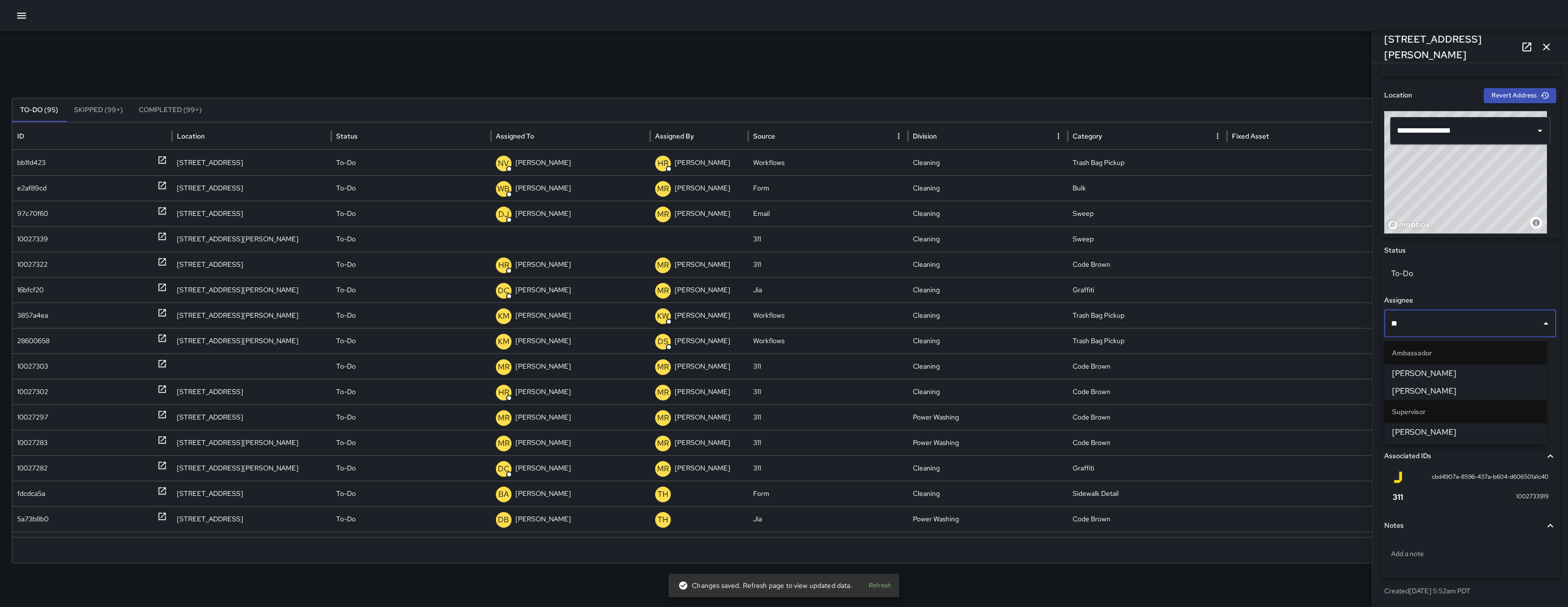
type input "***"
click at [1451, 365] on li "[PERSON_NAME]" at bounding box center [1466, 374] width 163 height 18
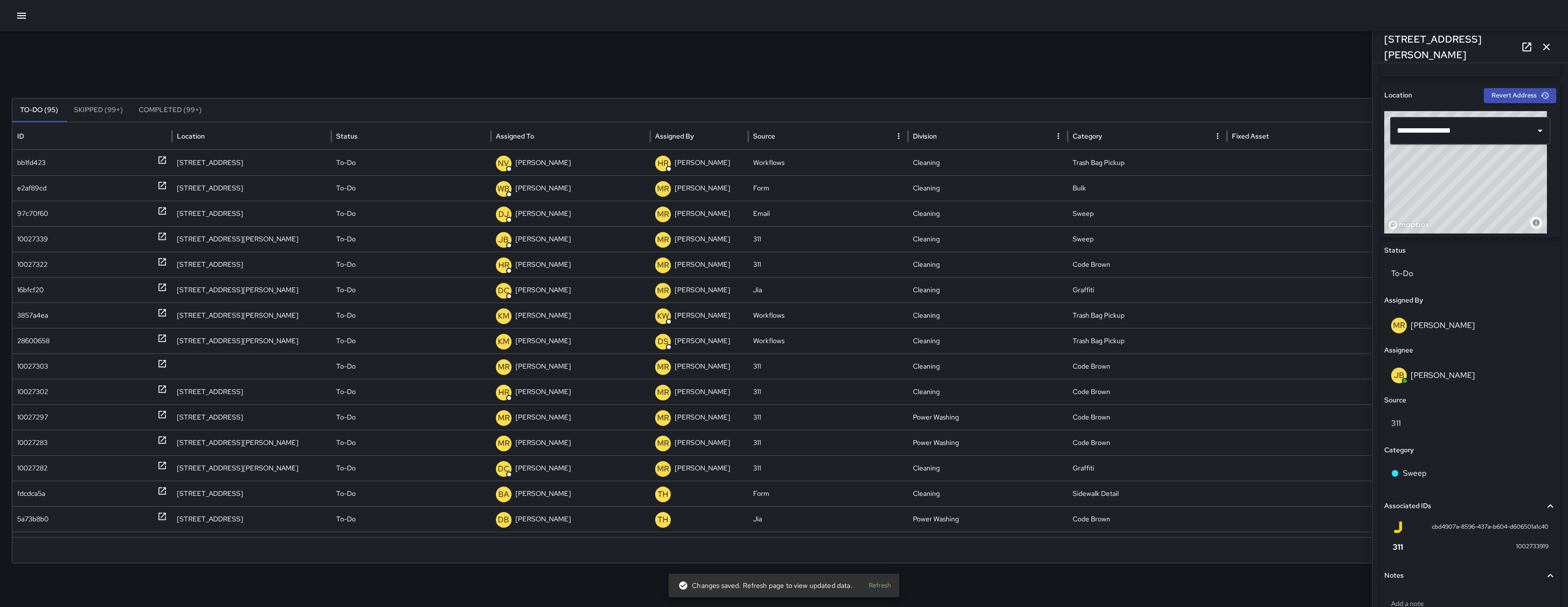
click at [1556, 44] on button "button" at bounding box center [1547, 47] width 20 height 20
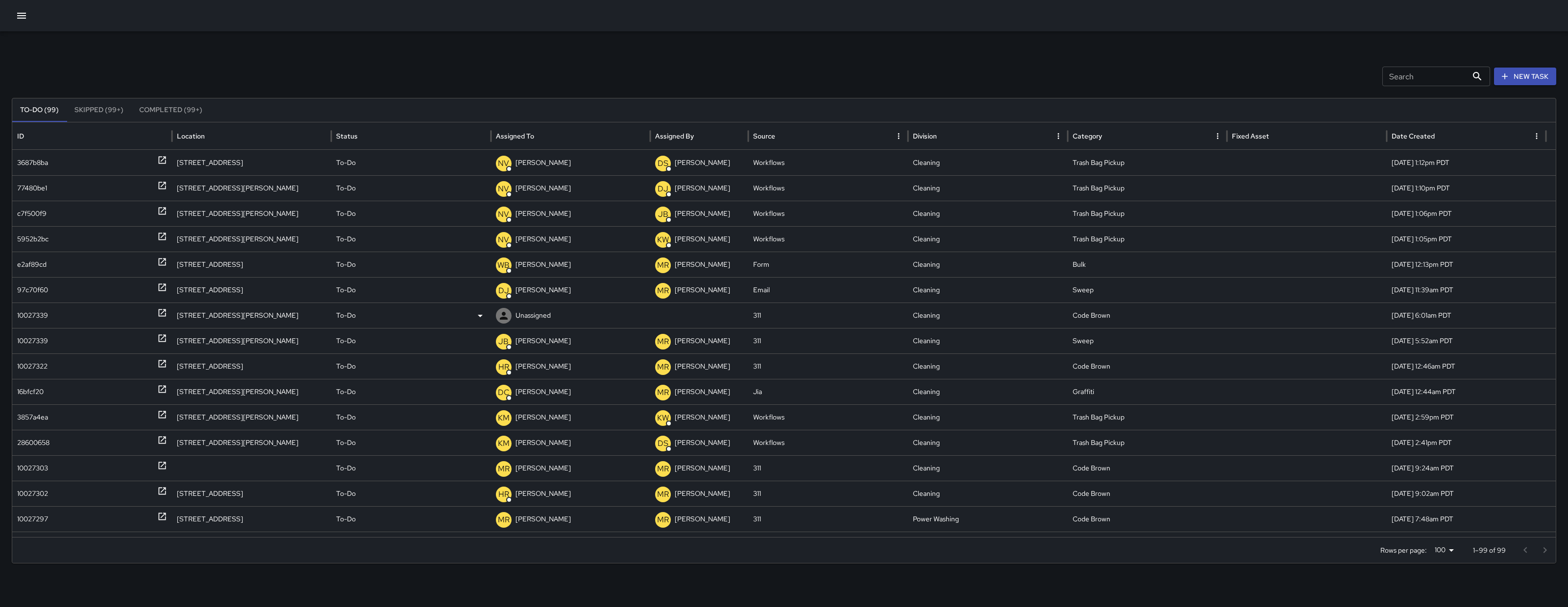
click at [39, 322] on div "10027339" at bounding box center [32, 315] width 31 height 25
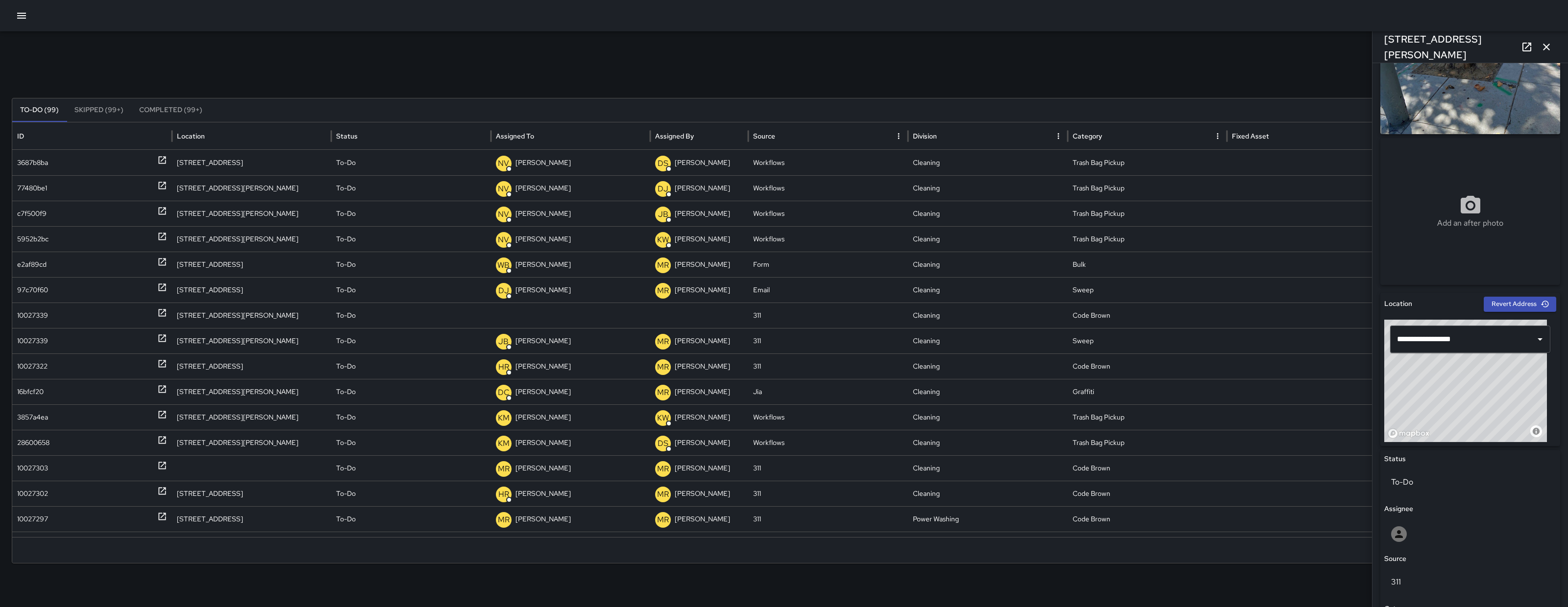
scroll to position [94, 0]
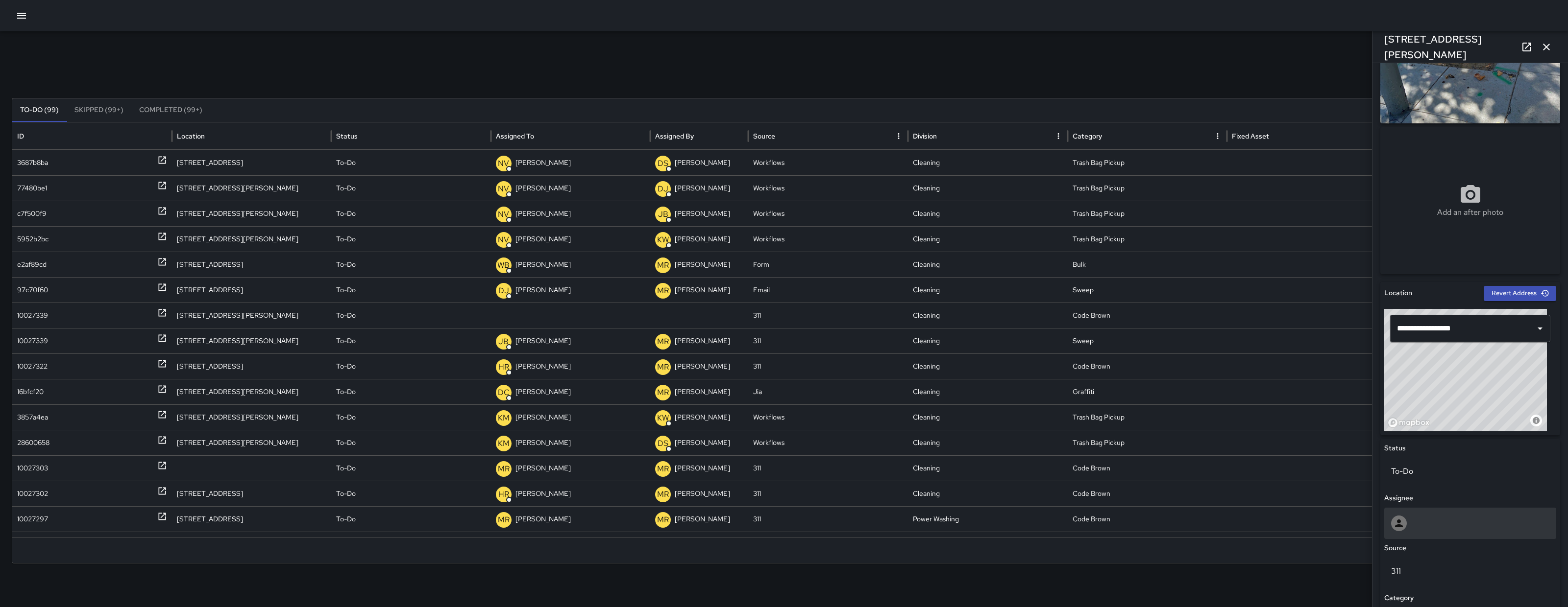
click at [1461, 529] on div at bounding box center [1470, 524] width 159 height 16
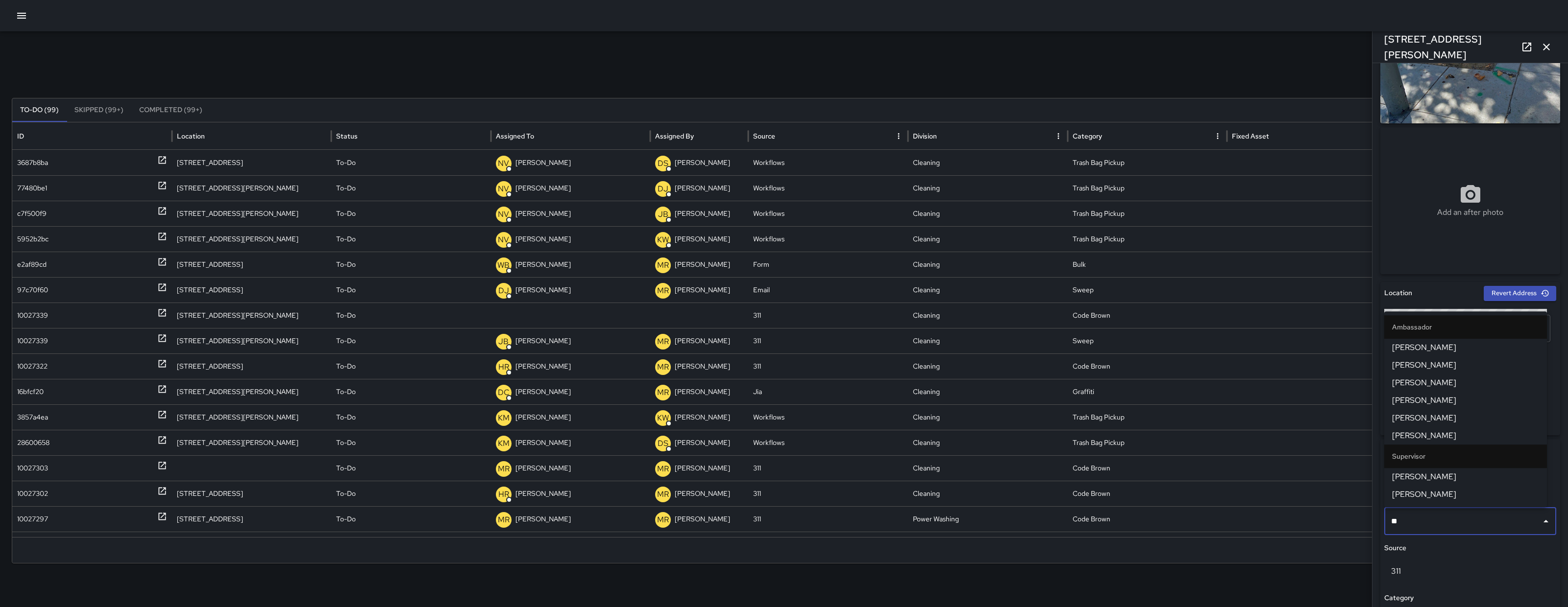
type input "***"
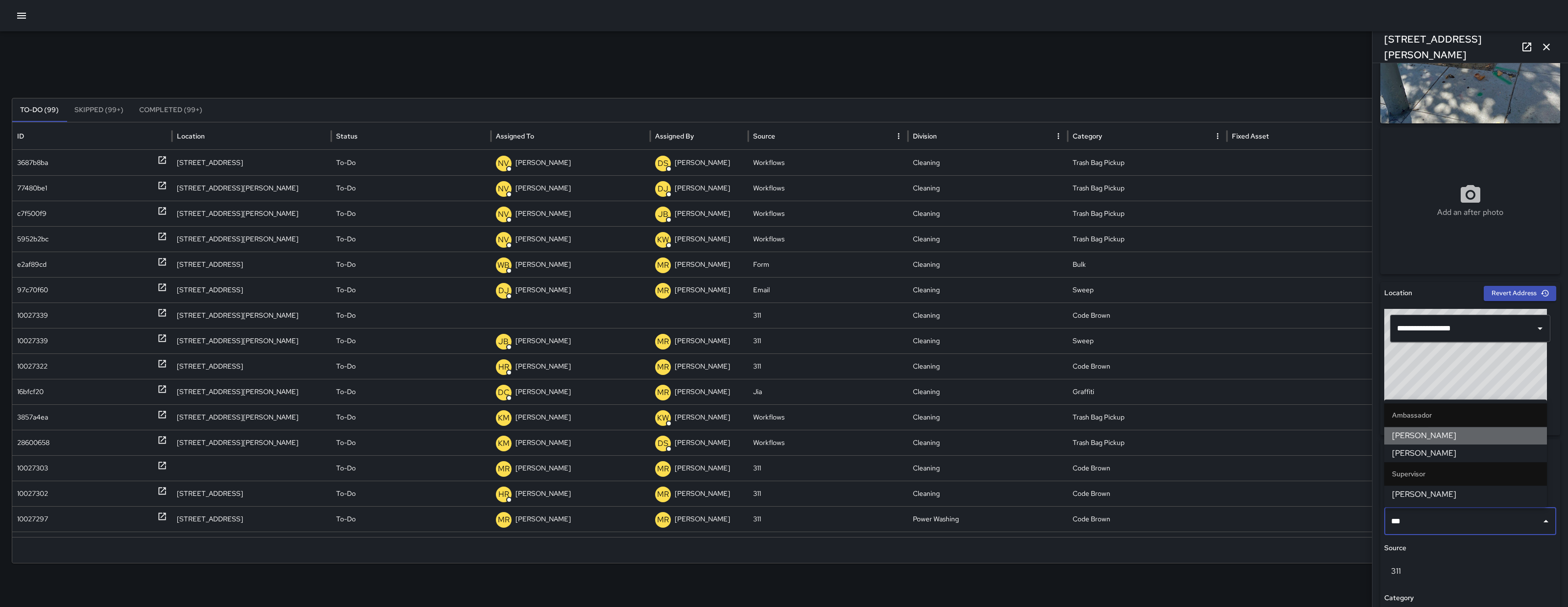
click at [1450, 440] on span "[PERSON_NAME]" at bounding box center [1466, 436] width 147 height 12
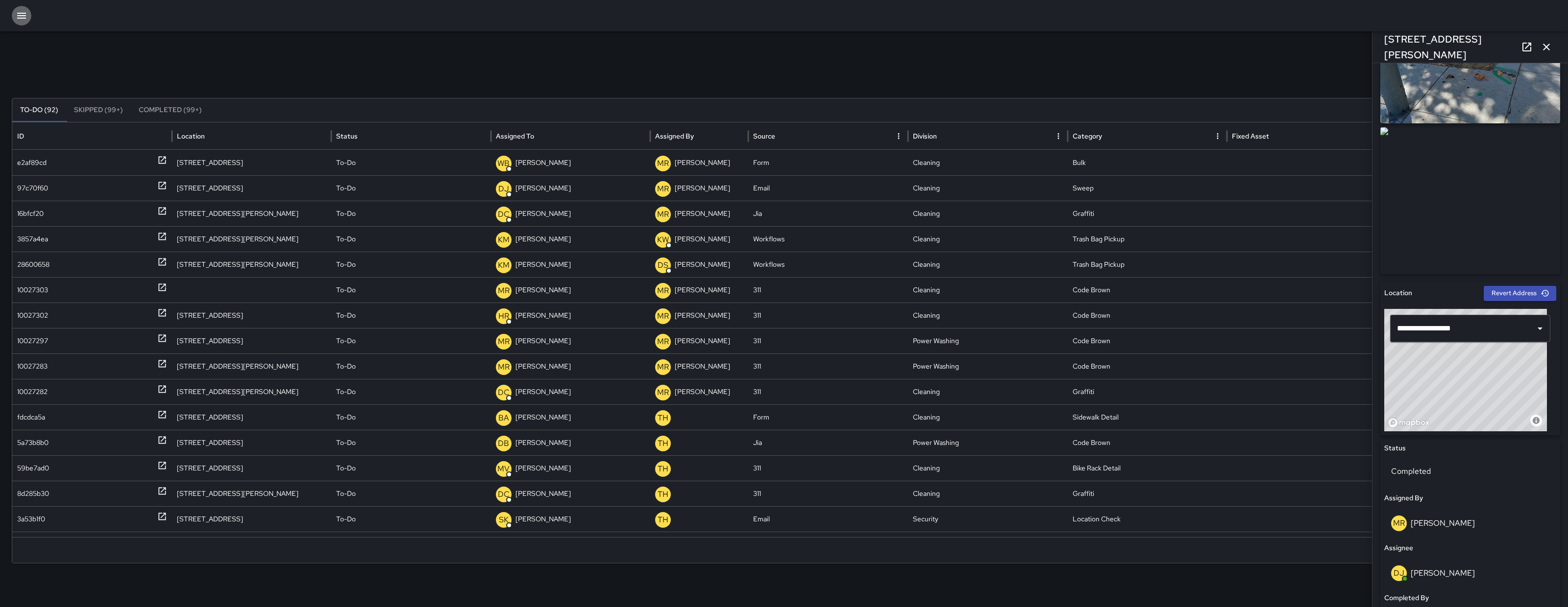
click at [25, 19] on icon "button" at bounding box center [21, 15] width 12 height 12
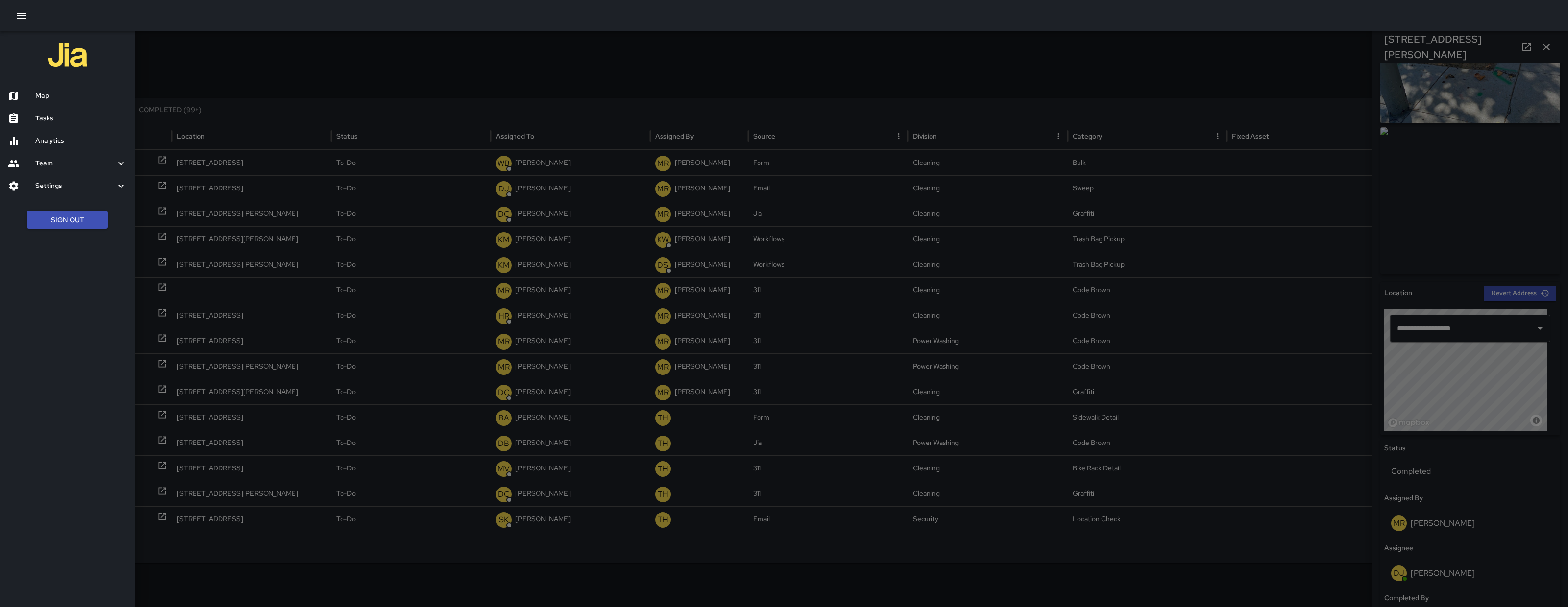
click at [70, 96] on h6 "Map" at bounding box center [81, 96] width 91 height 11
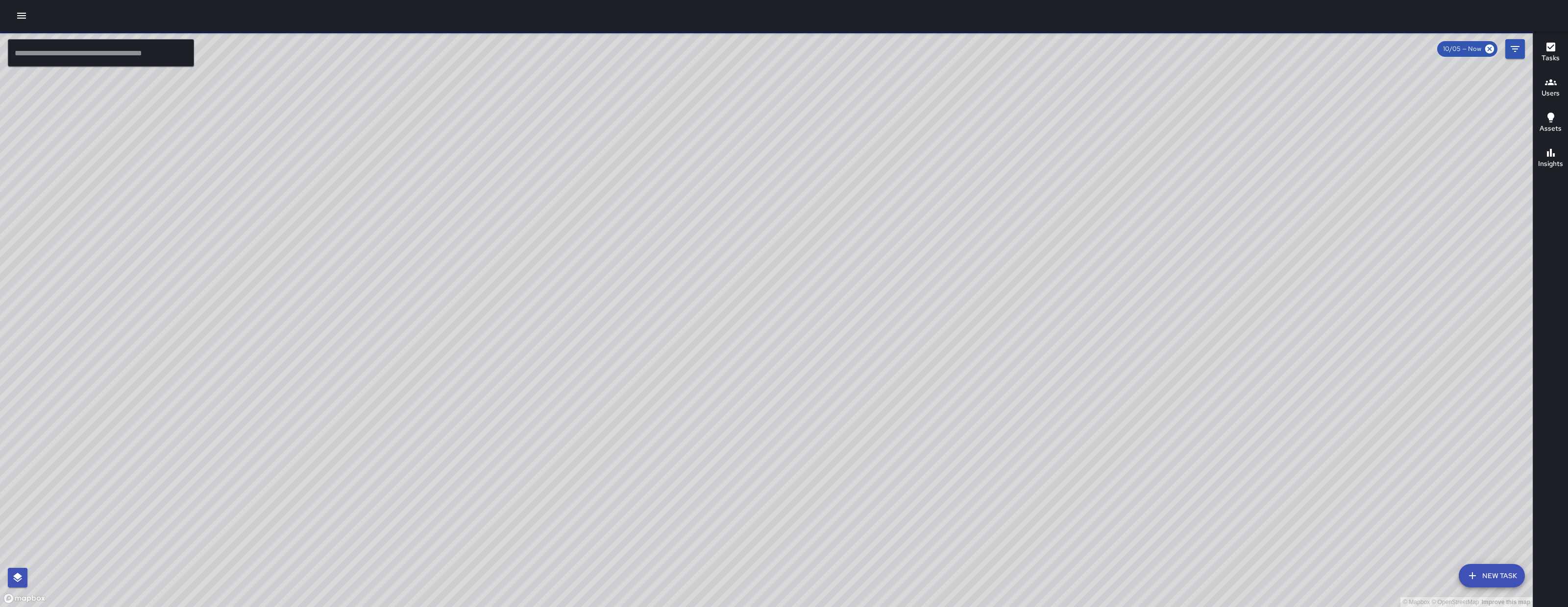
drag, startPoint x: 661, startPoint y: 118, endPoint x: 679, endPoint y: 286, distance: 169.0
click at [657, 324] on div "© Mapbox © OpenStreetMap Improve this map" at bounding box center [767, 319] width 1533 height 576
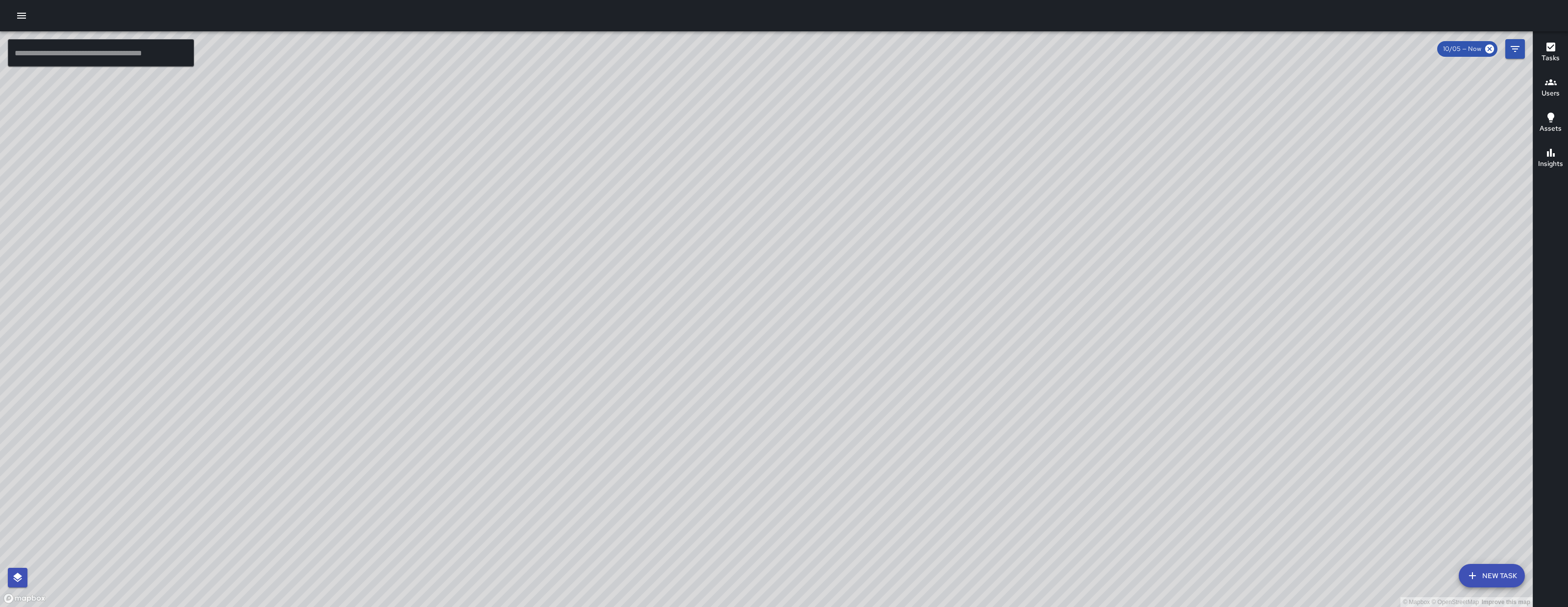
drag, startPoint x: 817, startPoint y: 403, endPoint x: 773, endPoint y: 278, distance: 132.5
click at [772, 277] on div "© Mapbox © OpenStreetMap Improve this map" at bounding box center [767, 319] width 1533 height 576
drag, startPoint x: 802, startPoint y: 289, endPoint x: 825, endPoint y: 299, distance: 25.1
click at [825, 299] on div "© Mapbox © OpenStreetMap Improve this map" at bounding box center [767, 319] width 1533 height 576
click at [27, 18] on button "button" at bounding box center [21, 16] width 20 height 20
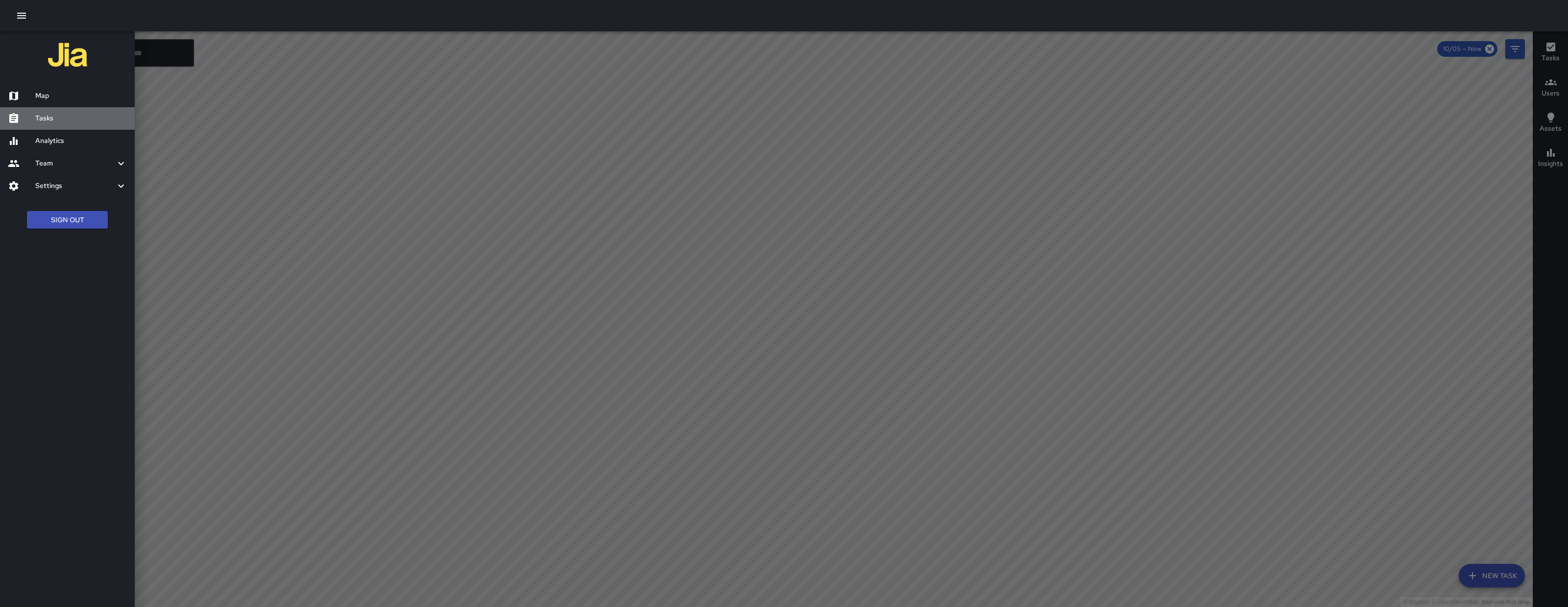
click at [79, 124] on div "Tasks" at bounding box center [67, 118] width 135 height 23
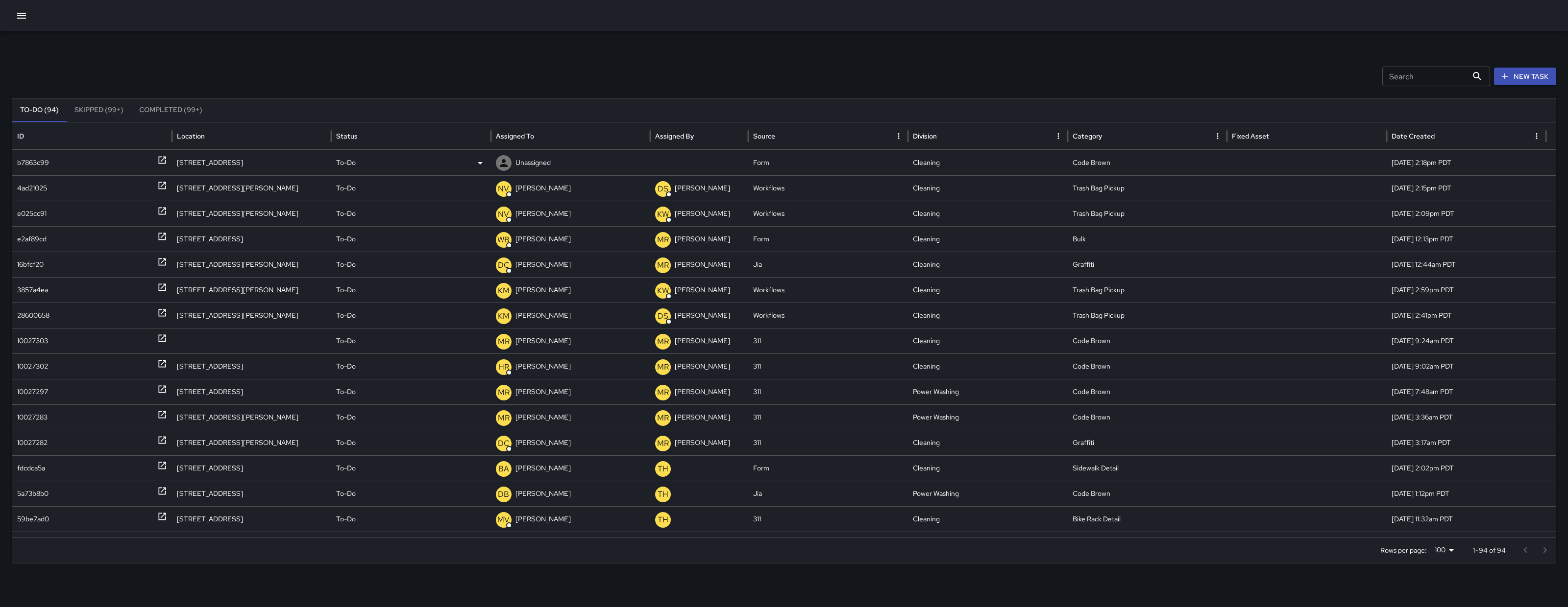
click at [54, 168] on div "b7863c99" at bounding box center [92, 163] width 150 height 25
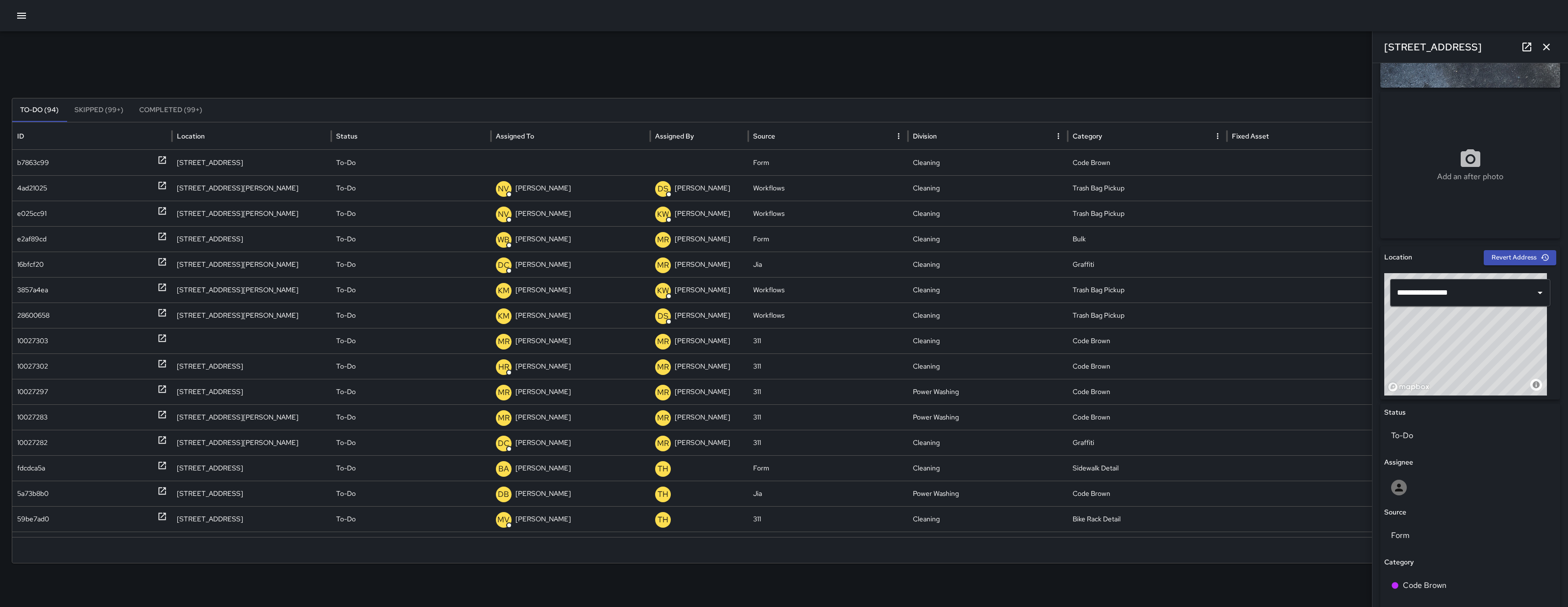
scroll to position [283, 0]
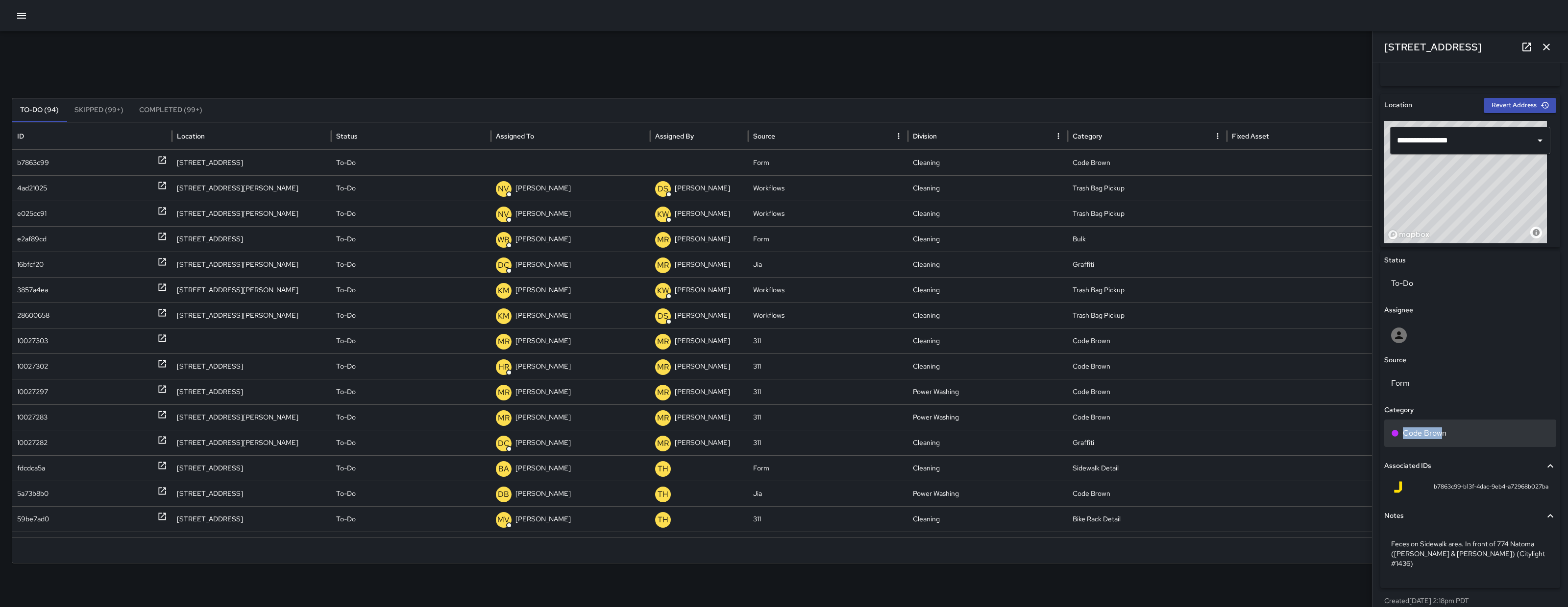
click at [1441, 428] on div "Code Brown" at bounding box center [1470, 433] width 172 height 27
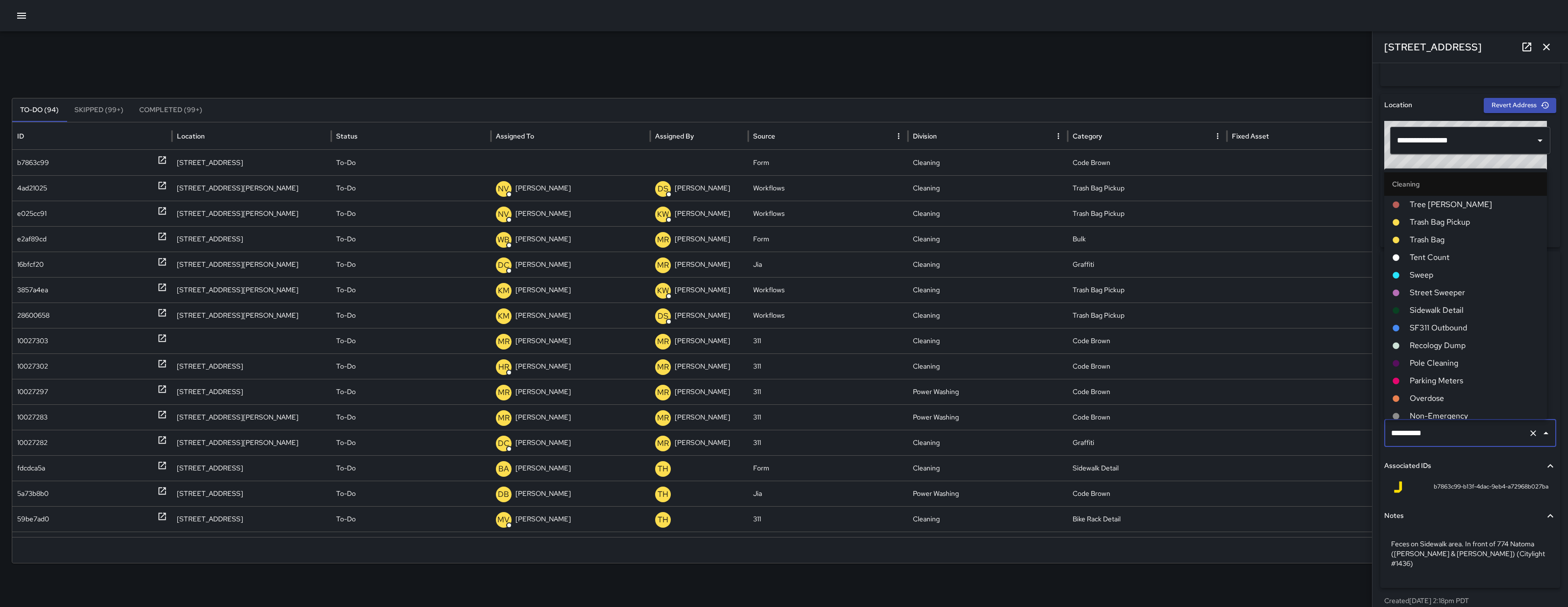
scroll to position [252, 0]
click at [1471, 433] on input "**********" at bounding box center [1456, 433] width 136 height 19
click at [1451, 356] on span "Code Brown" at bounding box center [1475, 361] width 129 height 12
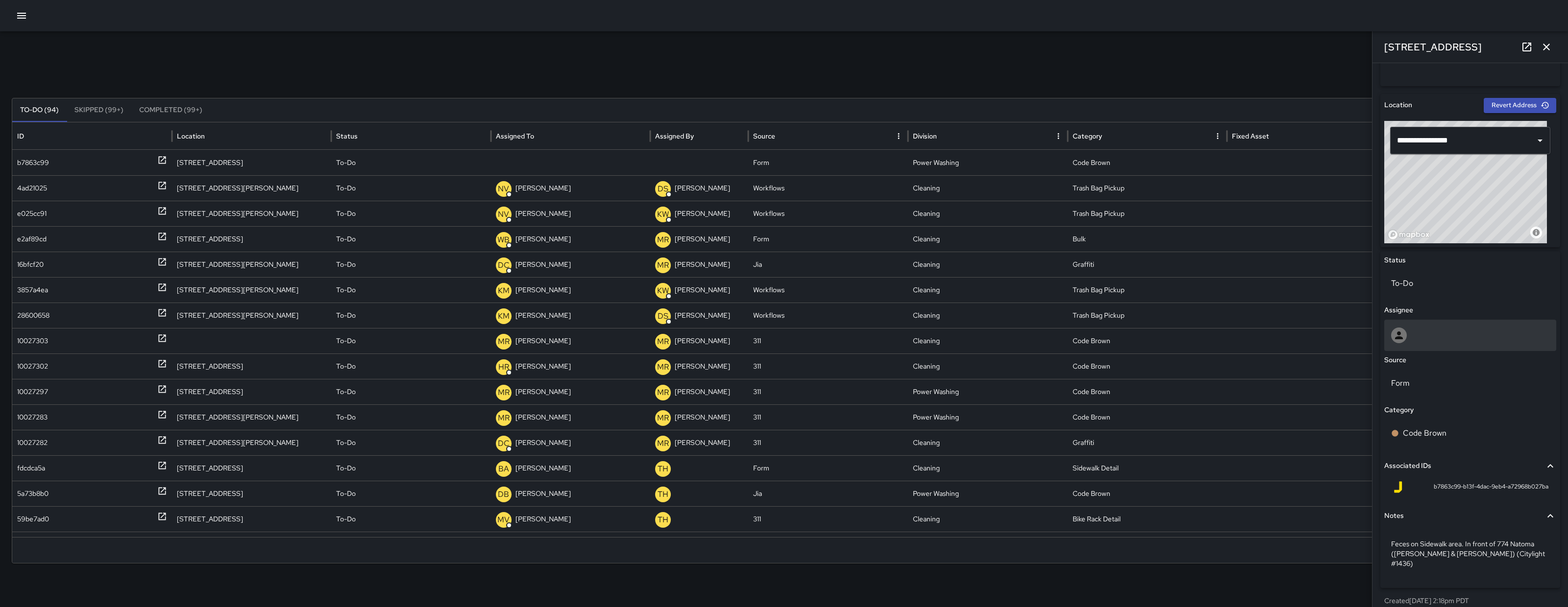
click at [1446, 340] on div at bounding box center [1470, 336] width 159 height 16
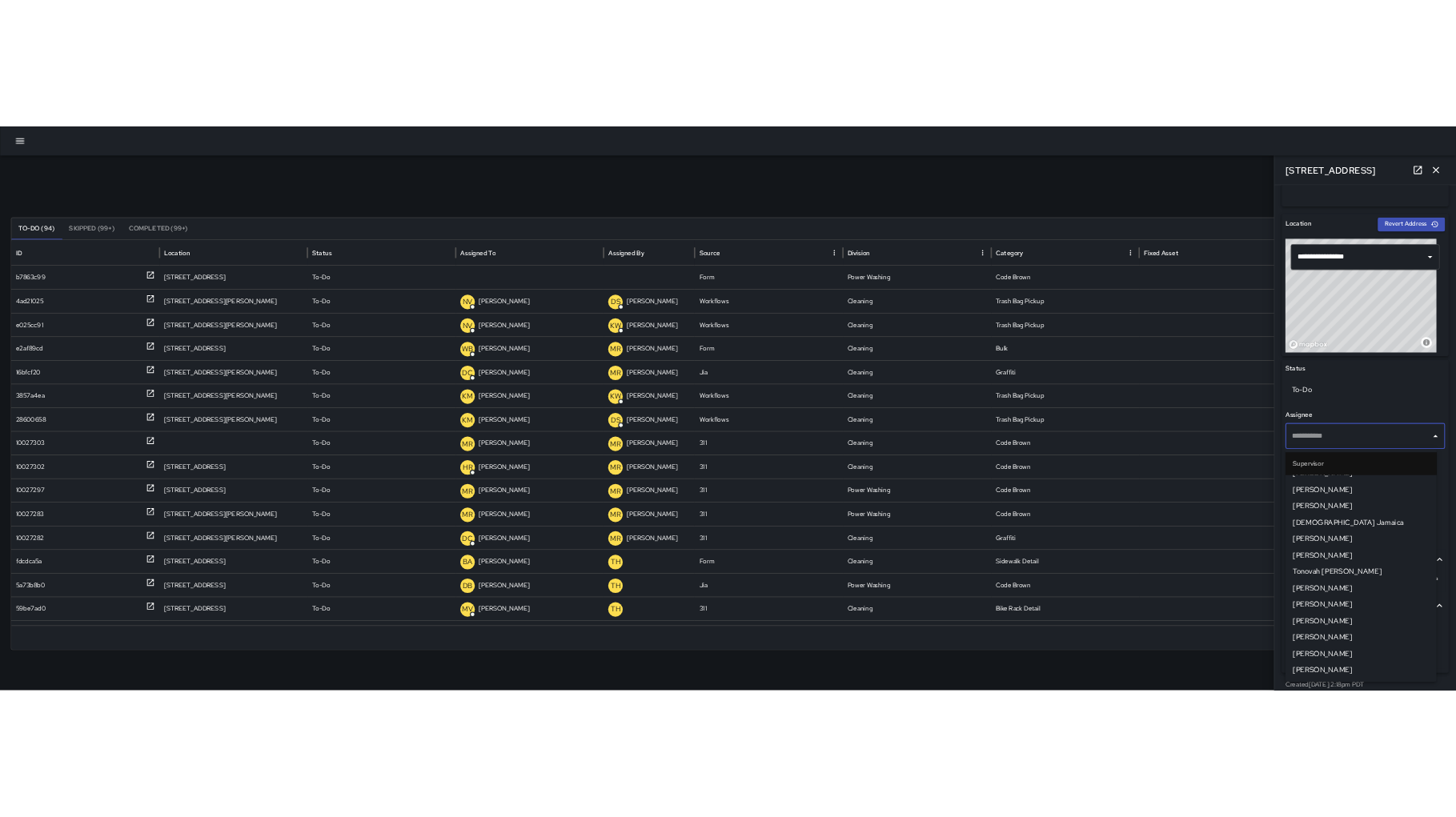
scroll to position [1077, 0]
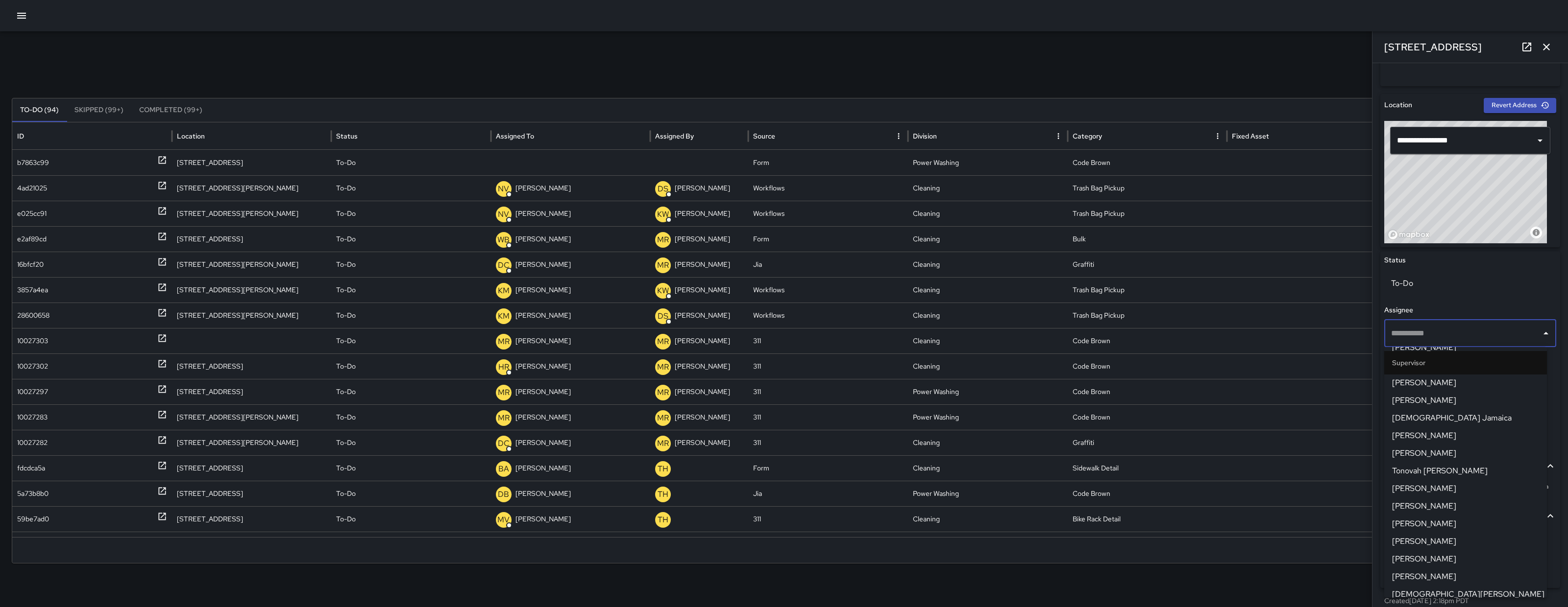
click at [1425, 474] on span "Tonovah [PERSON_NAME]" at bounding box center [1466, 470] width 147 height 12
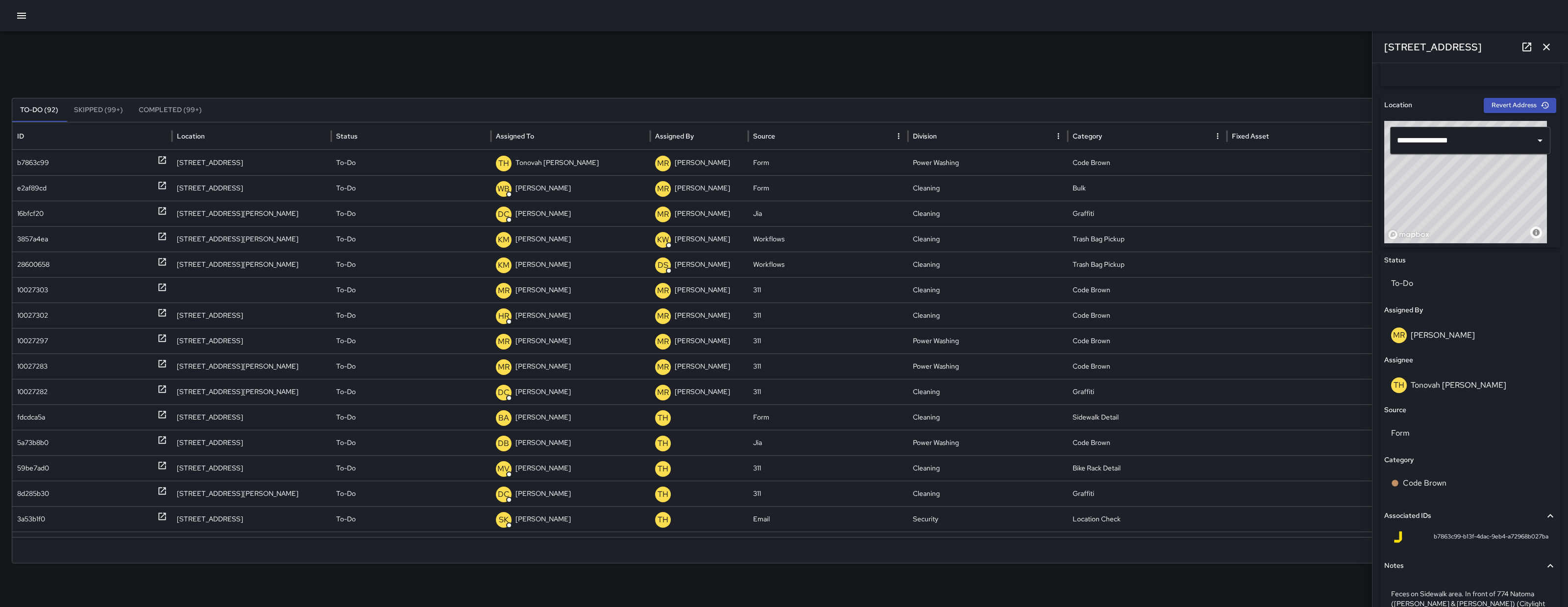
click at [1550, 43] on icon "button" at bounding box center [1546, 47] width 12 height 12
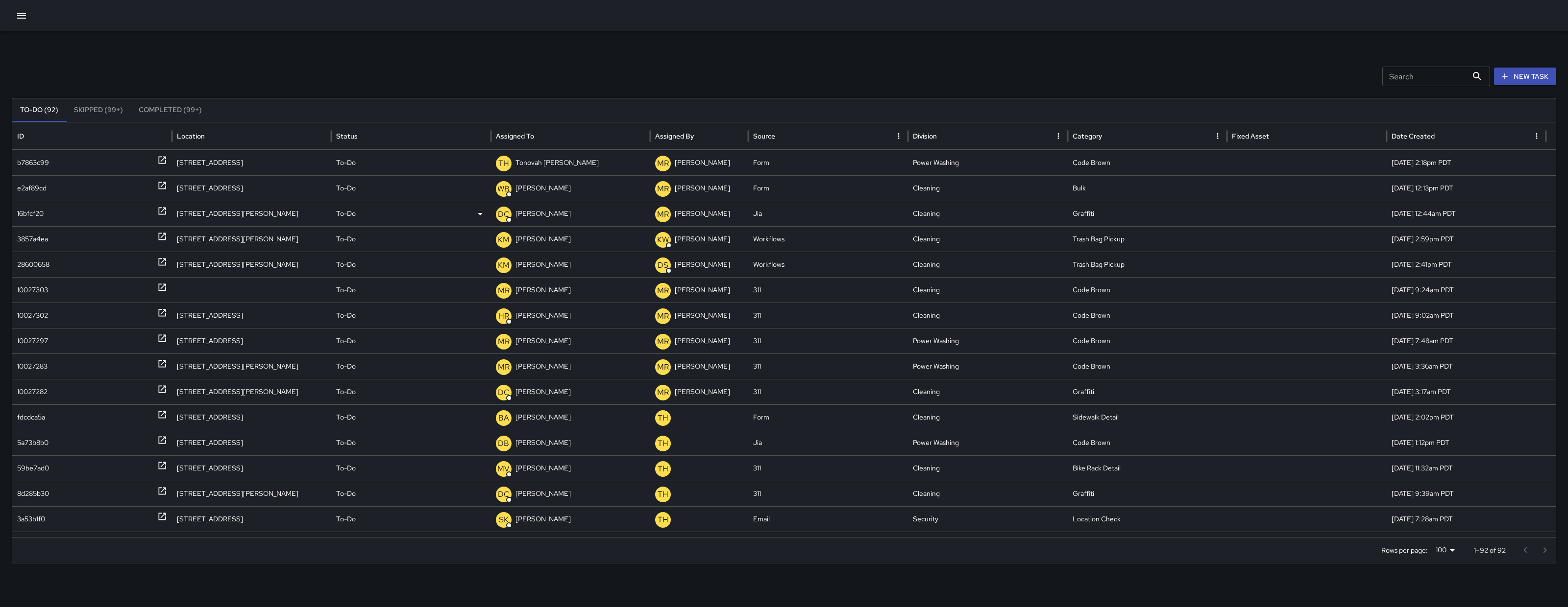
click at [33, 213] on div "16bfcf20" at bounding box center [30, 213] width 26 height 25
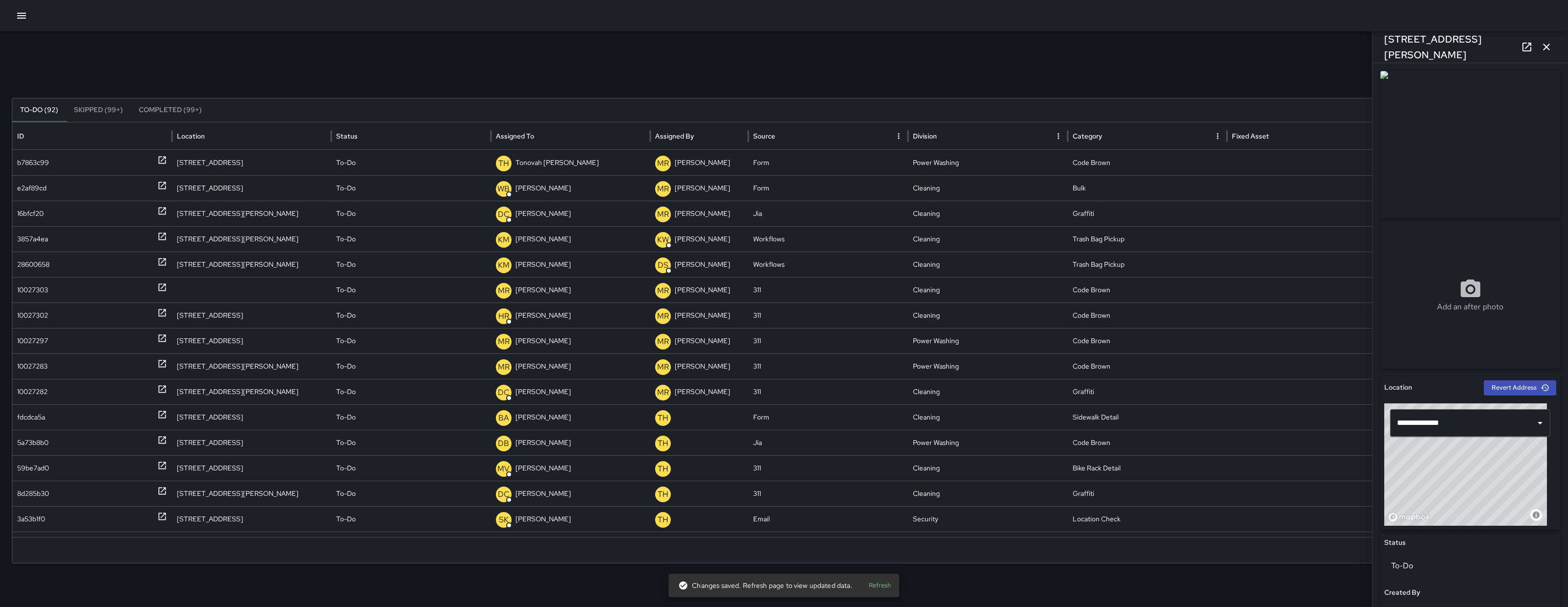
click at [1546, 50] on icon "button" at bounding box center [1546, 47] width 12 height 12
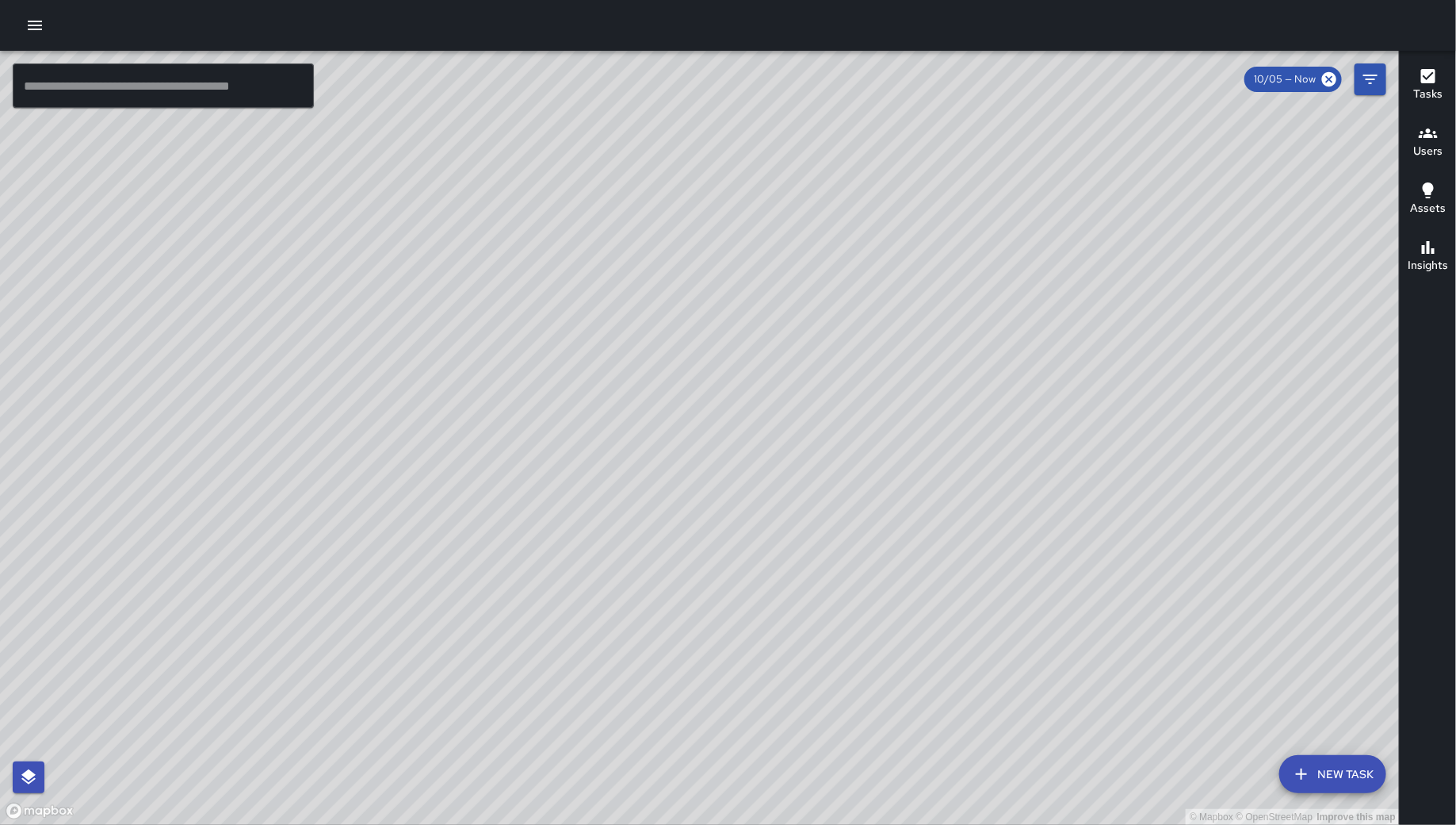
drag, startPoint x: 956, startPoint y: 728, endPoint x: 936, endPoint y: 573, distance: 156.3
click at [950, 586] on div "© Mapbox © OpenStreetMap Improve this map" at bounding box center [699, 437] width 1400 height 774
drag, startPoint x: 909, startPoint y: 733, endPoint x: 983, endPoint y: 417, distance: 324.5
click at [983, 417] on div "© Mapbox © OpenStreetMap Improve this map" at bounding box center [699, 437] width 1400 height 774
drag, startPoint x: 902, startPoint y: 595, endPoint x: 801, endPoint y: 595, distance: 101.0
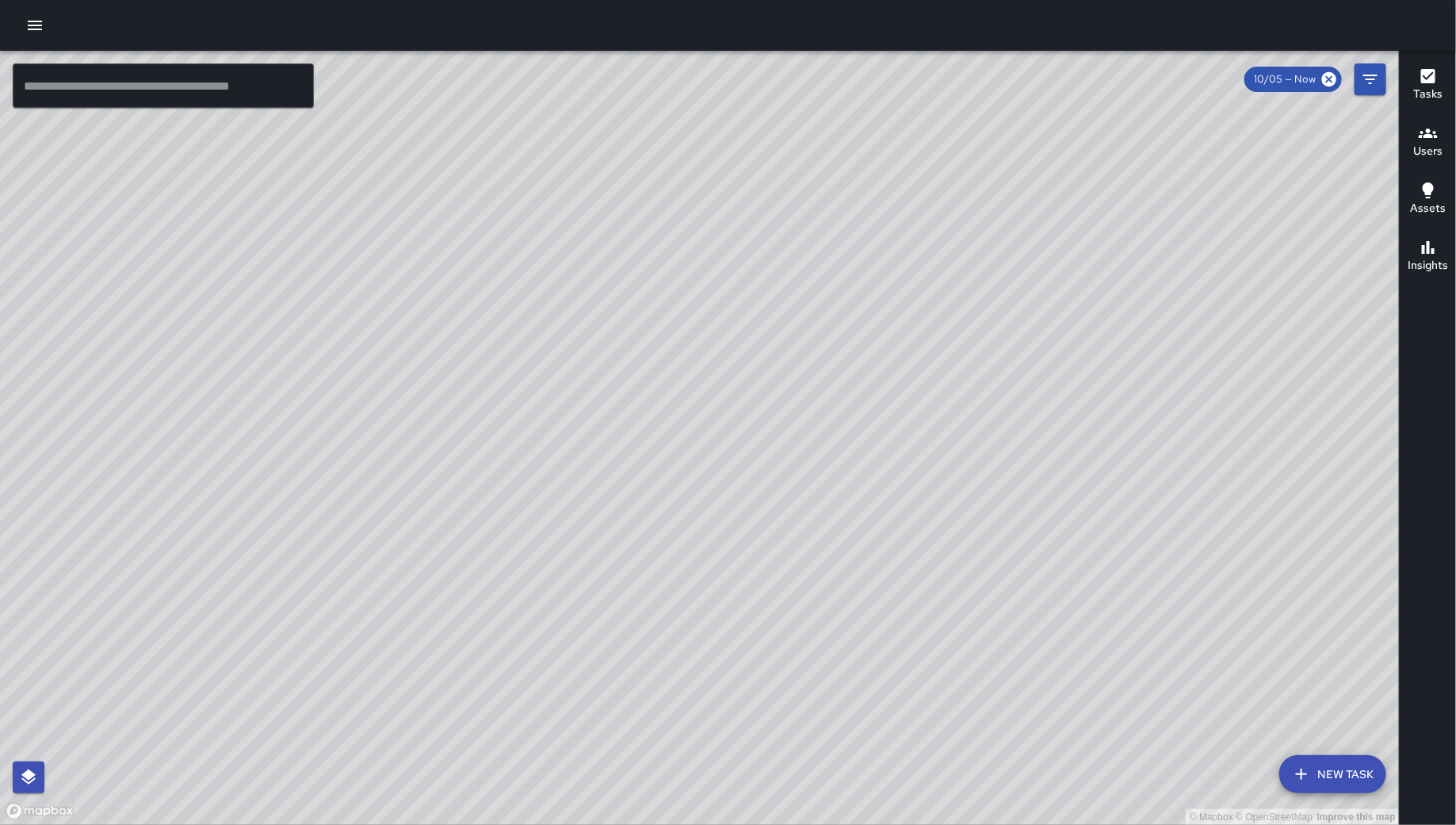
click at [803, 607] on div "© Mapbox © OpenStreetMap Improve this map" at bounding box center [699, 437] width 1400 height 774
drag, startPoint x: 915, startPoint y: 597, endPoint x: 926, endPoint y: 595, distance: 11.2
click at [926, 595] on div "© Mapbox © OpenStreetMap Improve this map" at bounding box center [699, 437] width 1400 height 774
drag, startPoint x: 923, startPoint y: 591, endPoint x: 930, endPoint y: 579, distance: 13.9
click at [930, 579] on div "© Mapbox © OpenStreetMap Improve this map" at bounding box center [699, 437] width 1400 height 774
